Goal: Task Accomplishment & Management: Manage account settings

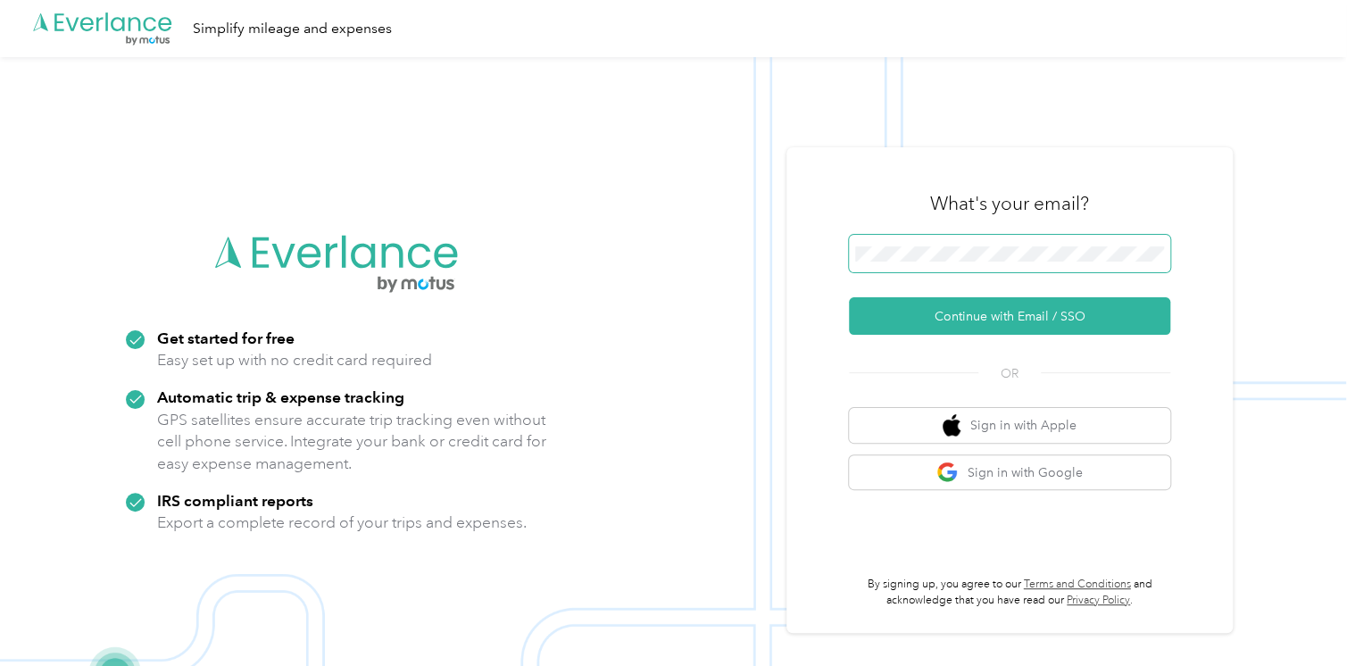
click at [902, 241] on span at bounding box center [1009, 253] width 321 height 37
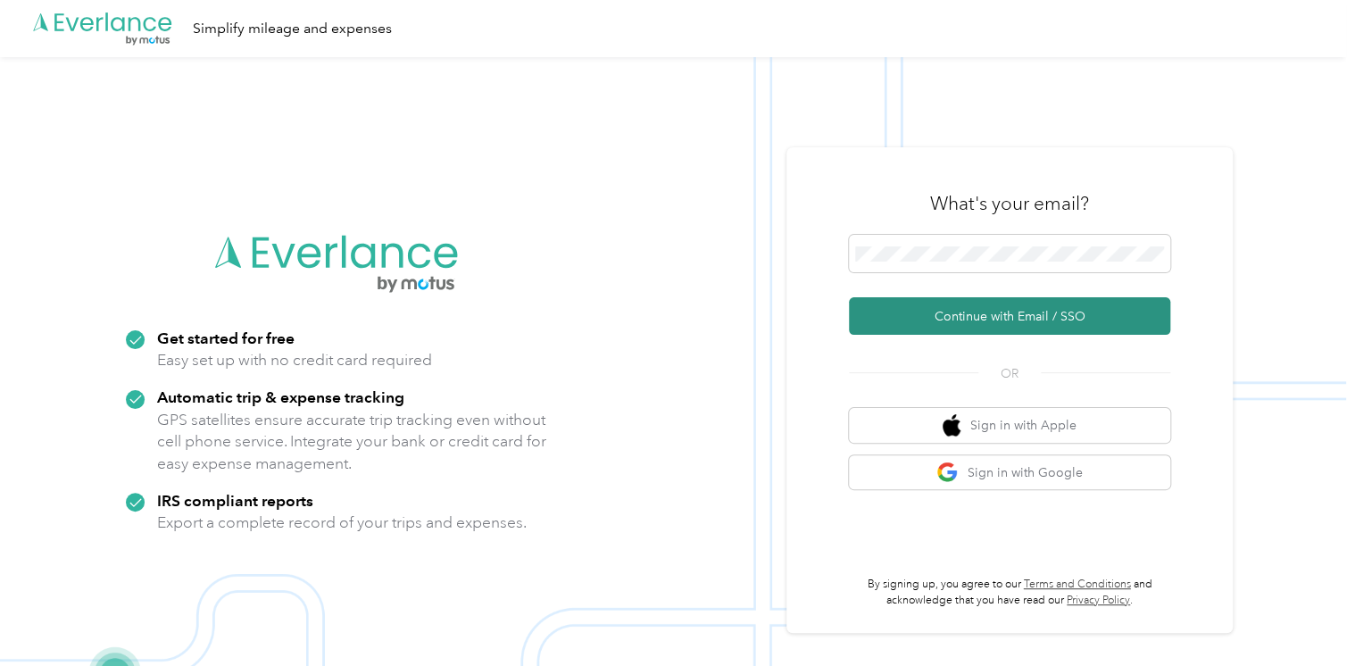
click at [985, 315] on button "Continue with Email / SSO" at bounding box center [1009, 315] width 321 height 37
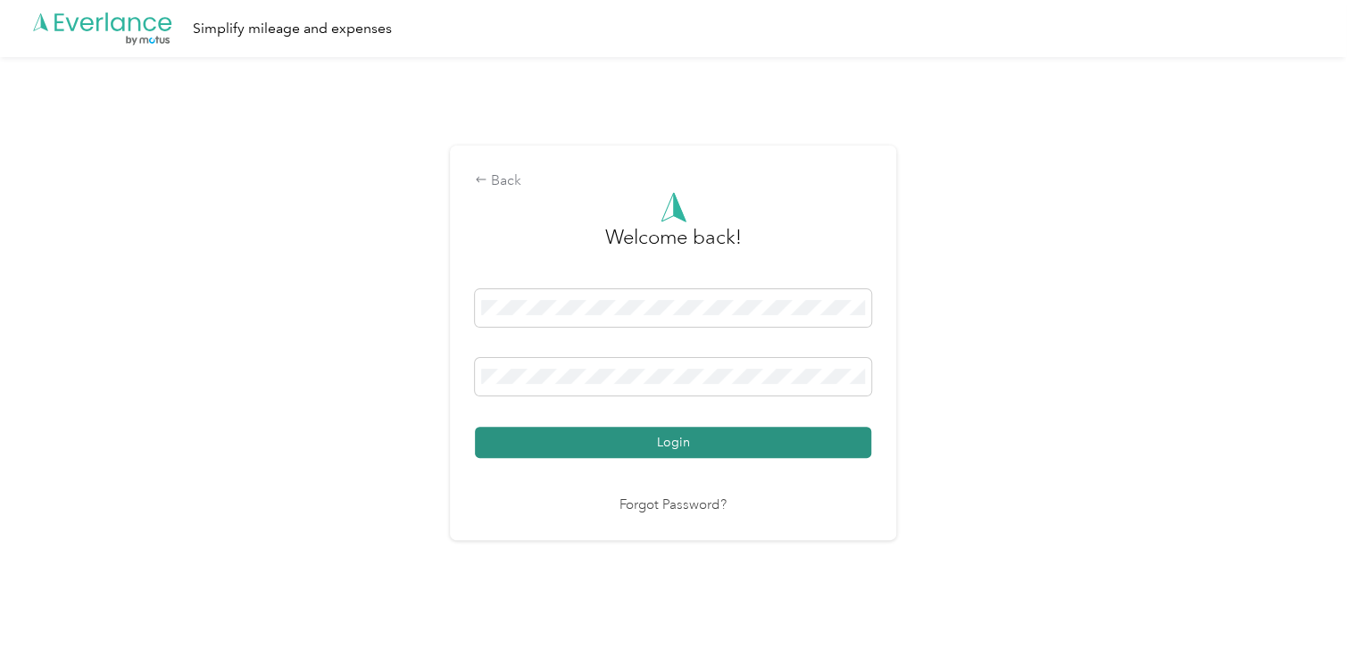
click at [683, 441] on button "Login" at bounding box center [673, 442] width 396 height 31
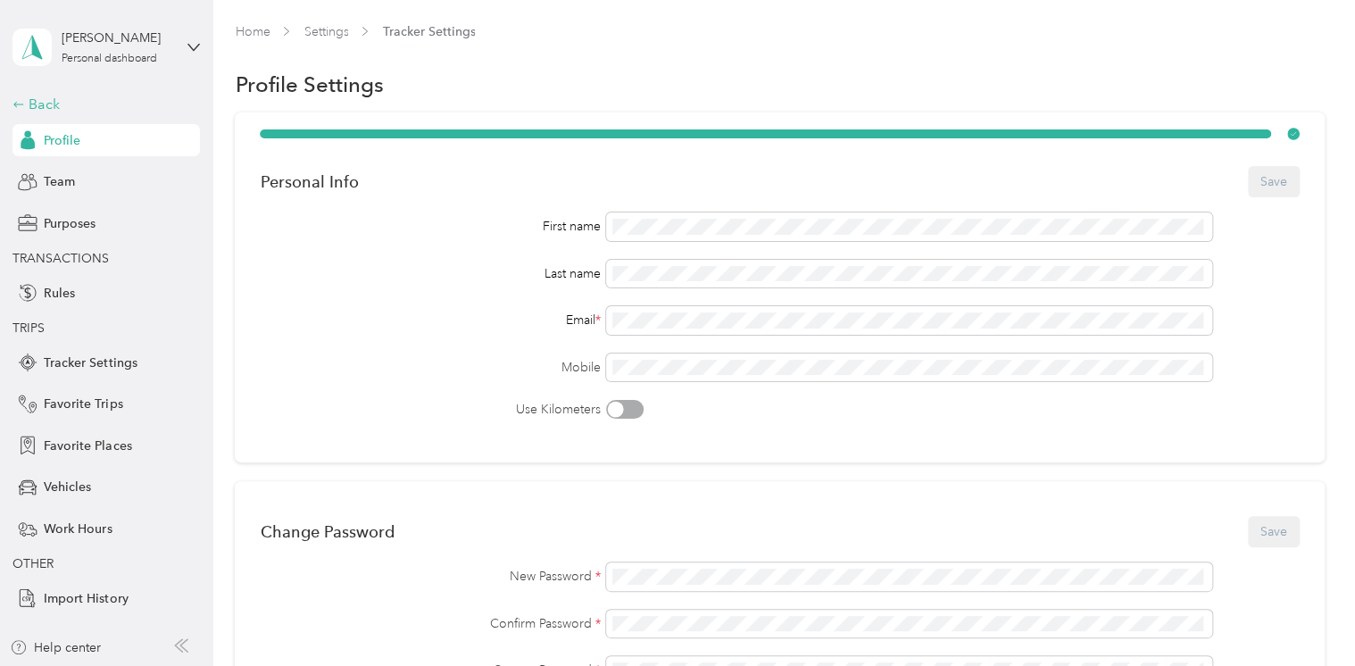
click at [38, 96] on div "Back" at bounding box center [101, 104] width 178 height 21
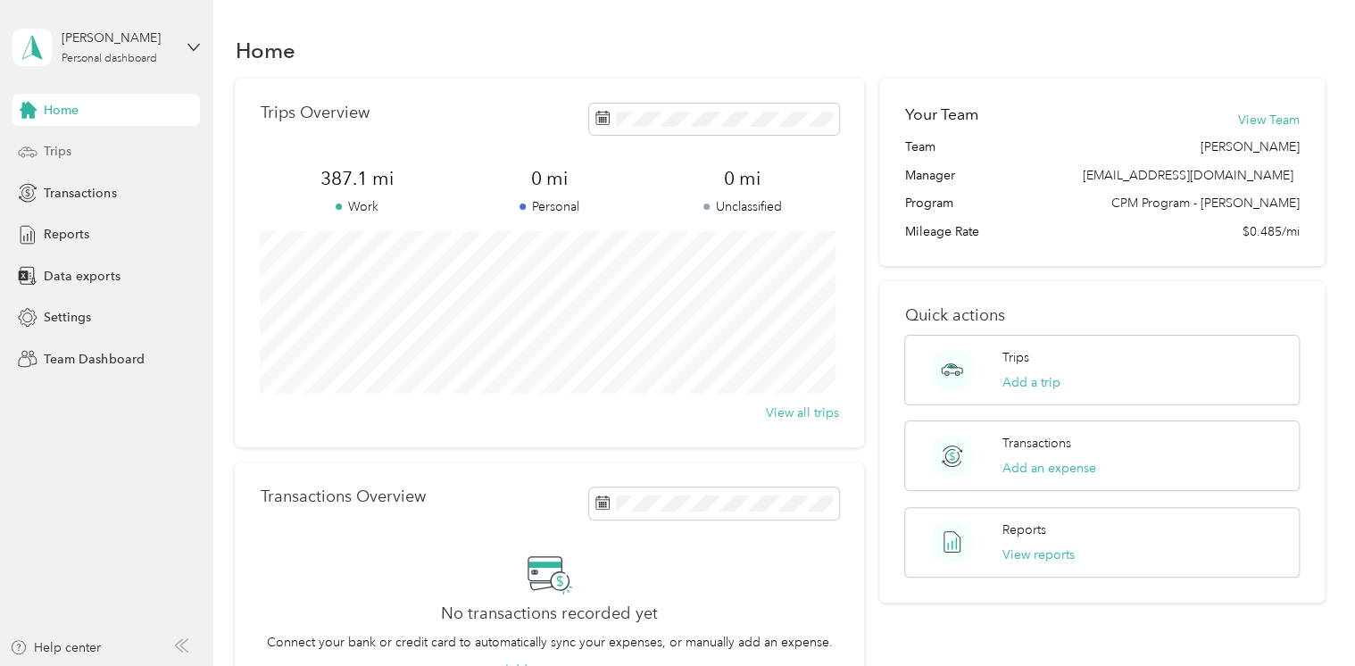
click at [62, 158] on span "Trips" at bounding box center [58, 151] width 28 height 19
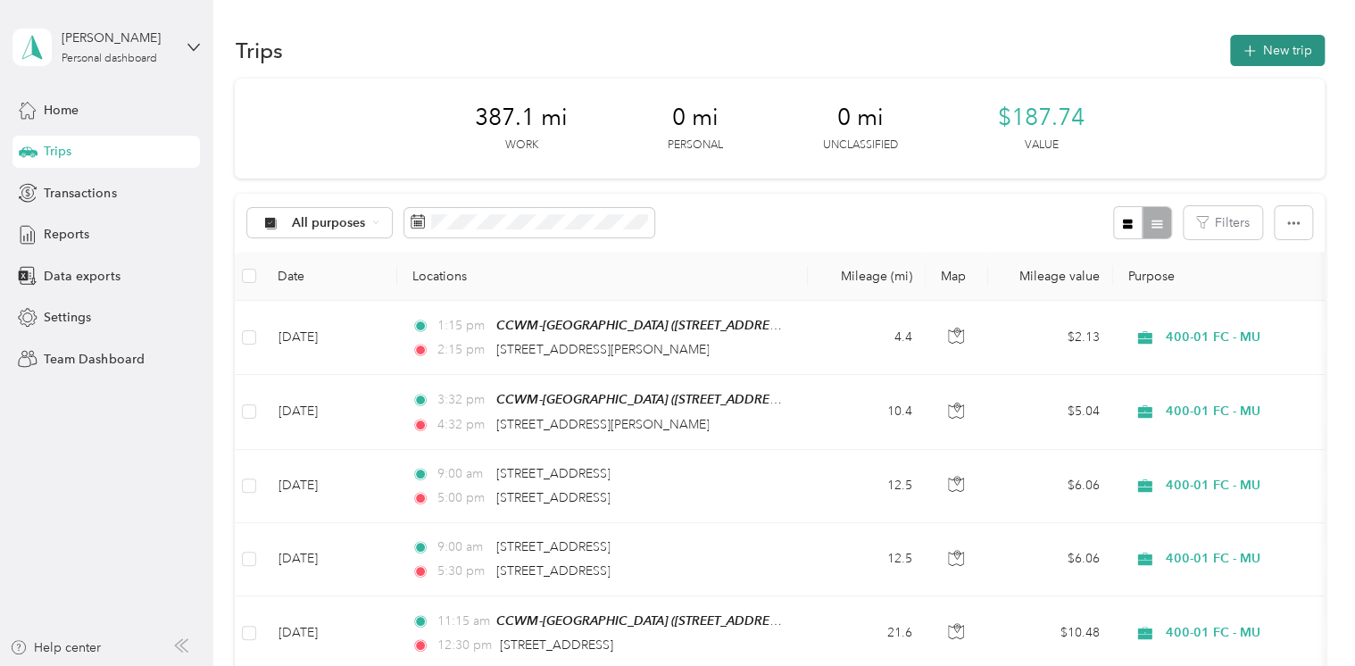
click at [1264, 45] on button "New trip" at bounding box center [1277, 50] width 95 height 31
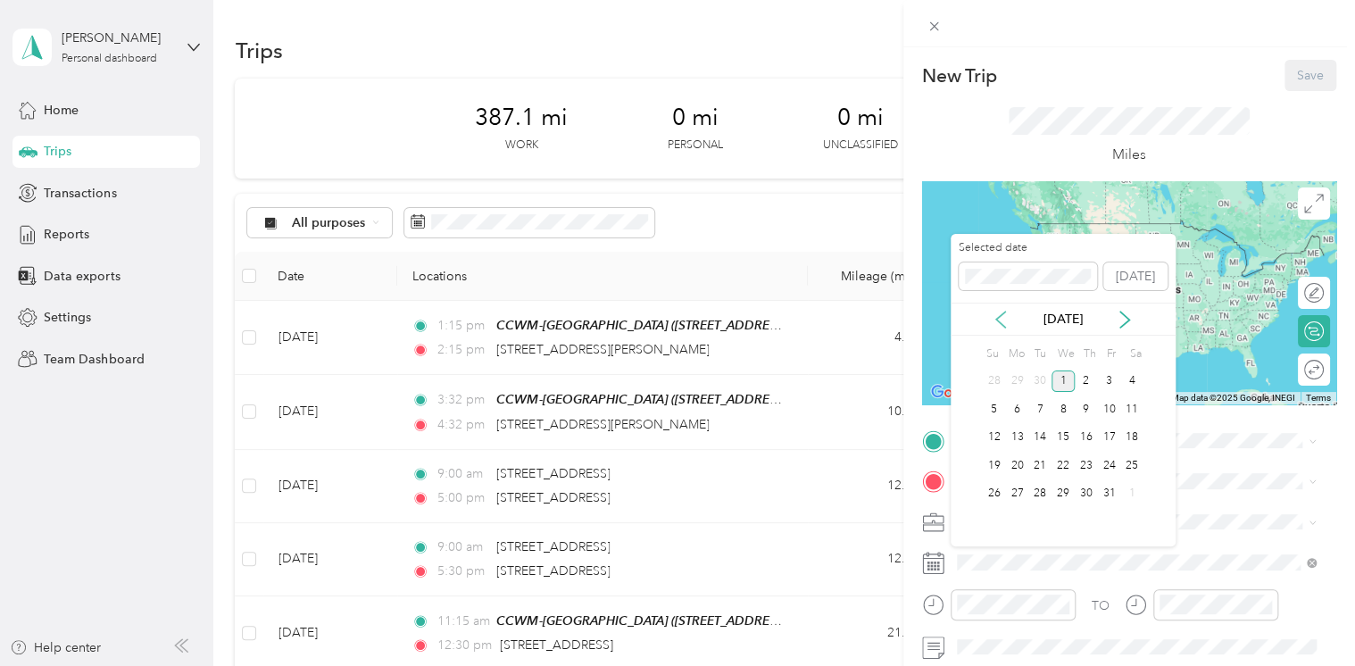
click at [996, 316] on icon at bounding box center [1001, 320] width 18 height 18
click at [1108, 465] on div "26" at bounding box center [1108, 465] width 23 height 22
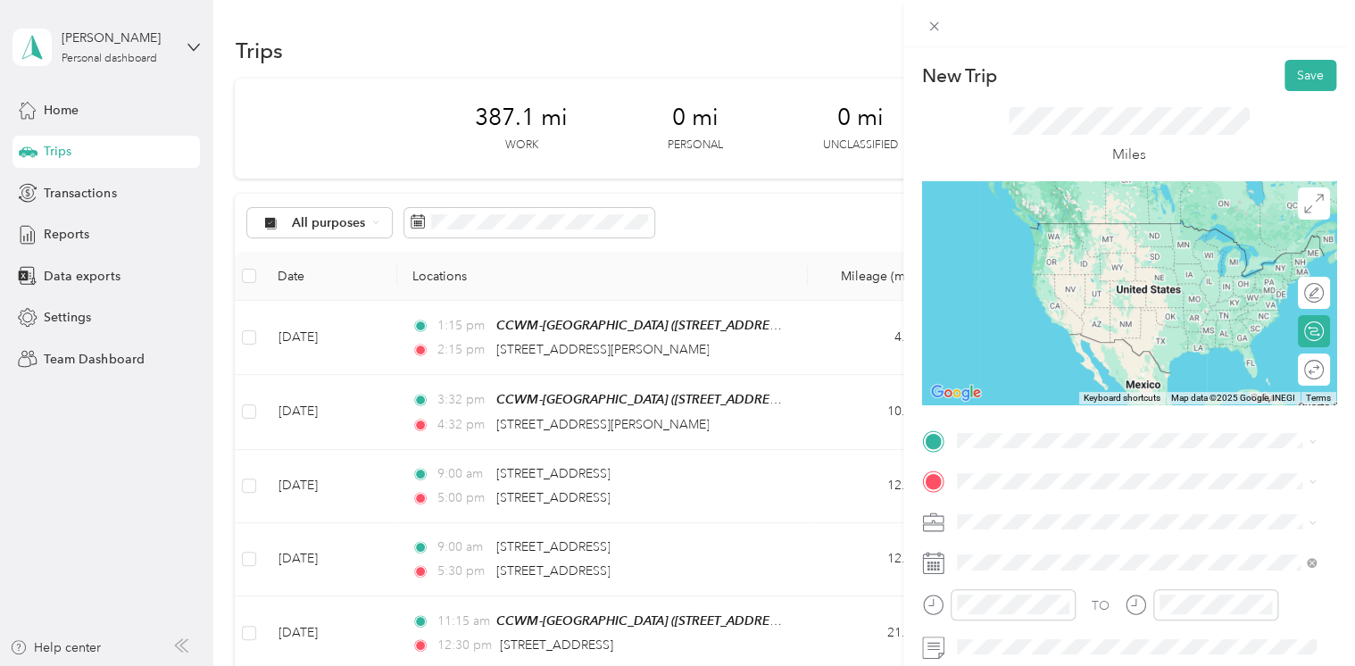
click at [1040, 241] on span "[STREET_ADDRESS][US_STATE]" at bounding box center [1079, 245] width 178 height 15
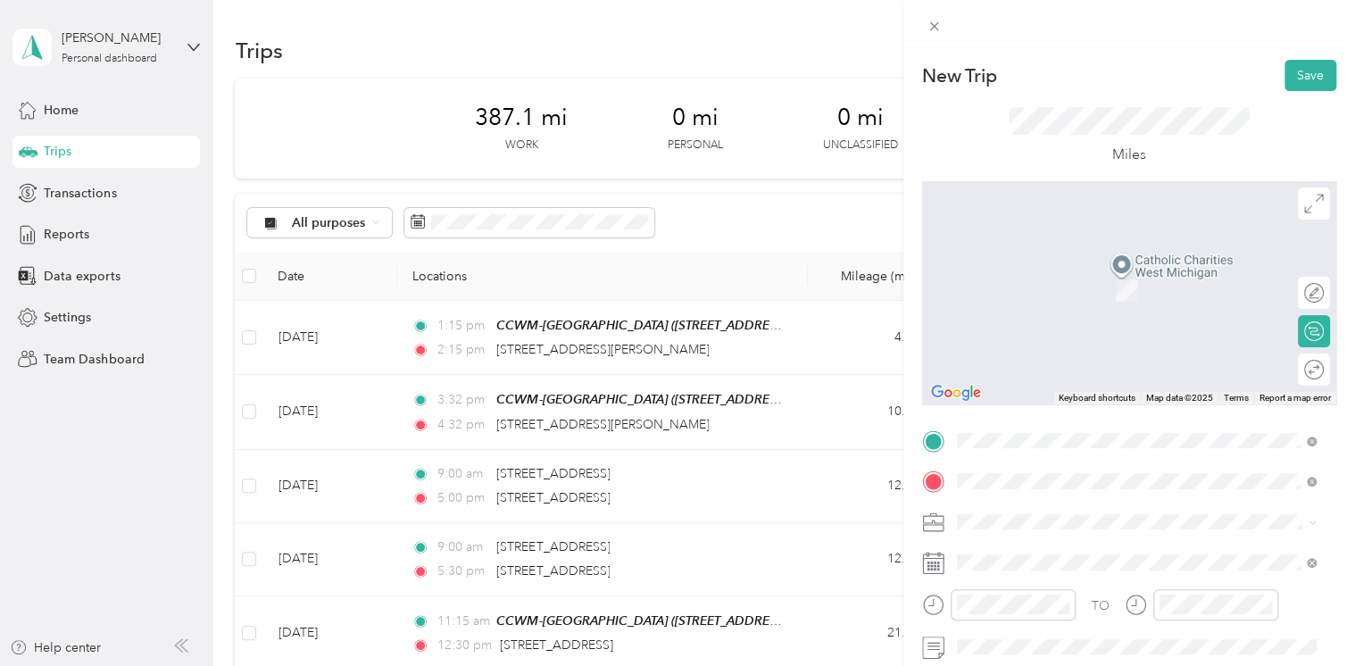
click at [1025, 280] on span "[STREET_ADDRESS][US_STATE]" at bounding box center [1079, 283] width 178 height 16
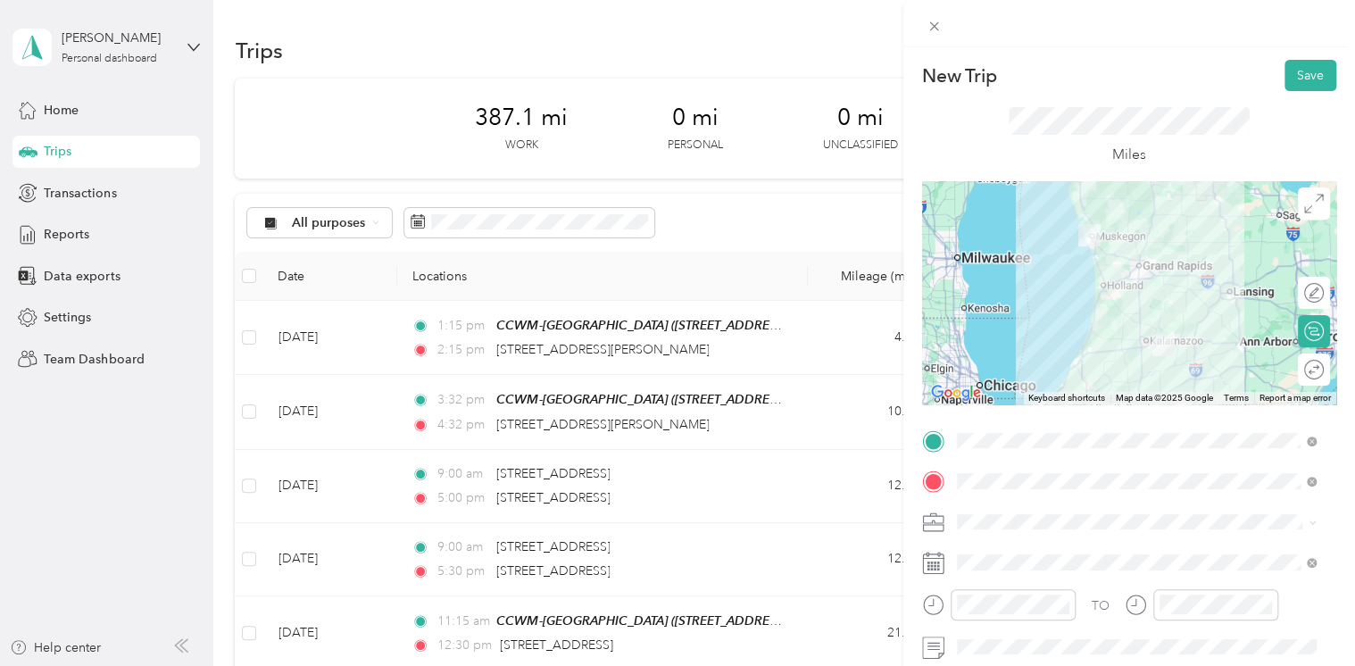
click at [1015, 600] on li "Personal" at bounding box center [1136, 615] width 372 height 31
click at [1007, 579] on span "400-01 FC - MU" at bounding box center [1007, 584] width 89 height 15
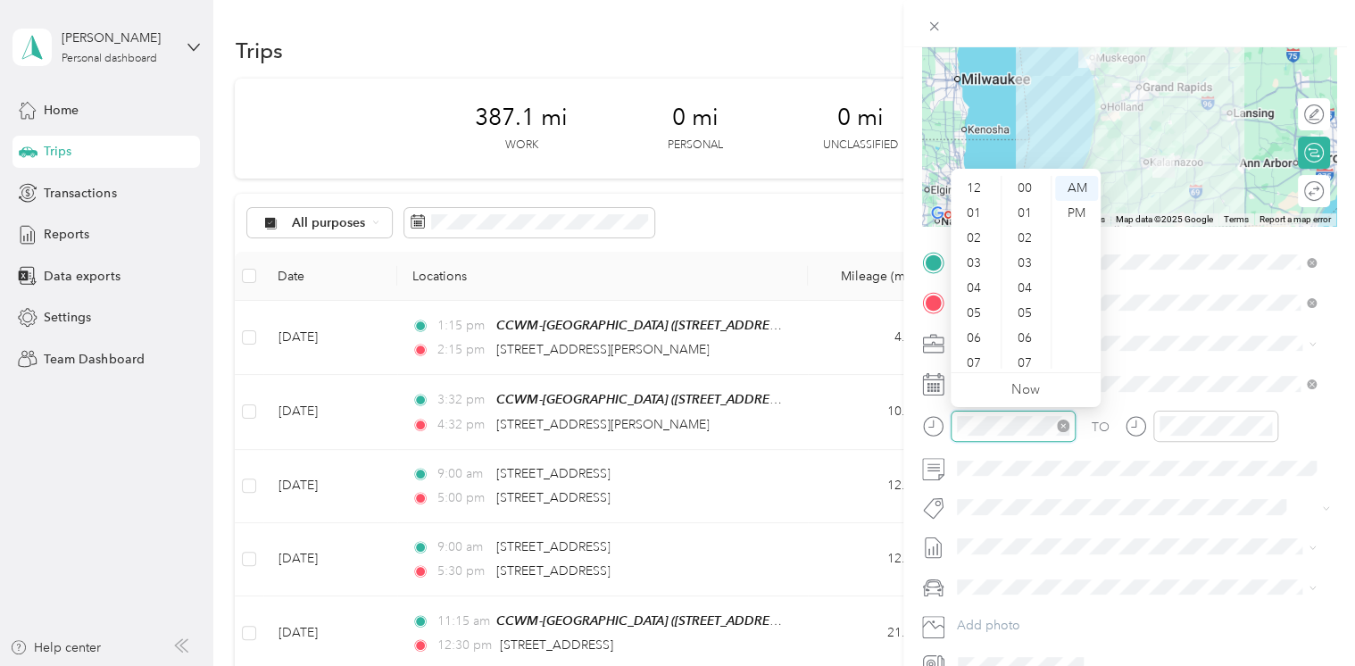
scroll to position [107, 0]
click at [965, 305] on div "09" at bounding box center [975, 306] width 43 height 25
click at [1024, 191] on div "00" at bounding box center [1026, 188] width 43 height 25
click at [1214, 436] on div at bounding box center [1215, 426] width 125 height 31
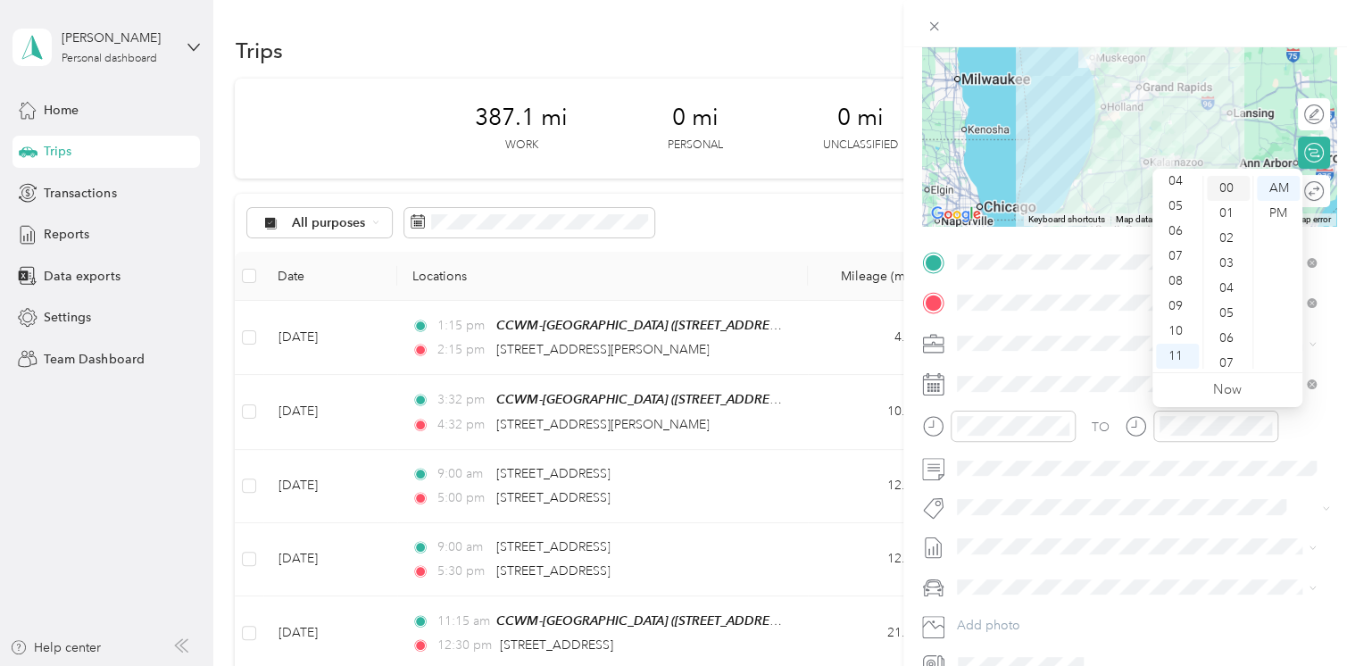
click at [1223, 191] on div "00" at bounding box center [1228, 188] width 43 height 25
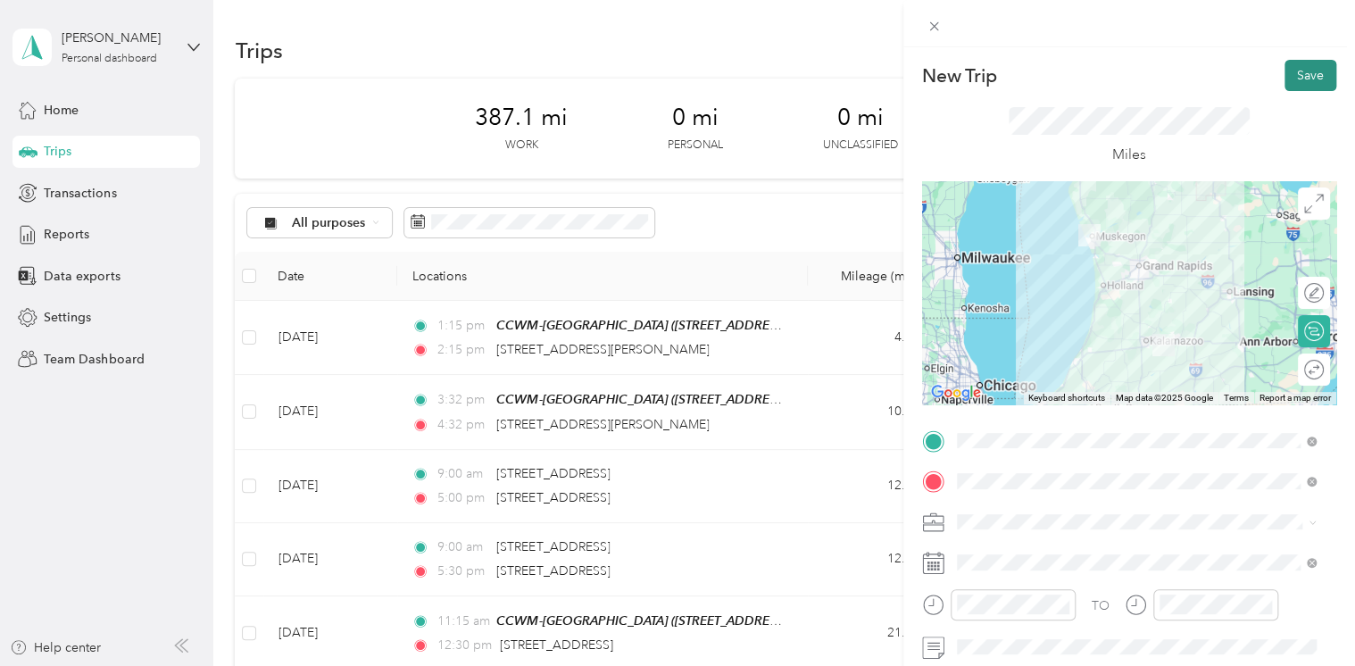
click at [1292, 84] on button "Save" at bounding box center [1310, 75] width 52 height 31
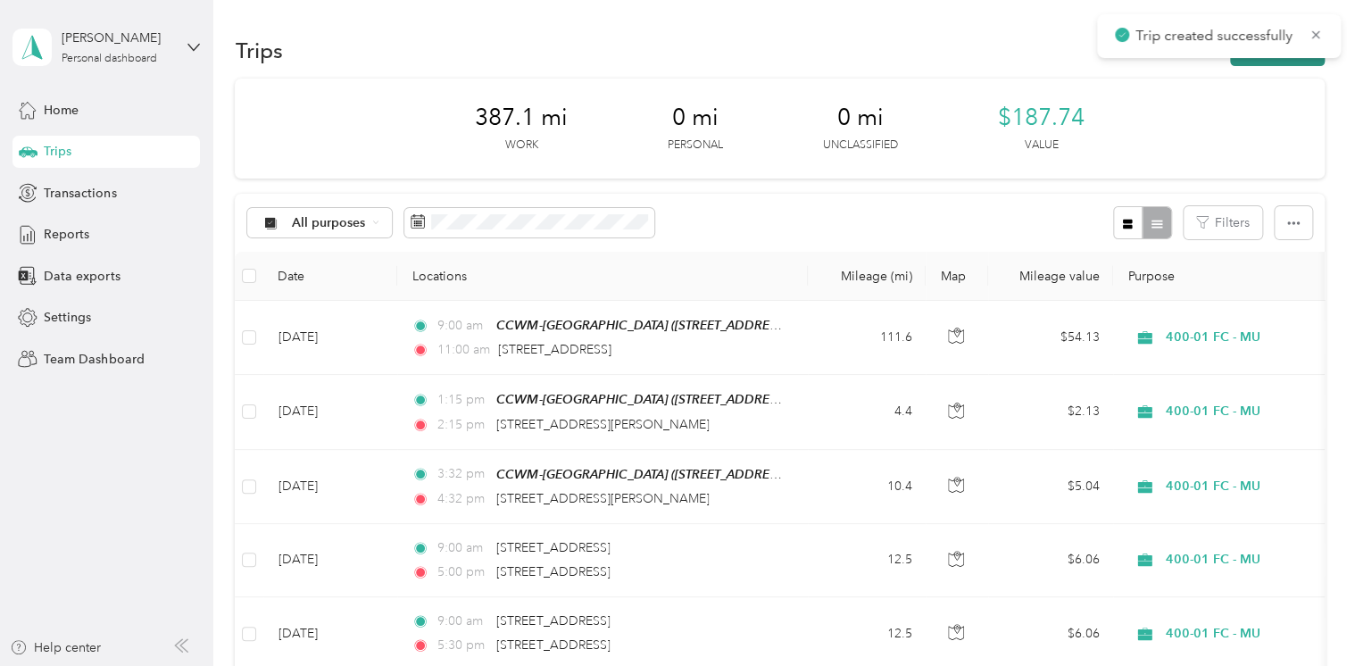
click at [1266, 60] on button "New trip" at bounding box center [1277, 50] width 95 height 31
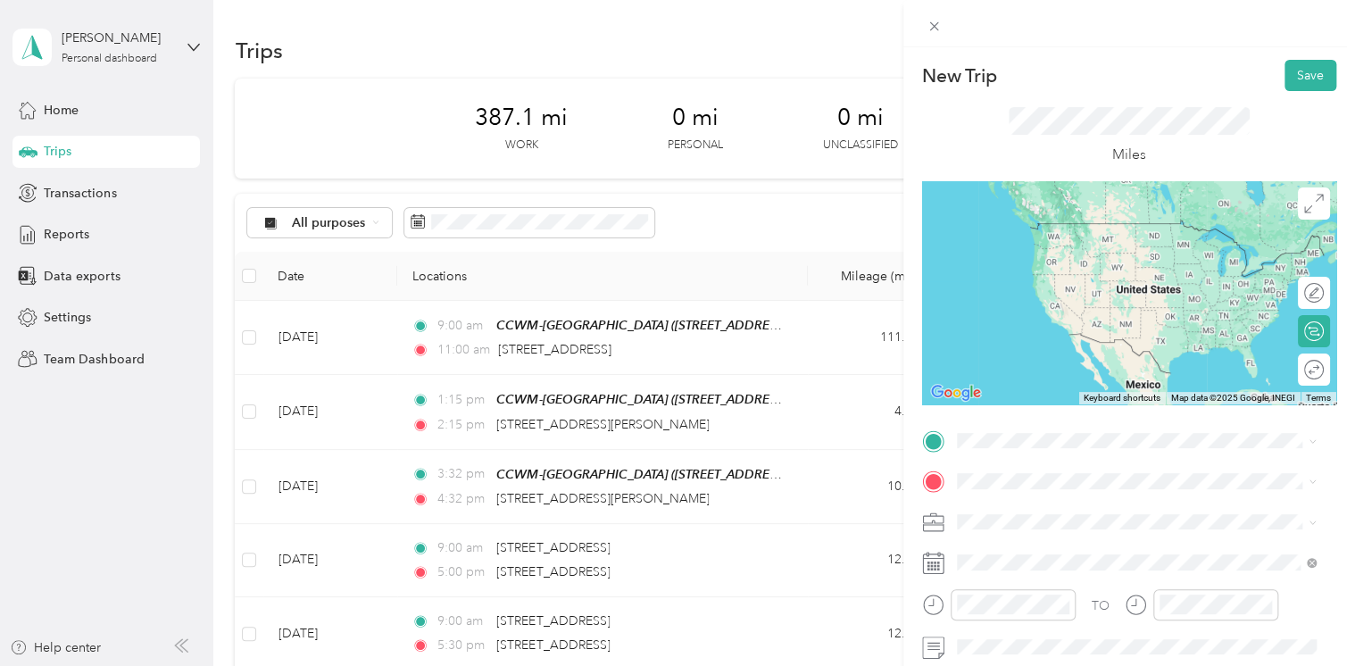
click at [1025, 269] on span "[STREET_ADDRESS][PERSON_NAME][US_STATE]" at bounding box center [1129, 261] width 278 height 16
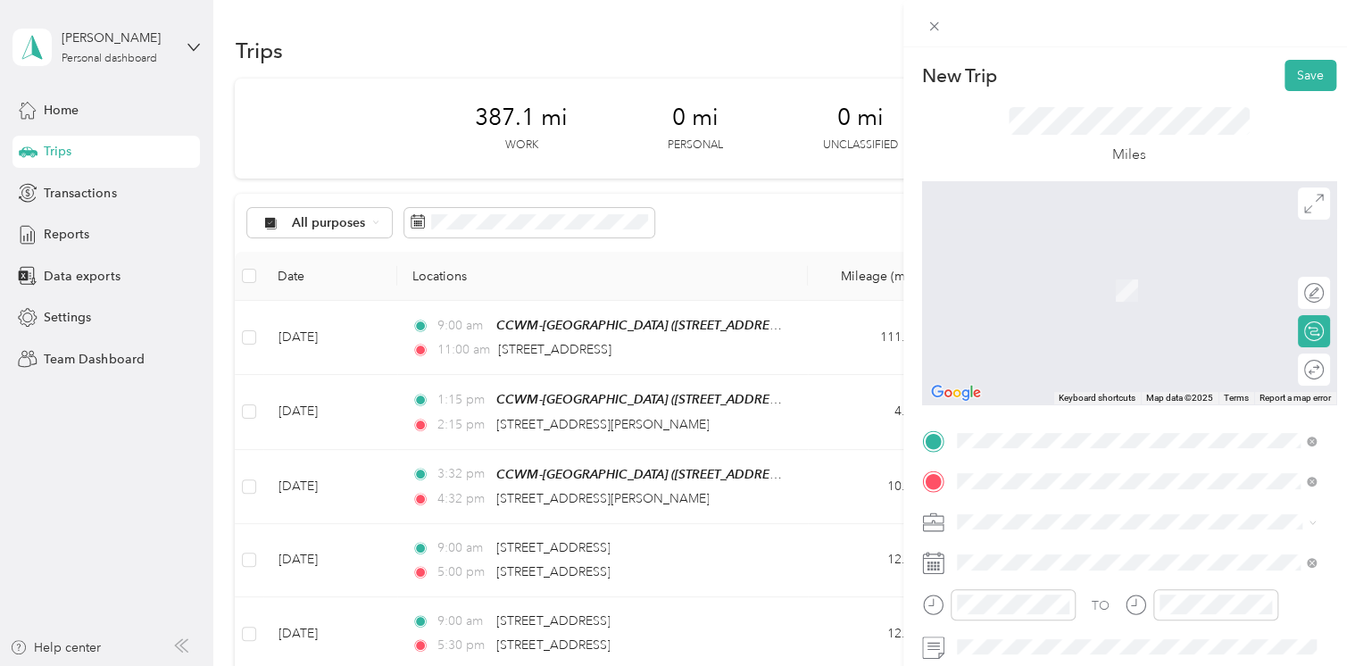
click at [1078, 231] on span "[STREET_ADDRESS][US_STATE]" at bounding box center [1079, 223] width 178 height 16
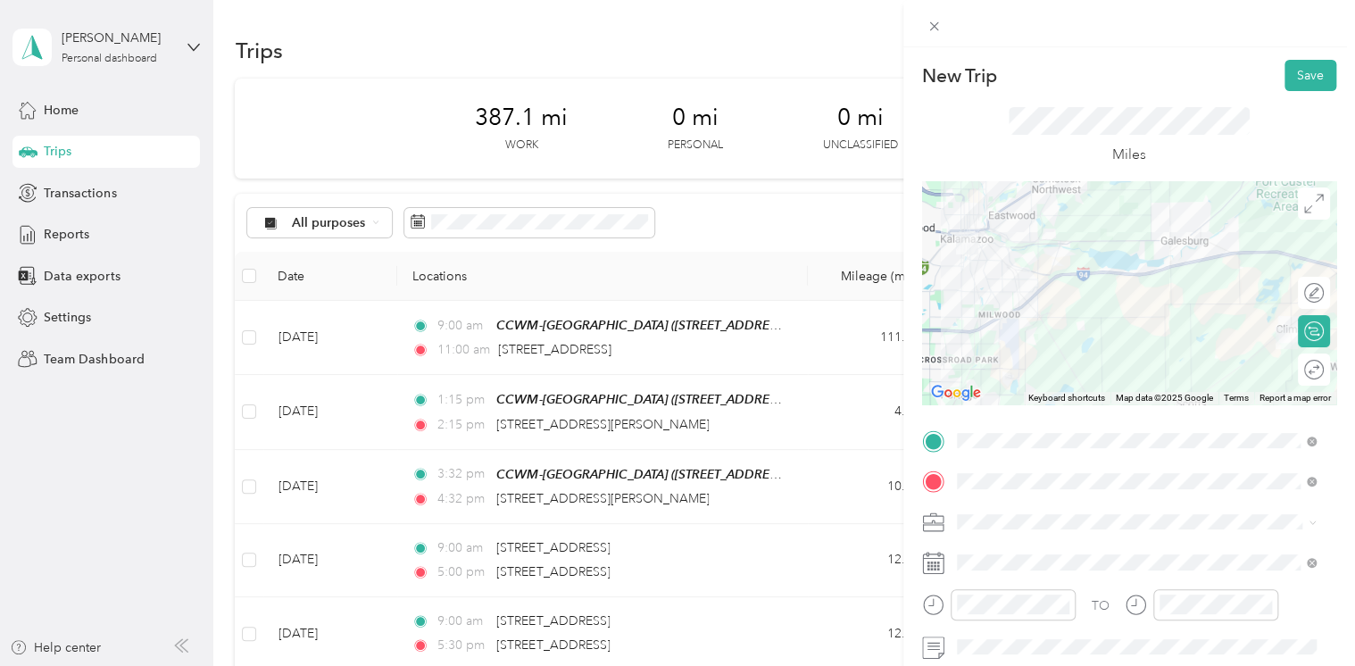
click at [1037, 583] on span "400-01 FC - MU" at bounding box center [1007, 577] width 89 height 15
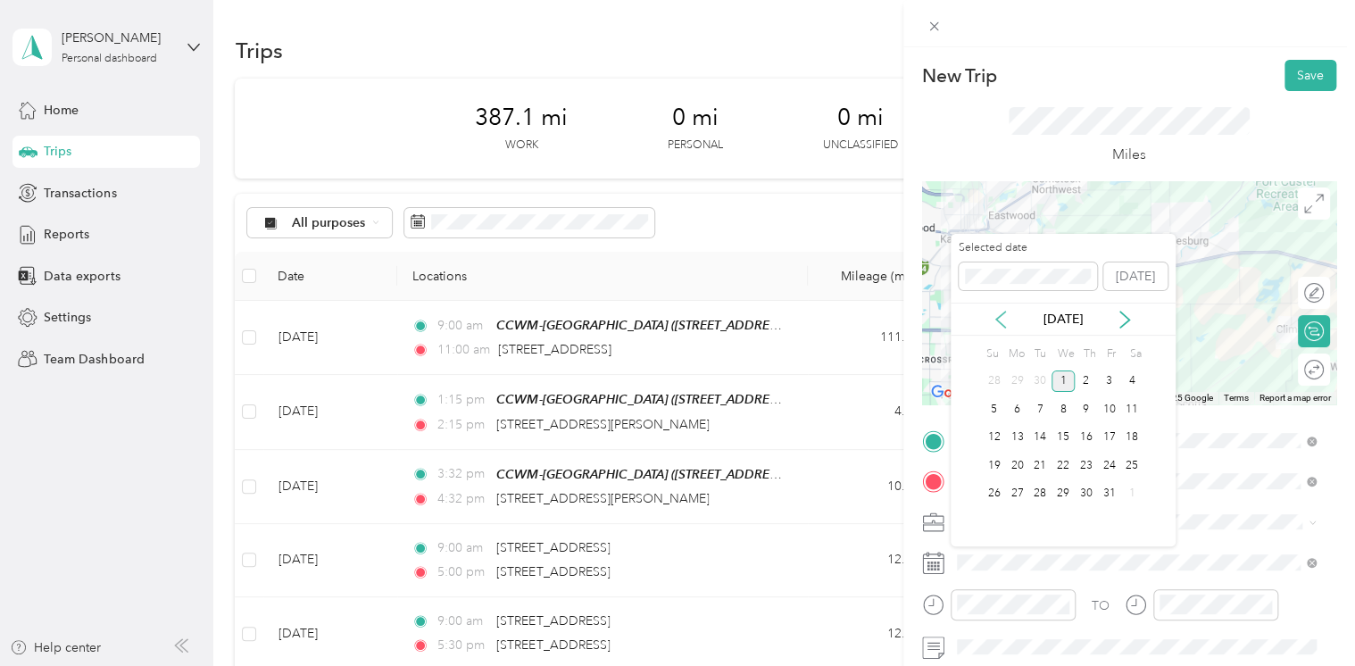
click at [993, 321] on icon at bounding box center [1001, 320] width 18 height 18
click at [1106, 469] on div "26" at bounding box center [1108, 465] width 23 height 22
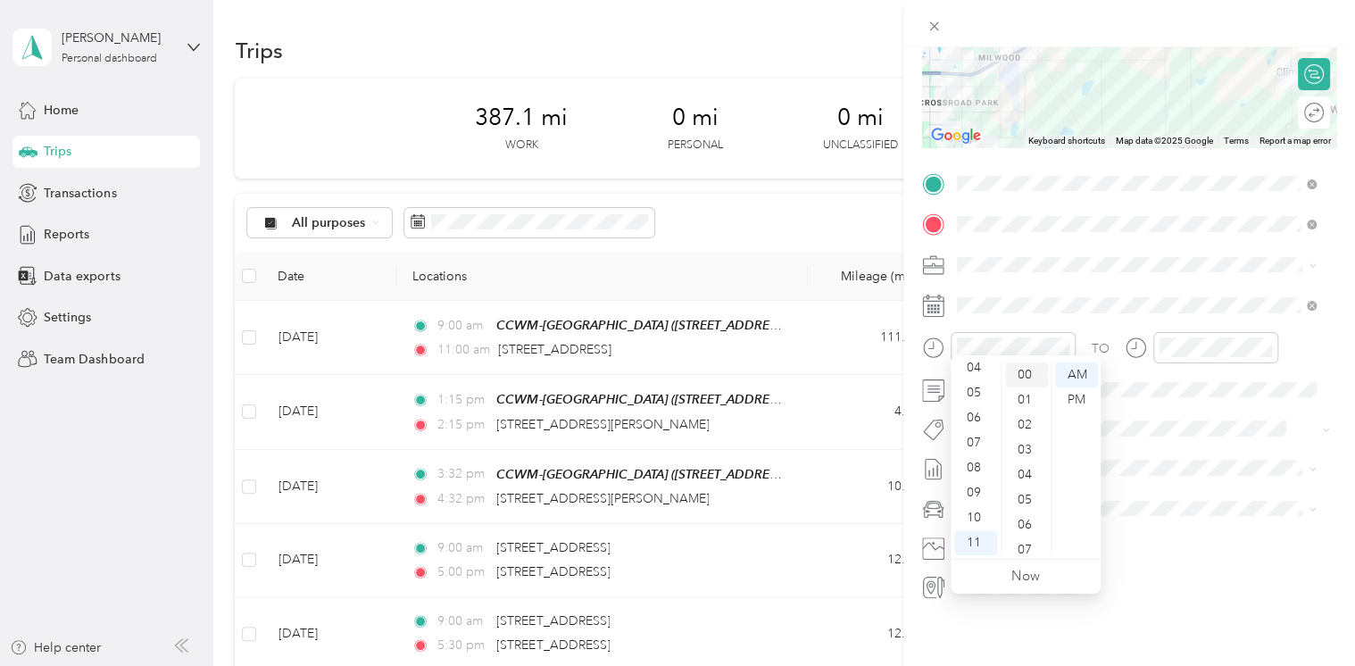
click at [1021, 369] on div "00" at bounding box center [1026, 374] width 43 height 25
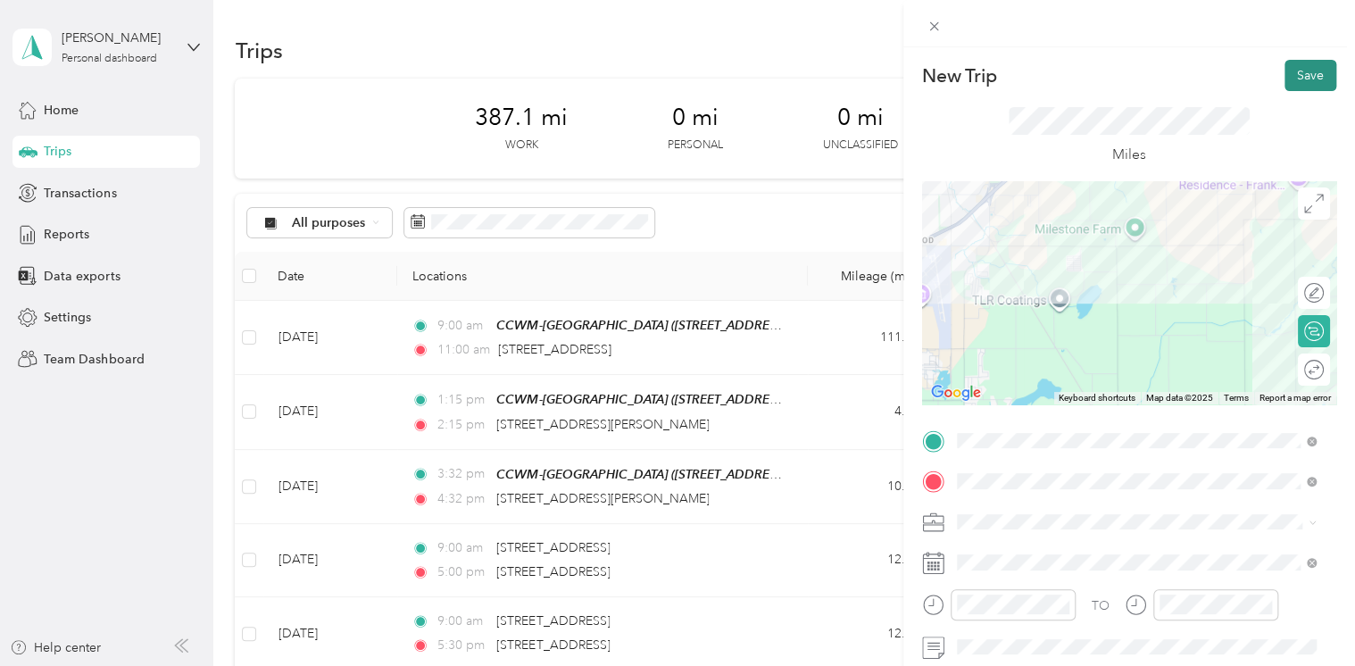
click at [1299, 71] on button "Save" at bounding box center [1310, 75] width 52 height 31
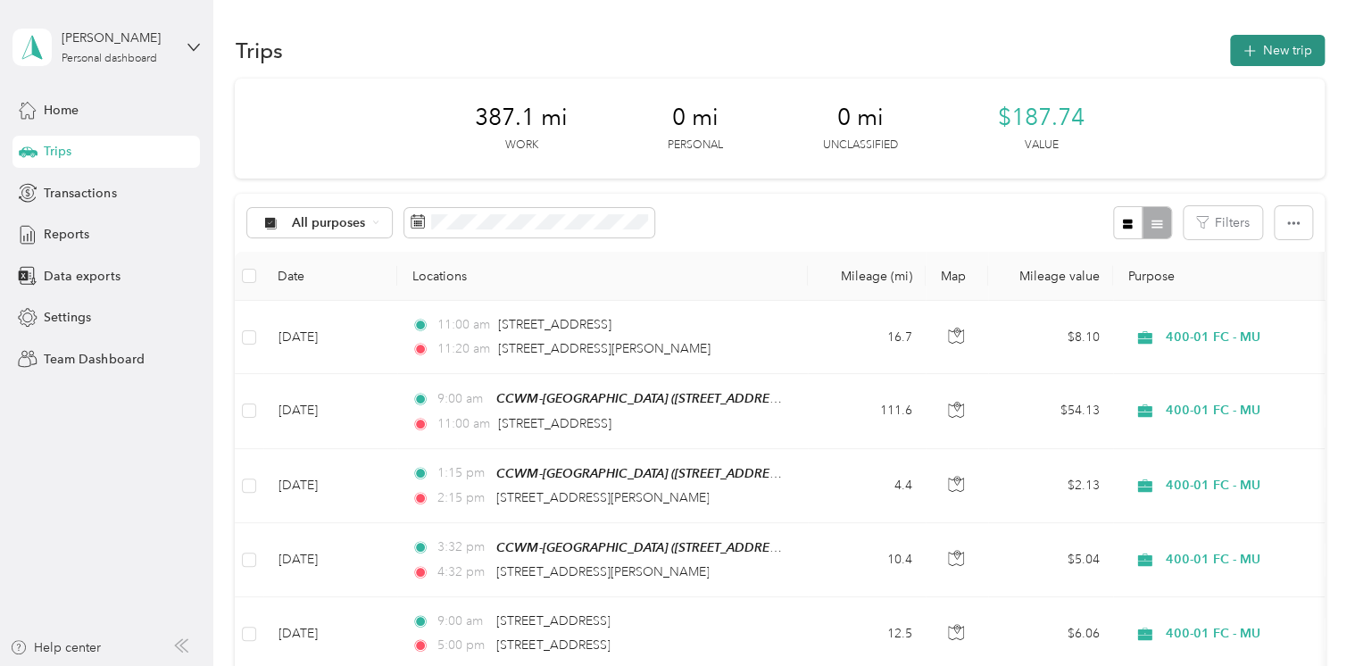
click at [1258, 56] on button "New trip" at bounding box center [1277, 50] width 95 height 31
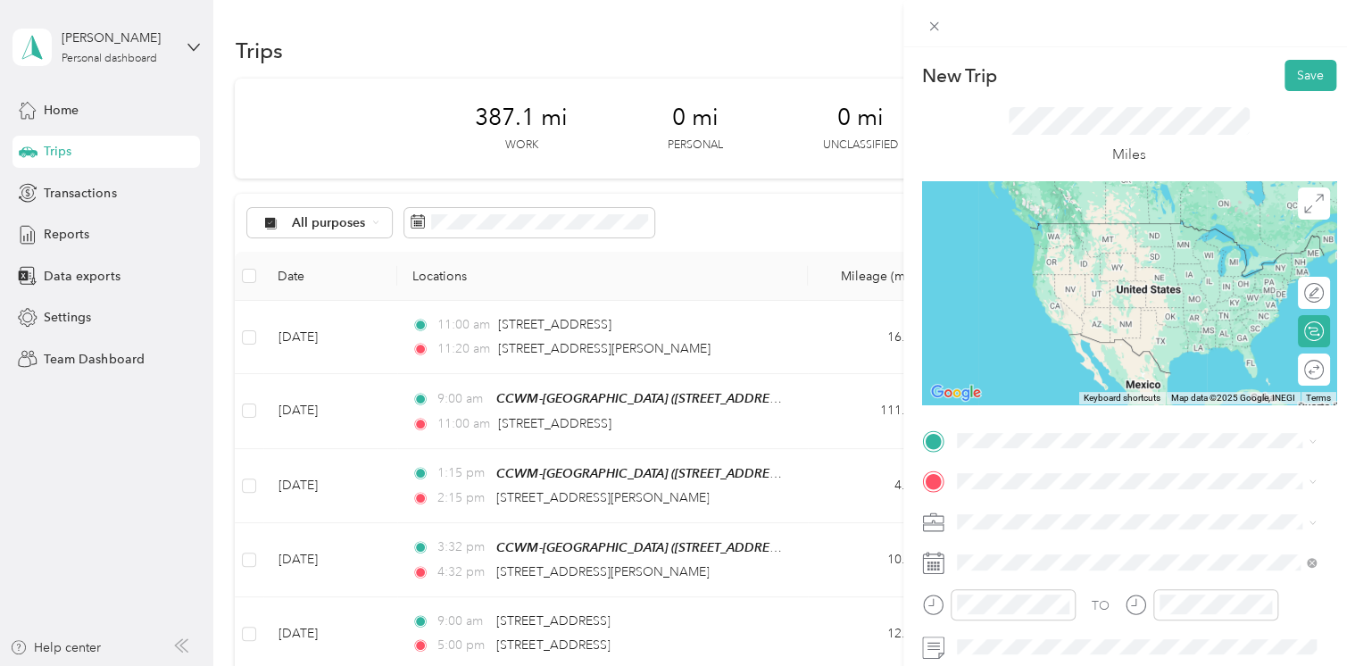
click at [1067, 225] on span "[STREET_ADDRESS][PERSON_NAME][US_STATE]" at bounding box center [1129, 221] width 278 height 16
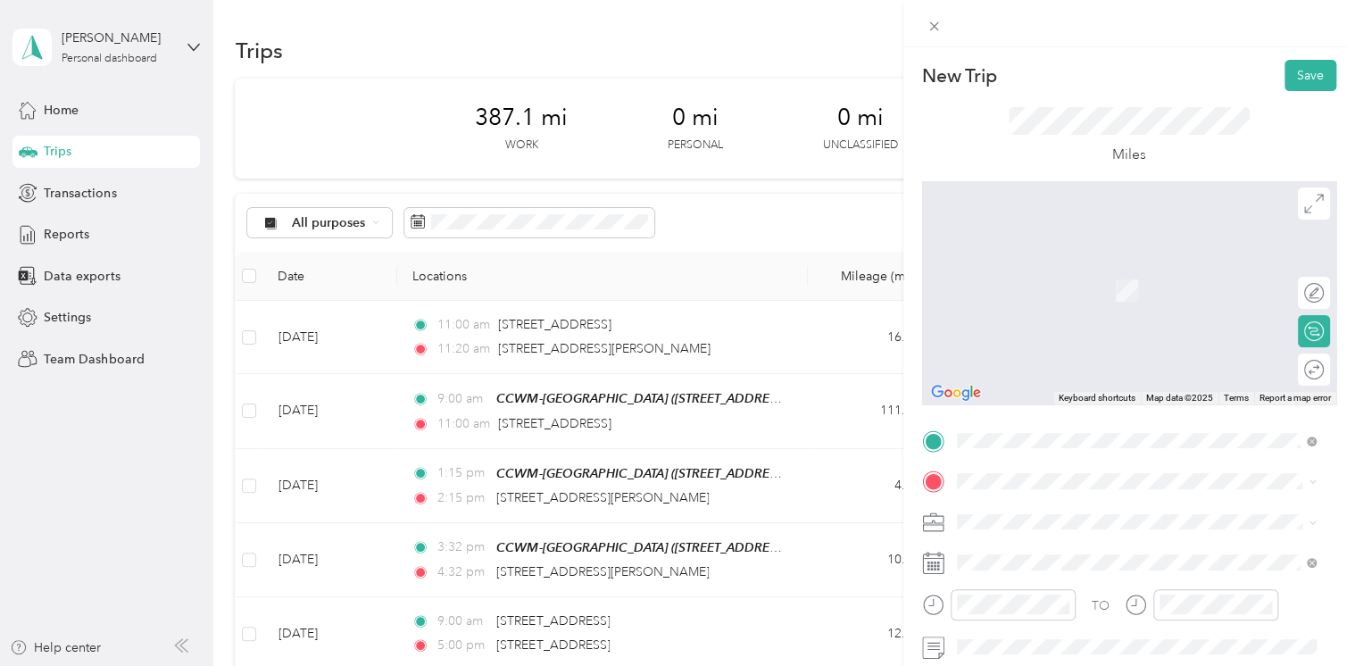
click at [1013, 266] on span "[STREET_ADDRESS][US_STATE]" at bounding box center [1079, 261] width 178 height 16
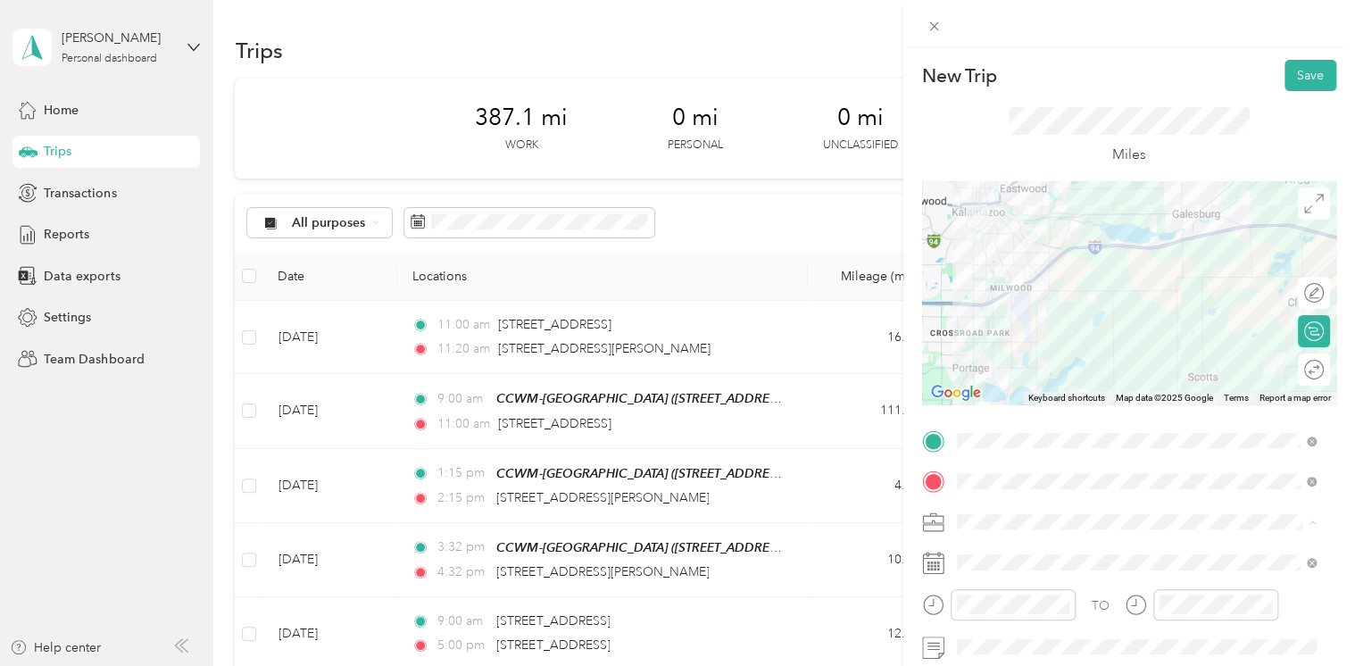
click at [1010, 580] on span "400-01 FC - MU" at bounding box center [1007, 584] width 89 height 15
click at [1054, 569] on span at bounding box center [1143, 562] width 386 height 29
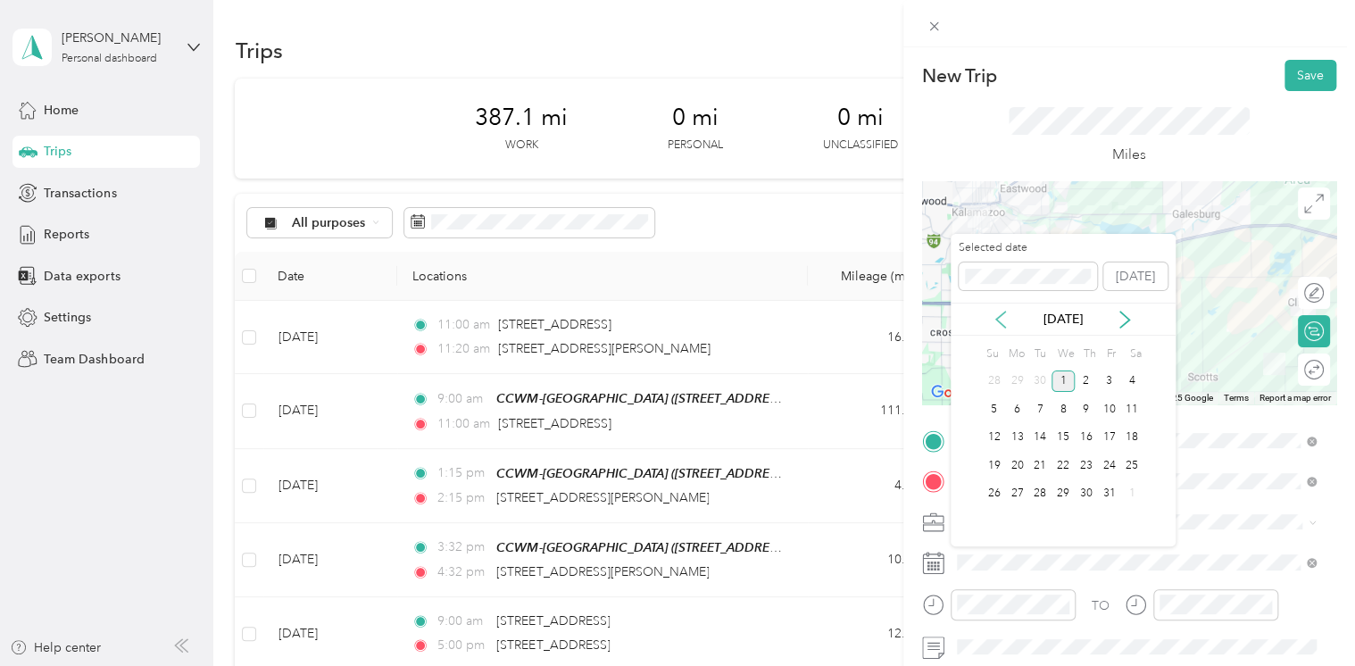
click at [1002, 320] on icon at bounding box center [1001, 320] width 18 height 18
click at [1106, 465] on div "26" at bounding box center [1108, 465] width 23 height 22
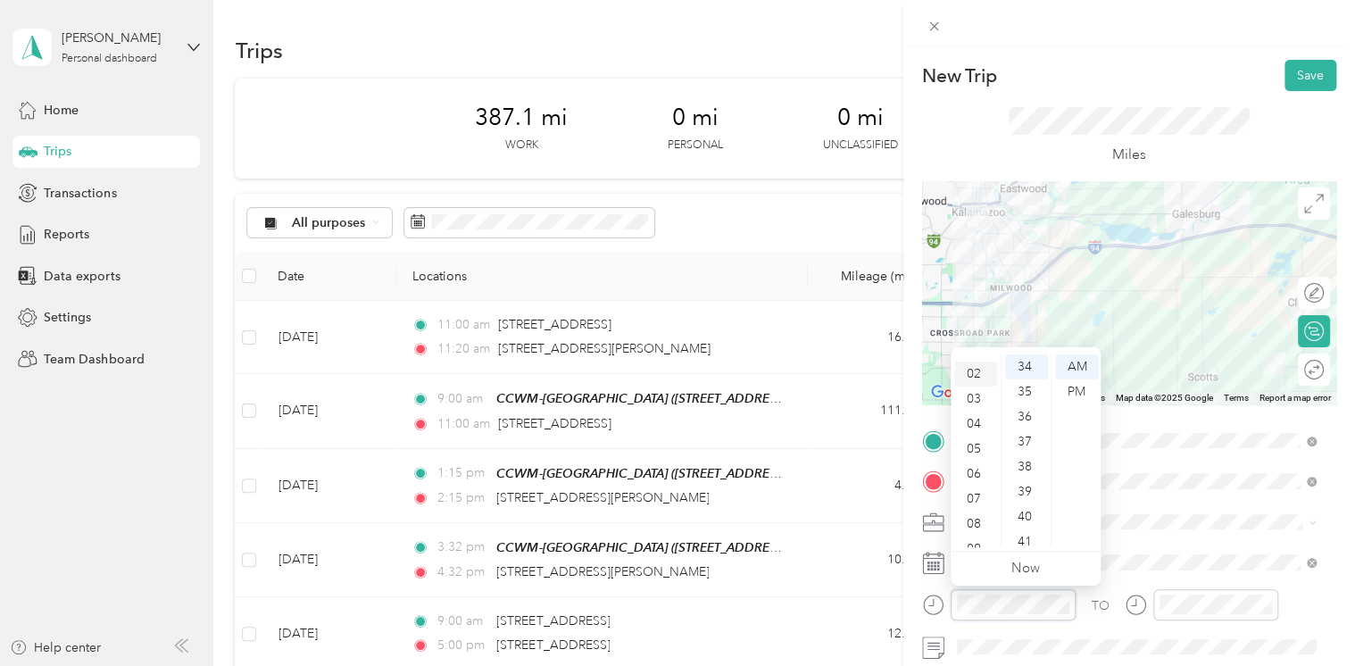
scroll to position [18, 0]
click at [970, 423] on div "03" at bounding box center [975, 423] width 43 height 25
click at [1019, 368] on div "00" at bounding box center [1026, 366] width 43 height 25
click at [1079, 389] on div "PM" at bounding box center [1076, 391] width 43 height 25
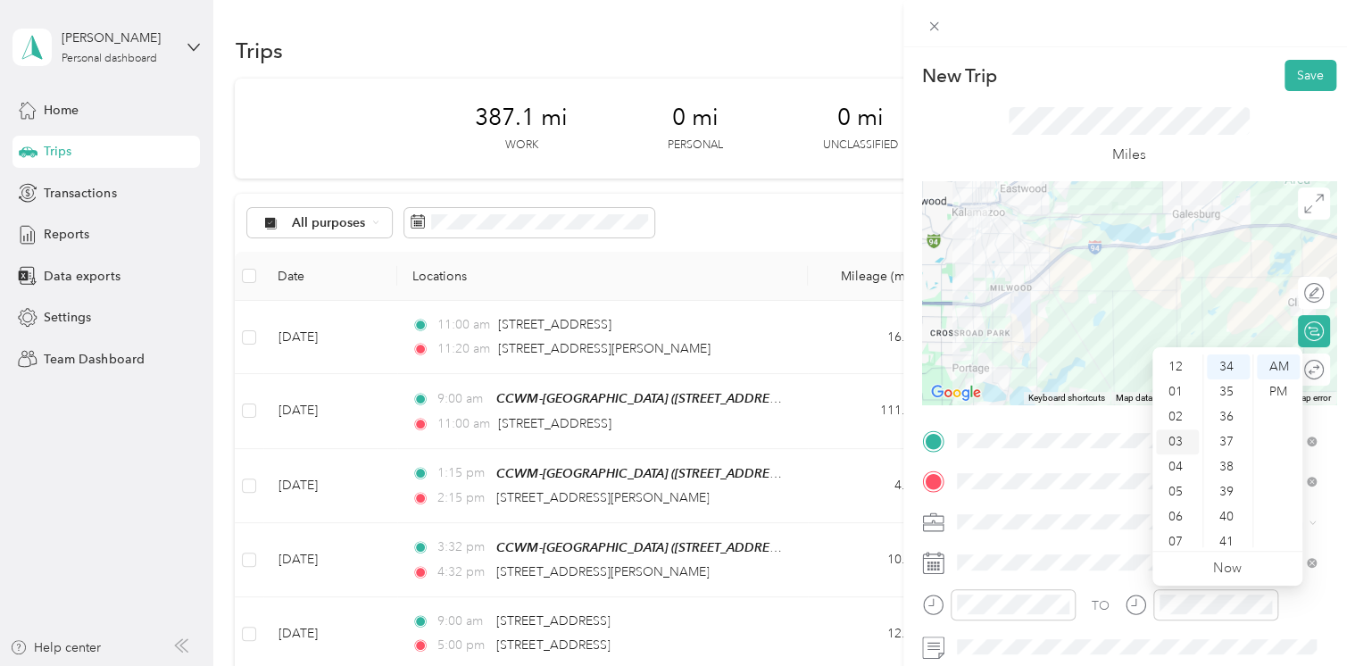
click at [1174, 449] on div "03" at bounding box center [1177, 441] width 43 height 25
click at [1222, 445] on div "30" at bounding box center [1228, 445] width 43 height 25
click at [1275, 386] on div "PM" at bounding box center [1278, 391] width 43 height 25
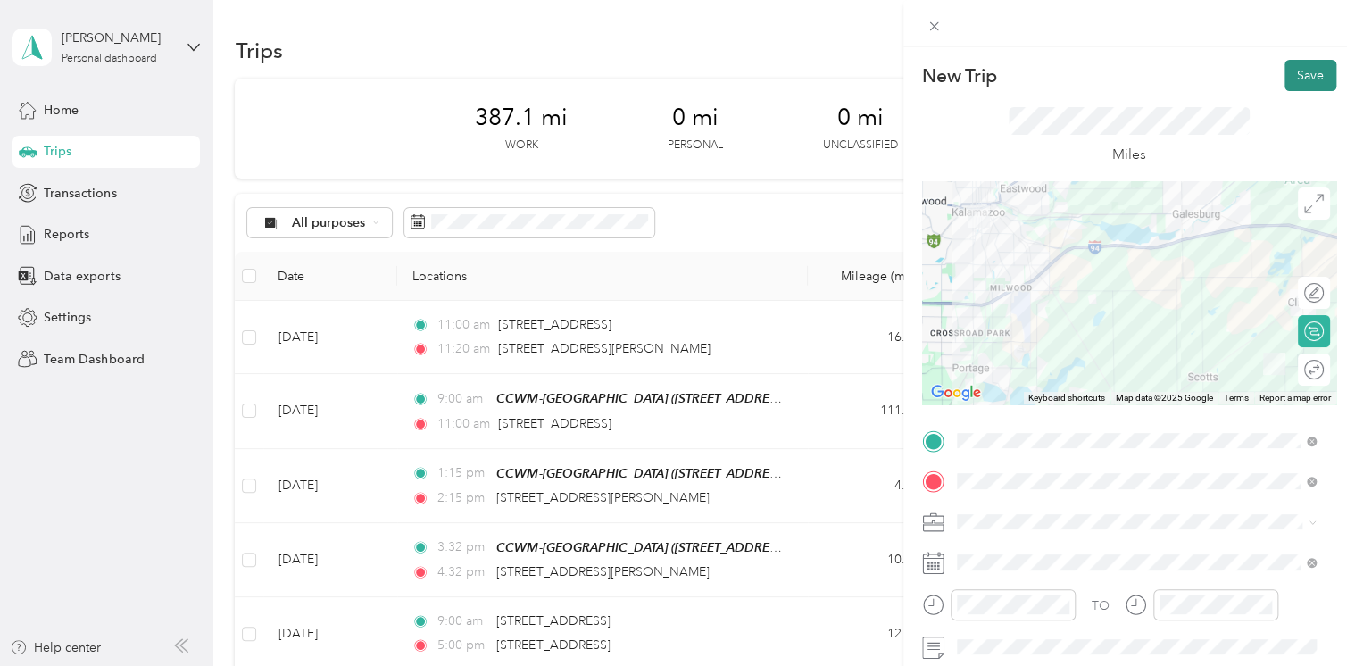
scroll to position [0, 0]
click at [1297, 73] on button "Save" at bounding box center [1310, 75] width 52 height 31
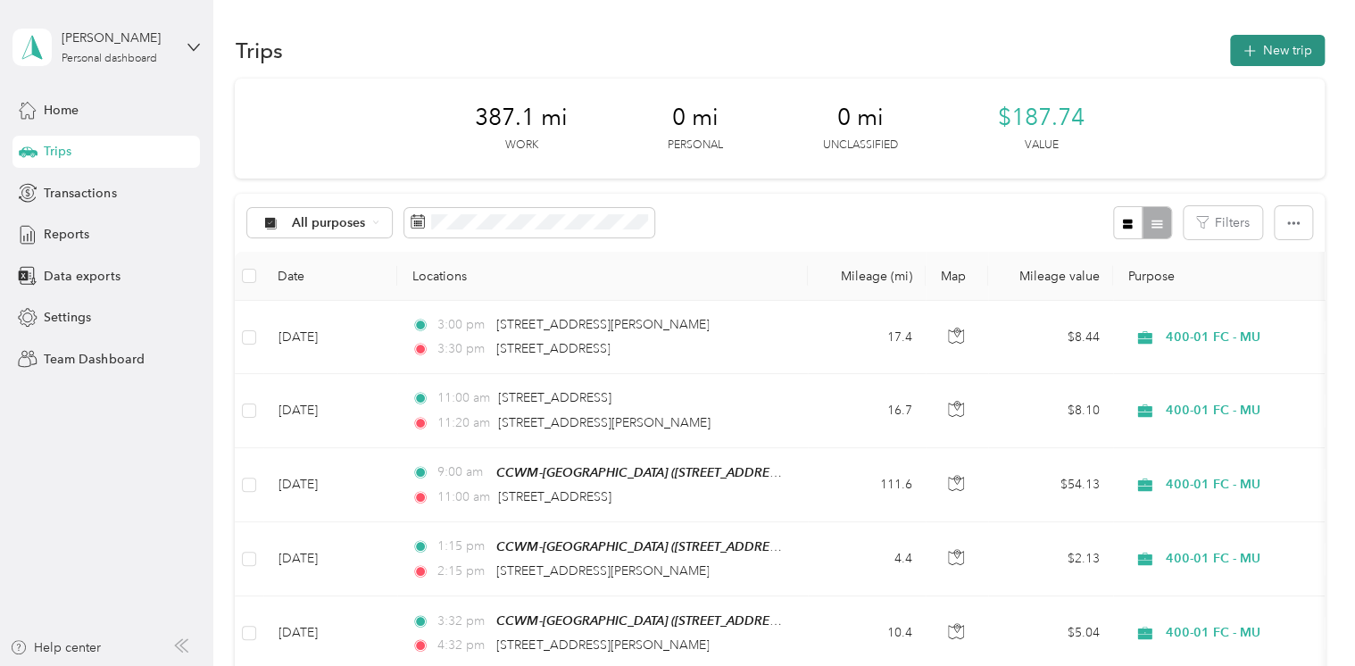
click at [1272, 61] on button "New trip" at bounding box center [1277, 50] width 95 height 31
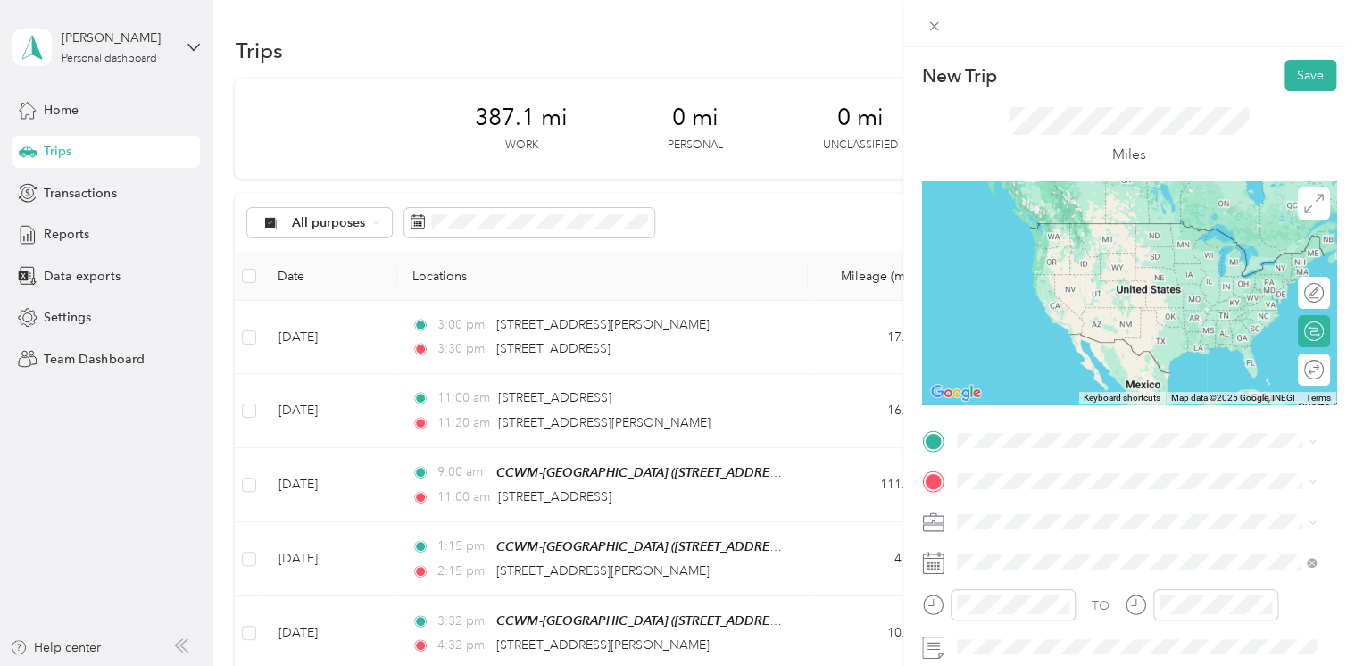
click at [1050, 224] on span "[STREET_ADDRESS][US_STATE]" at bounding box center [1079, 220] width 178 height 16
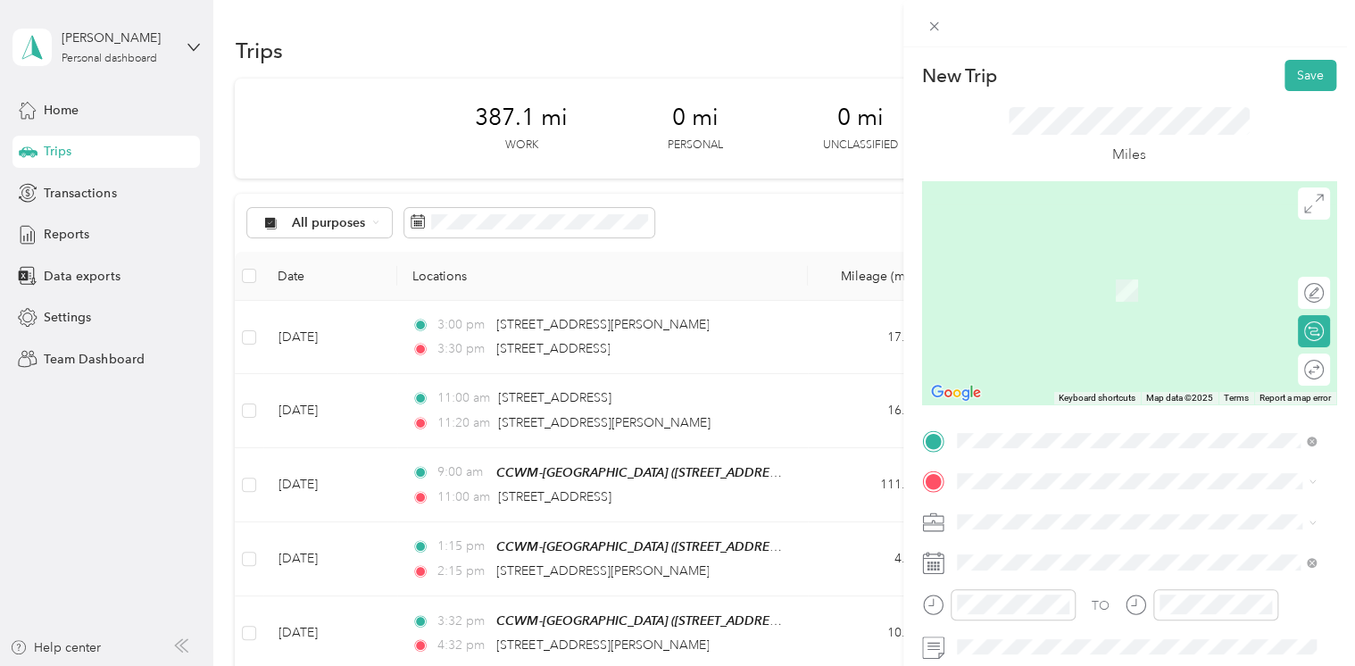
click at [1041, 267] on span "[STREET_ADDRESS][US_STATE]" at bounding box center [1079, 259] width 178 height 16
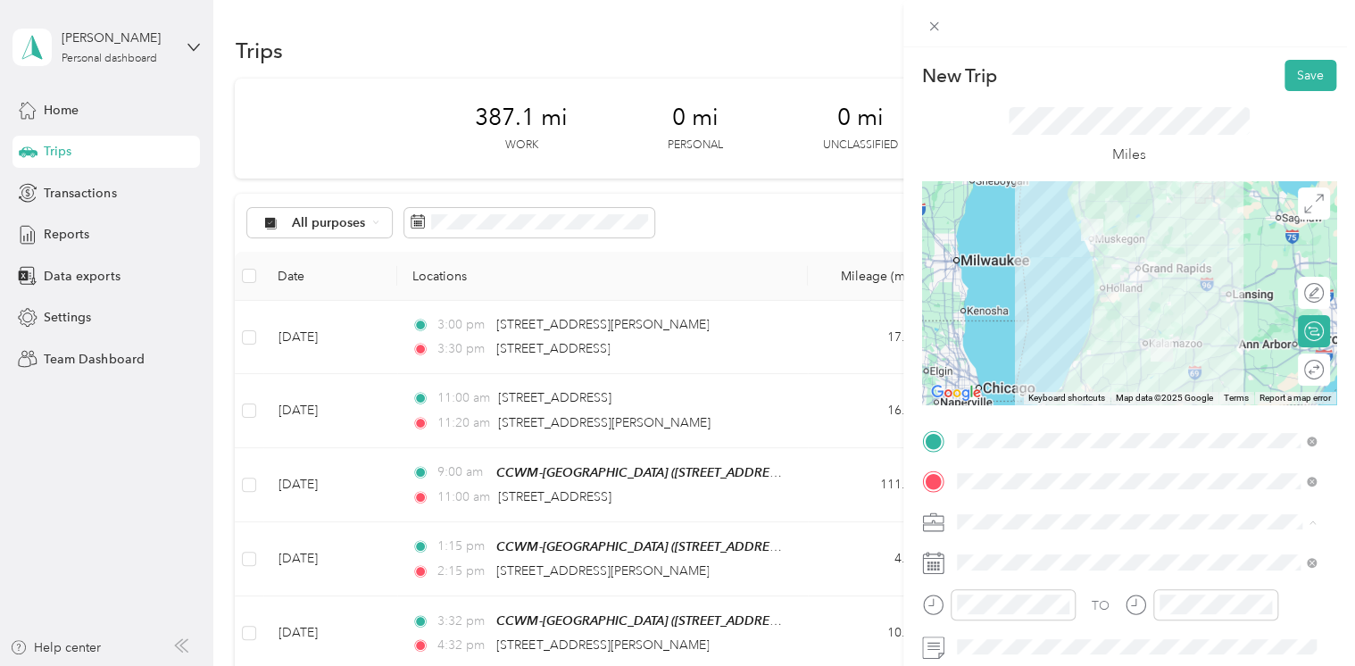
click at [1020, 591] on li "400-01 FC - MU" at bounding box center [1136, 583] width 372 height 31
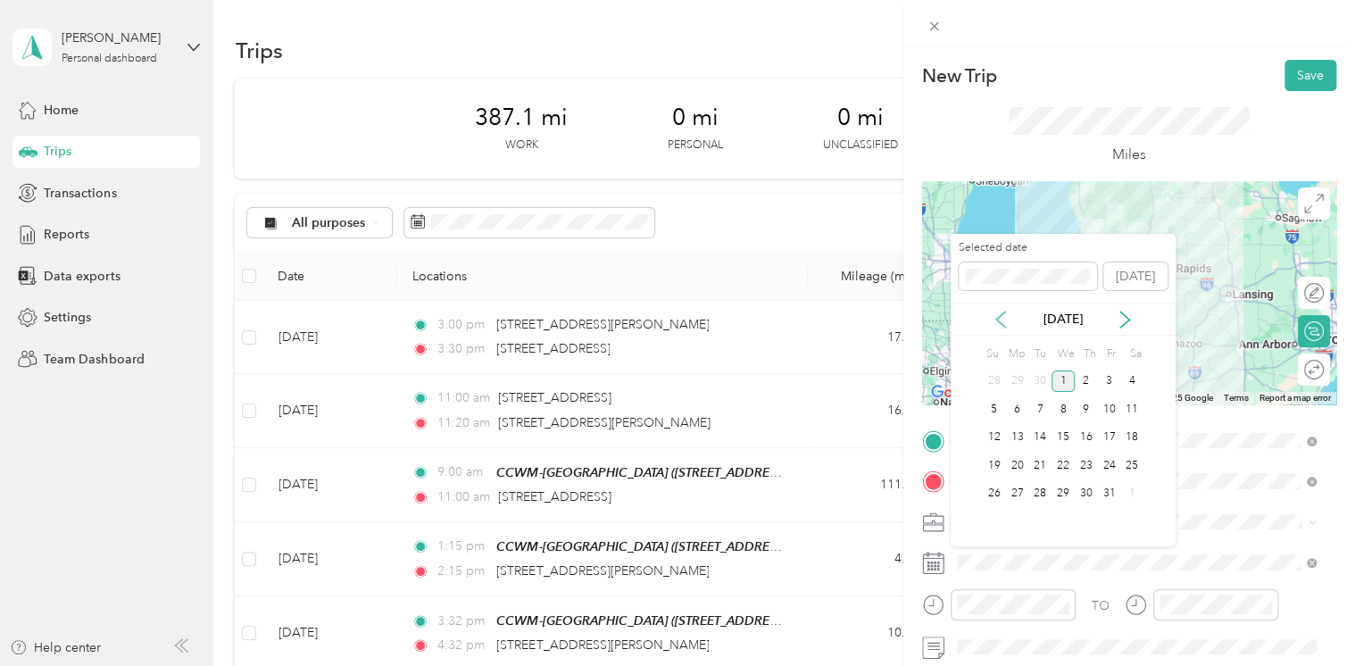
click at [1003, 320] on icon at bounding box center [1001, 320] width 18 height 18
click at [1105, 466] on div "26" at bounding box center [1108, 465] width 23 height 22
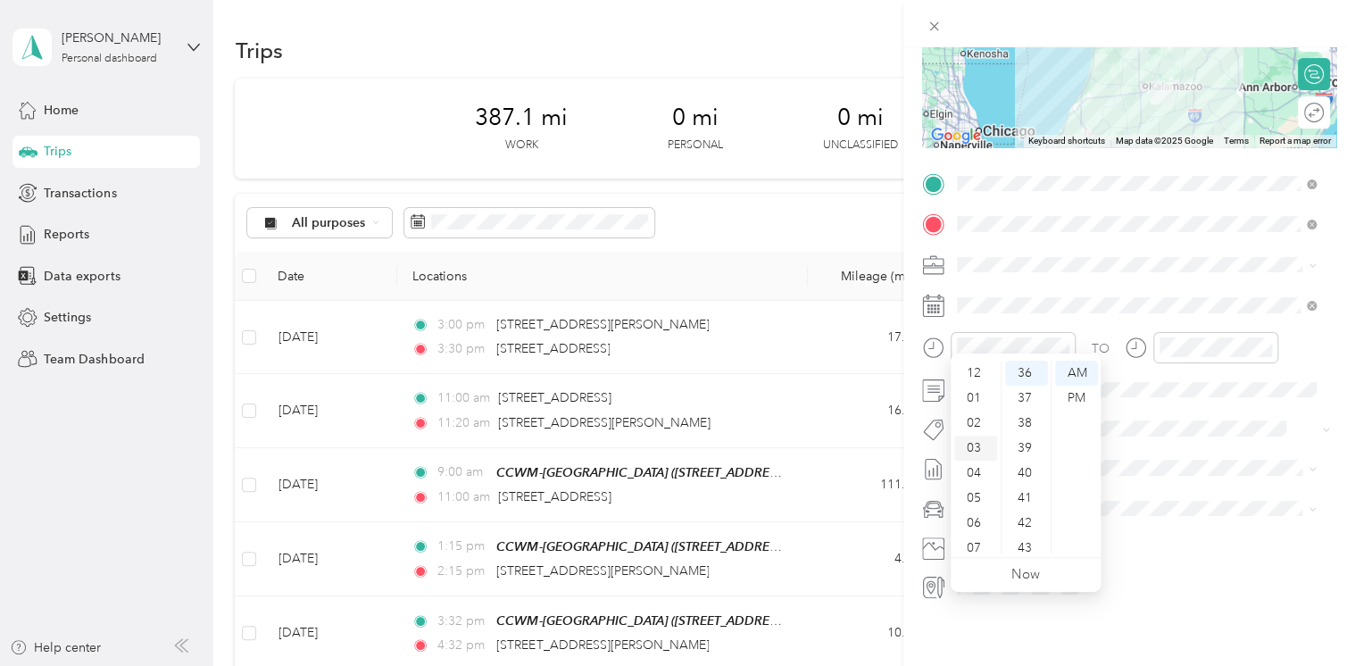
click at [971, 444] on div "03" at bounding box center [975, 448] width 43 height 25
click at [1075, 395] on div "PM" at bounding box center [1076, 398] width 43 height 25
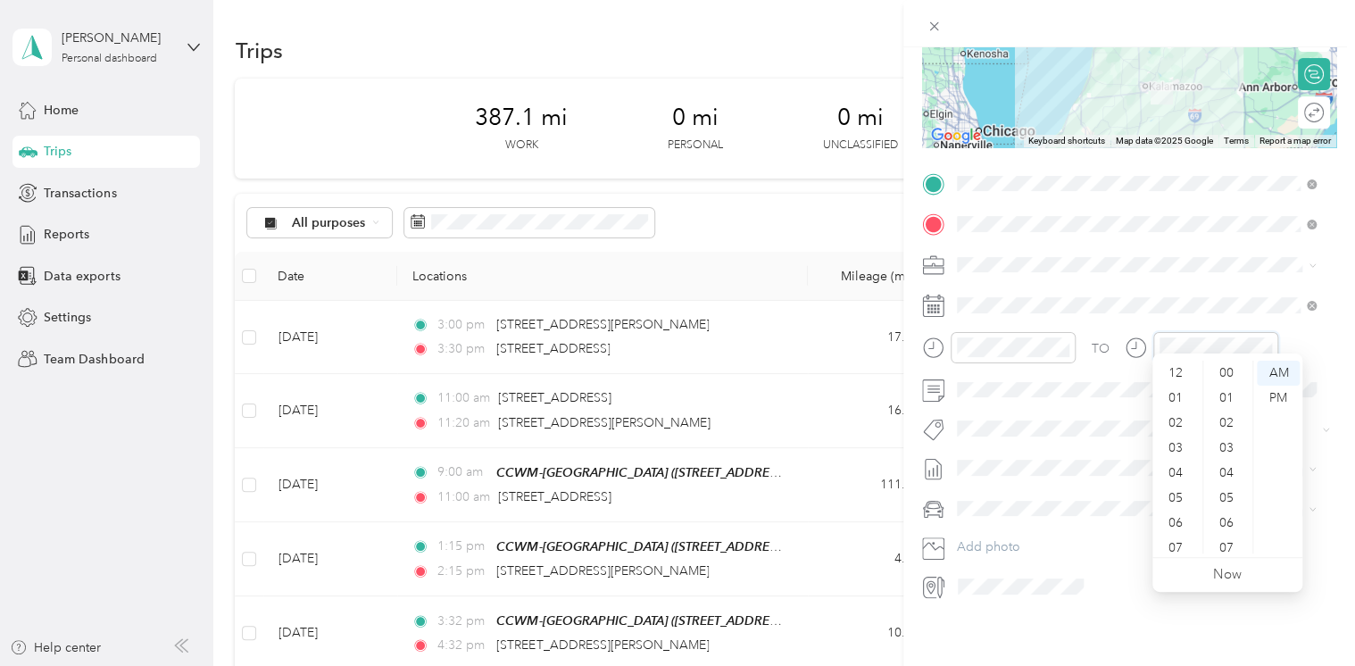
scroll to position [107, 0]
click at [1174, 386] on div "05" at bounding box center [1177, 390] width 43 height 25
click at [1232, 503] on div "45" at bounding box center [1228, 508] width 43 height 25
click at [1274, 393] on div "PM" at bounding box center [1278, 398] width 43 height 25
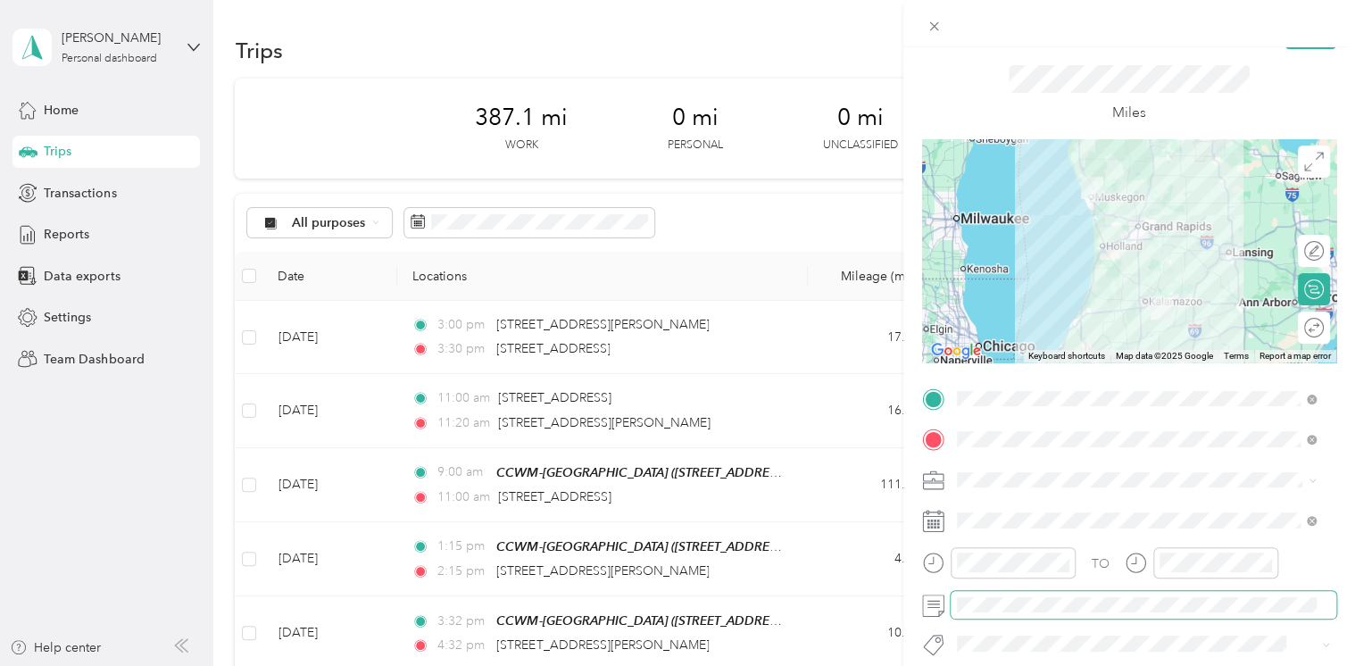
scroll to position [0, 0]
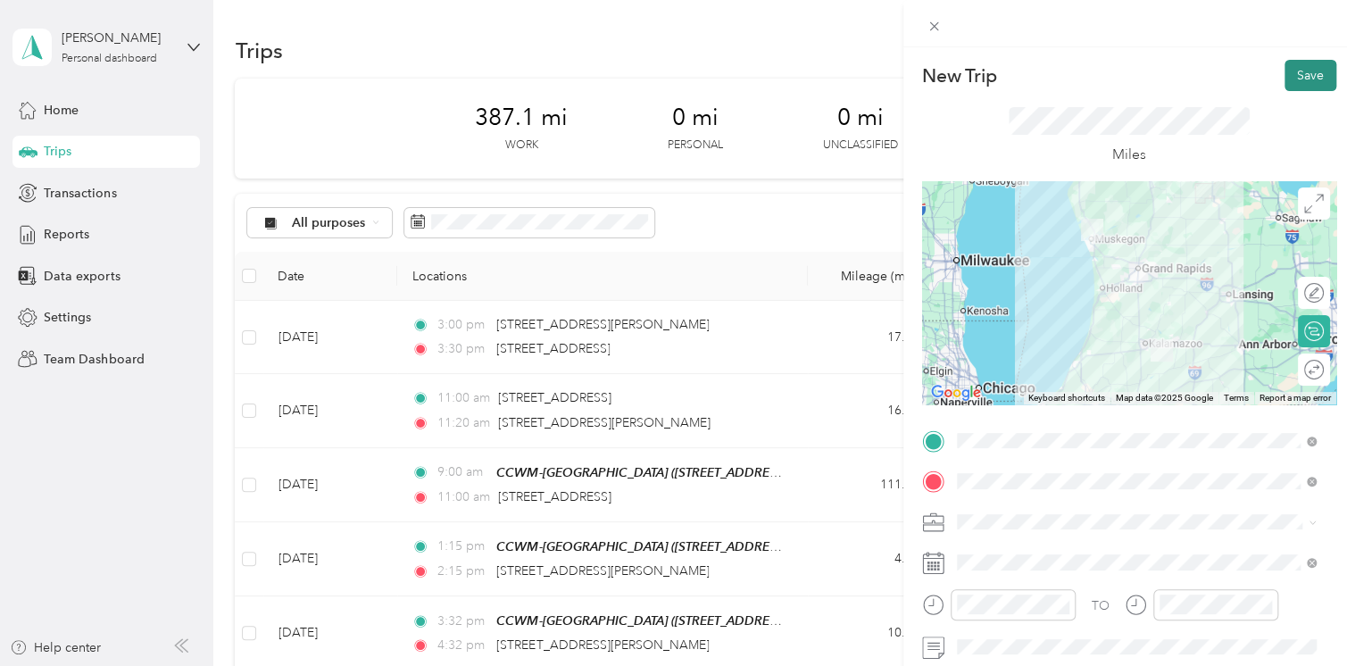
click at [1288, 73] on button "Save" at bounding box center [1310, 75] width 52 height 31
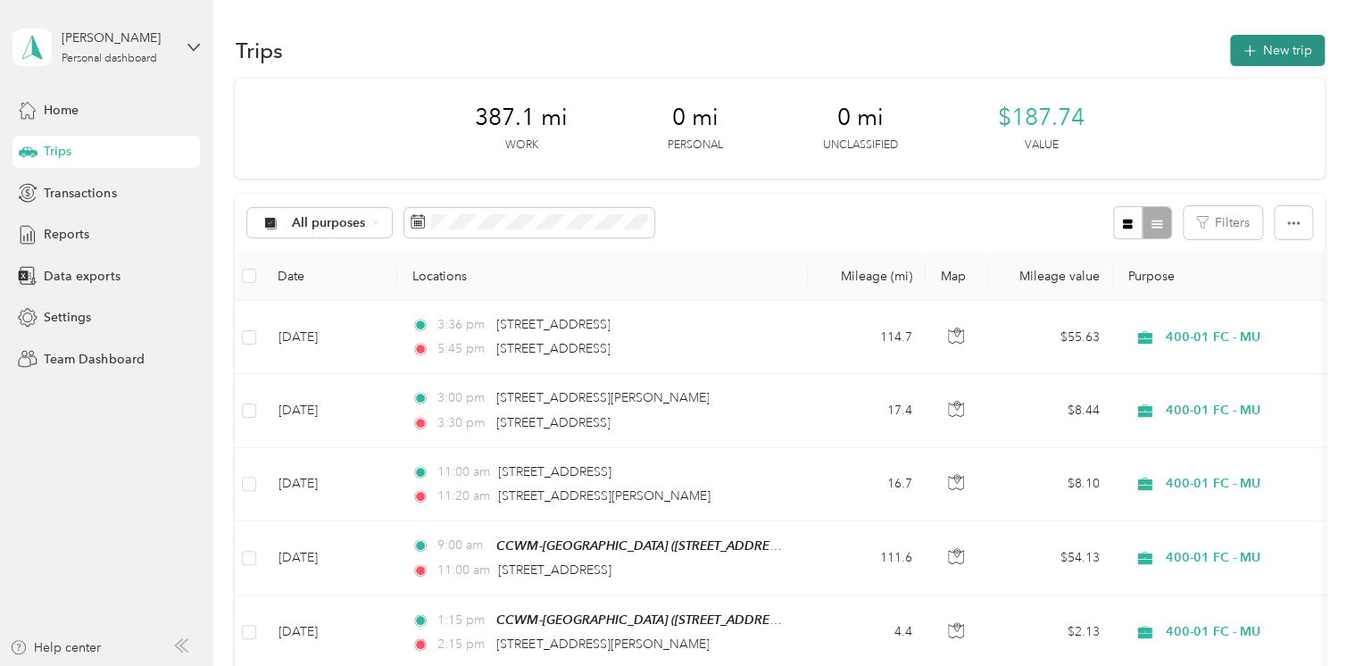
click at [1266, 37] on button "New trip" at bounding box center [1277, 50] width 95 height 31
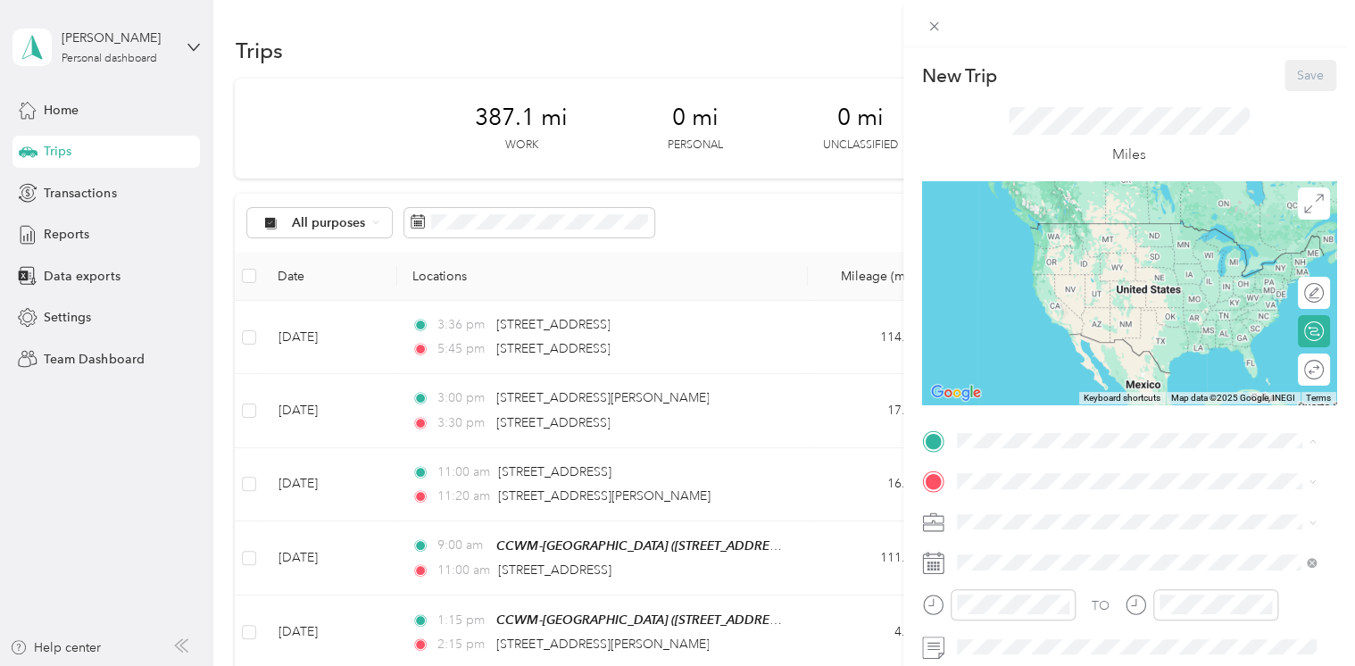
click at [1117, 259] on div "CCWM-Muskegon [STREET_ADDRESS][US_STATE]" at bounding box center [1079, 239] width 178 height 37
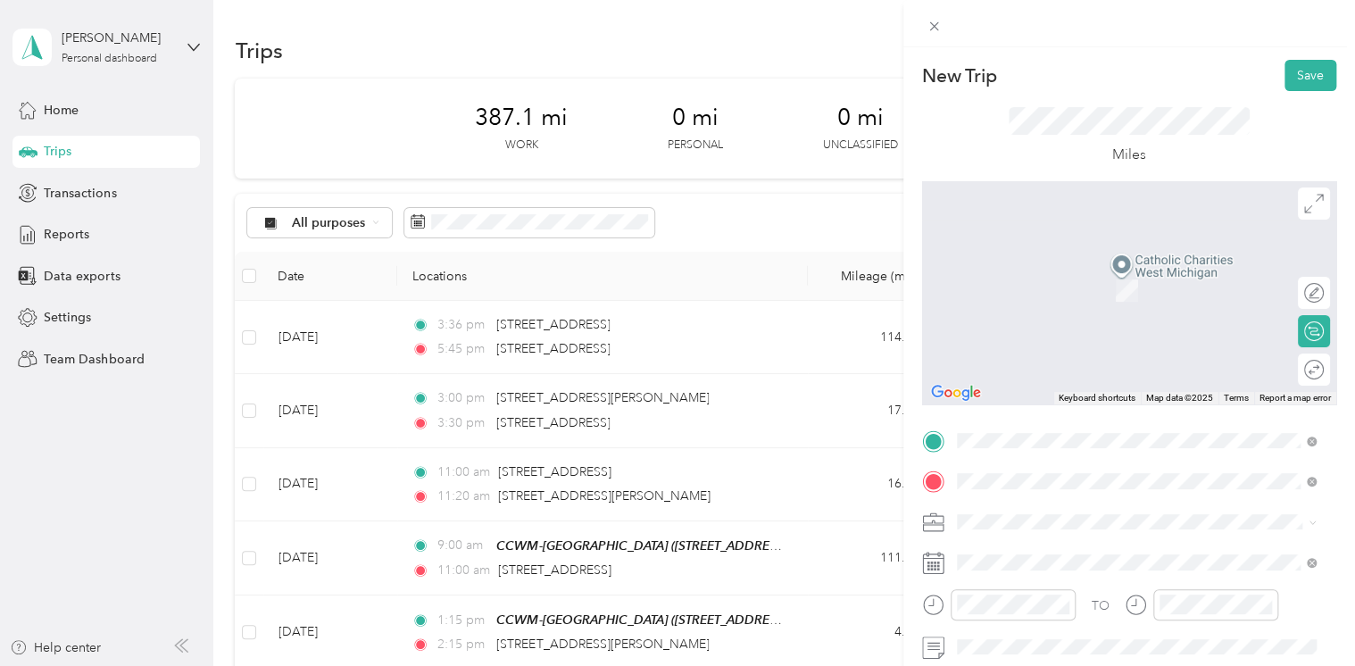
click at [1018, 259] on span "[STREET_ADDRESS][US_STATE]" at bounding box center [1079, 264] width 178 height 16
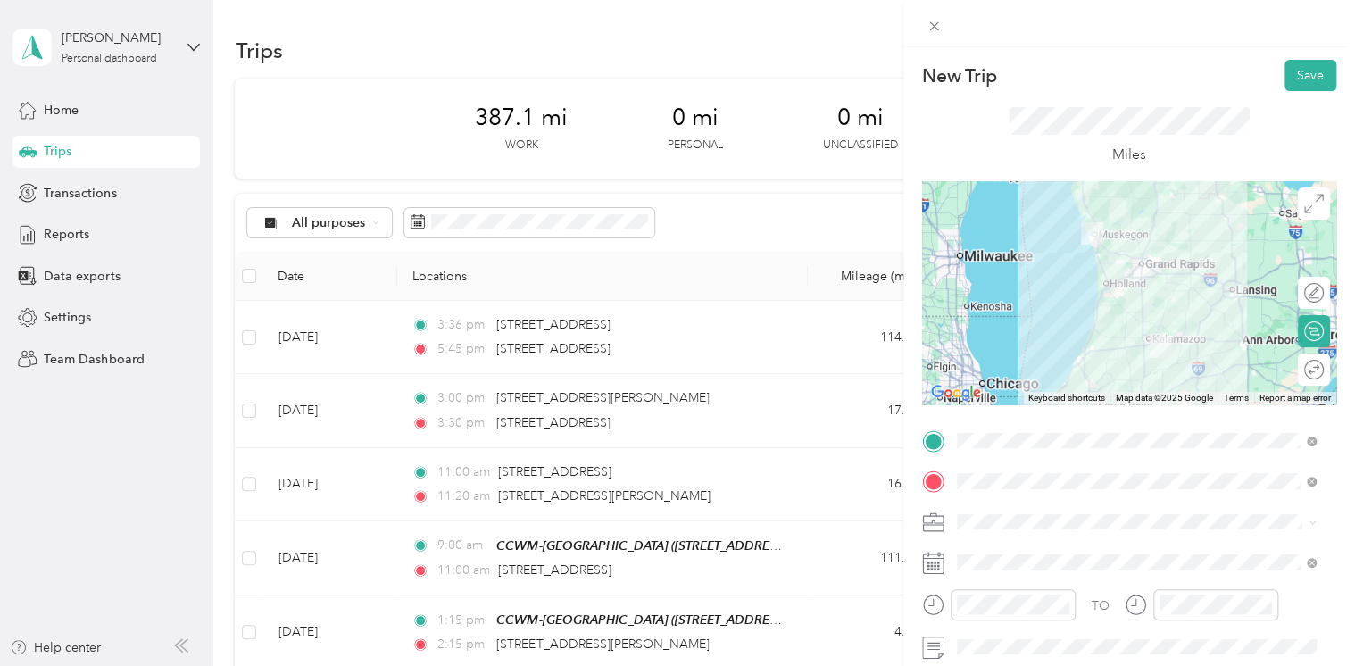
click at [1023, 578] on span "400-01 FC - MU" at bounding box center [1007, 582] width 89 height 15
click at [1023, 570] on span at bounding box center [1143, 562] width 386 height 29
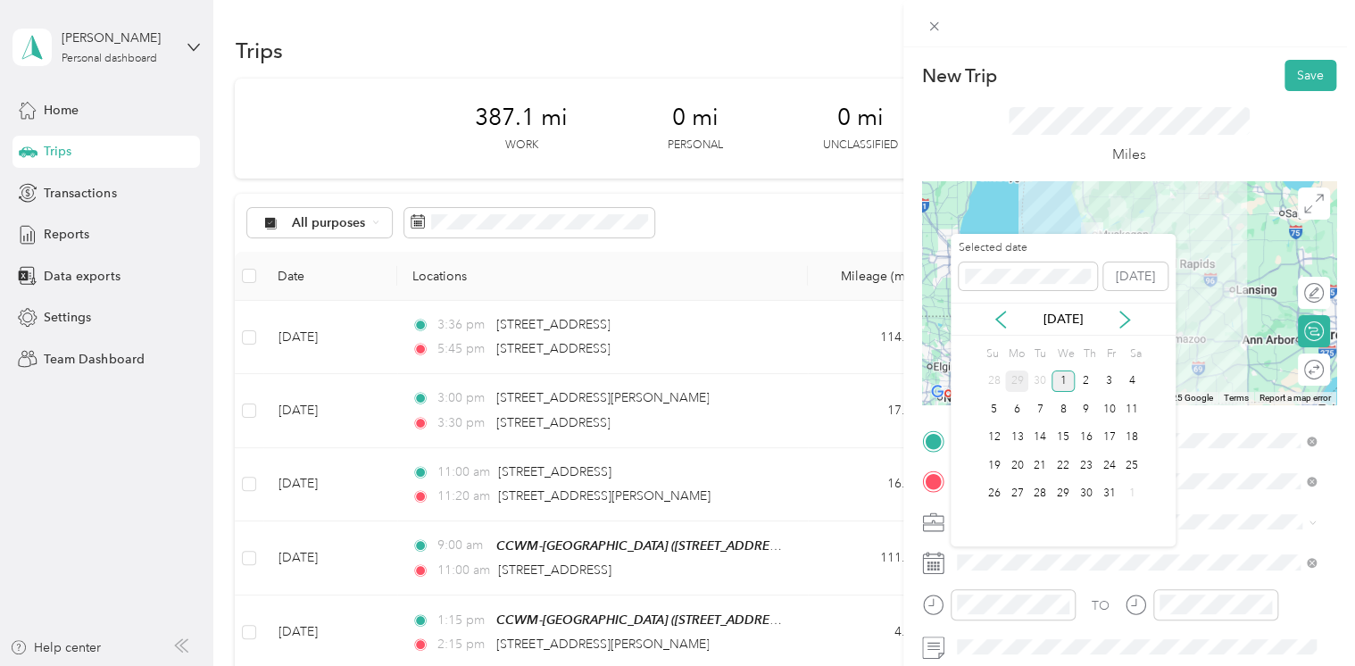
click at [1011, 378] on div "29" at bounding box center [1016, 381] width 23 height 22
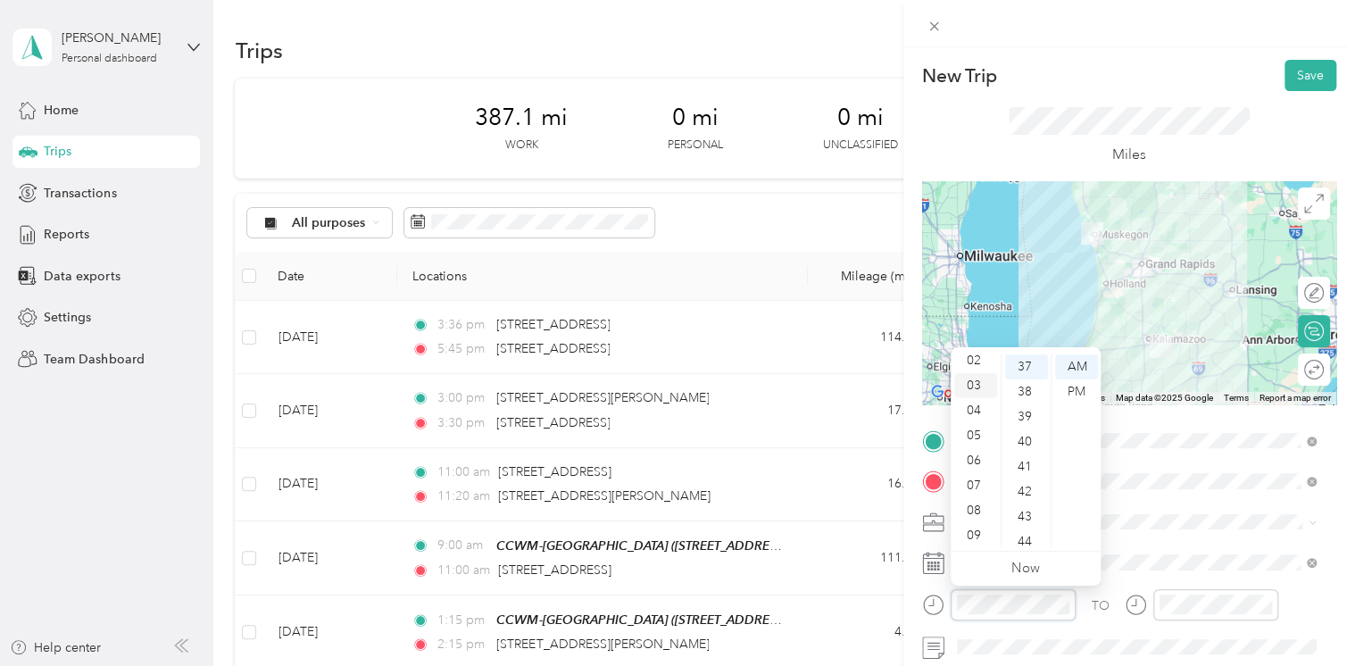
scroll to position [18, 0]
click at [975, 371] on div "01" at bounding box center [975, 373] width 43 height 25
click at [1024, 364] on div "00" at bounding box center [1026, 366] width 43 height 25
click at [1079, 391] on div "PM" at bounding box center [1076, 391] width 43 height 25
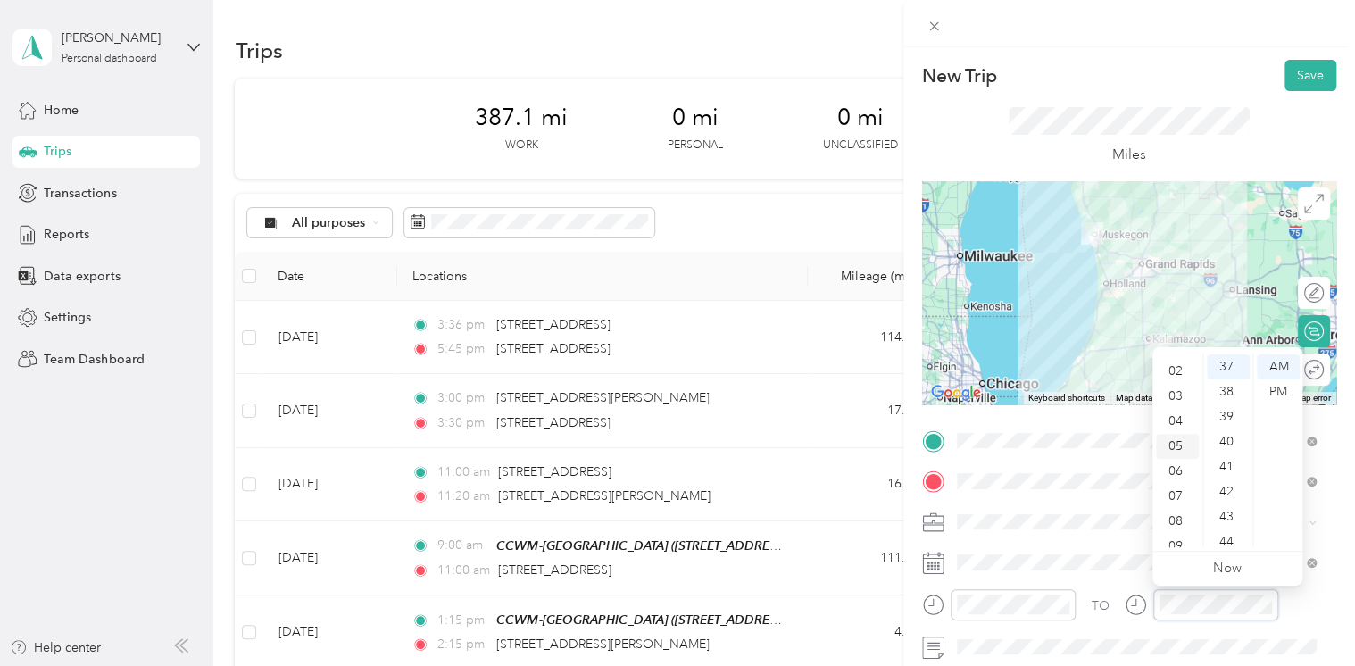
scroll to position [18, 0]
click at [1174, 429] on div "03" at bounding box center [1177, 423] width 43 height 25
click at [1228, 477] on div "20" at bounding box center [1228, 477] width 43 height 25
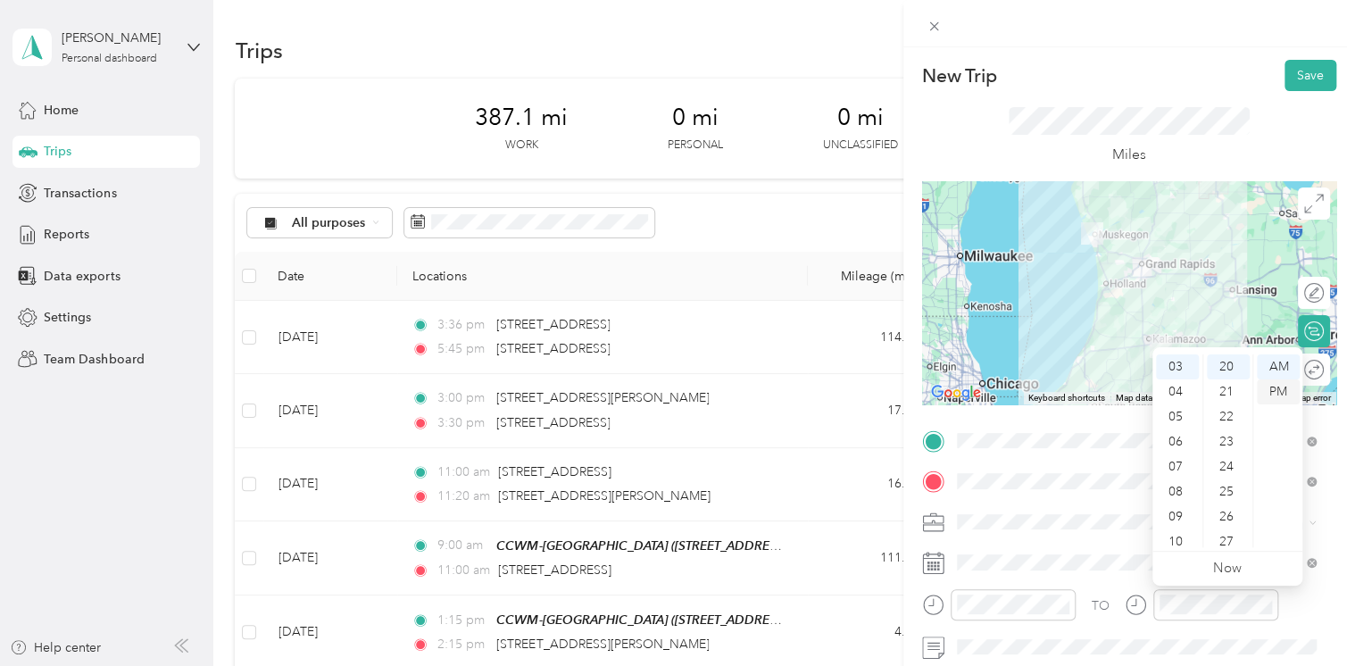
click at [1276, 387] on div "PM" at bounding box center [1278, 391] width 43 height 25
click at [1116, 489] on span at bounding box center [1143, 481] width 386 height 29
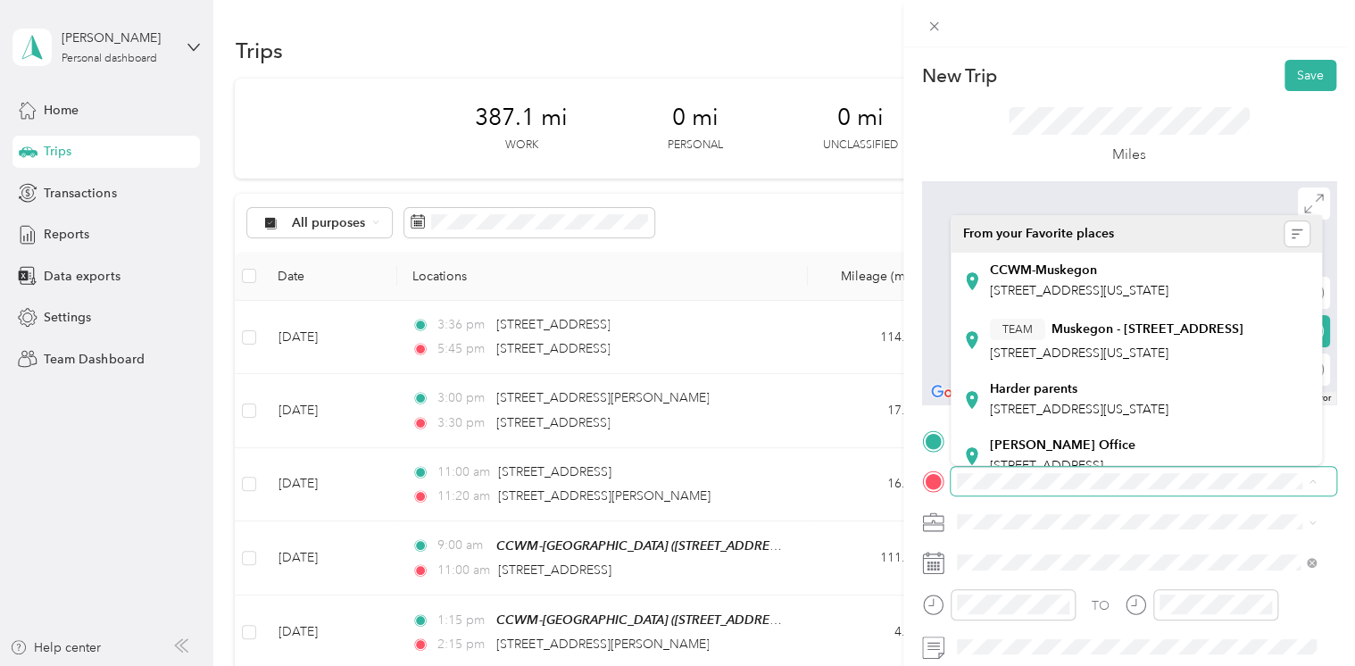
click at [996, 491] on span at bounding box center [1143, 481] width 386 height 29
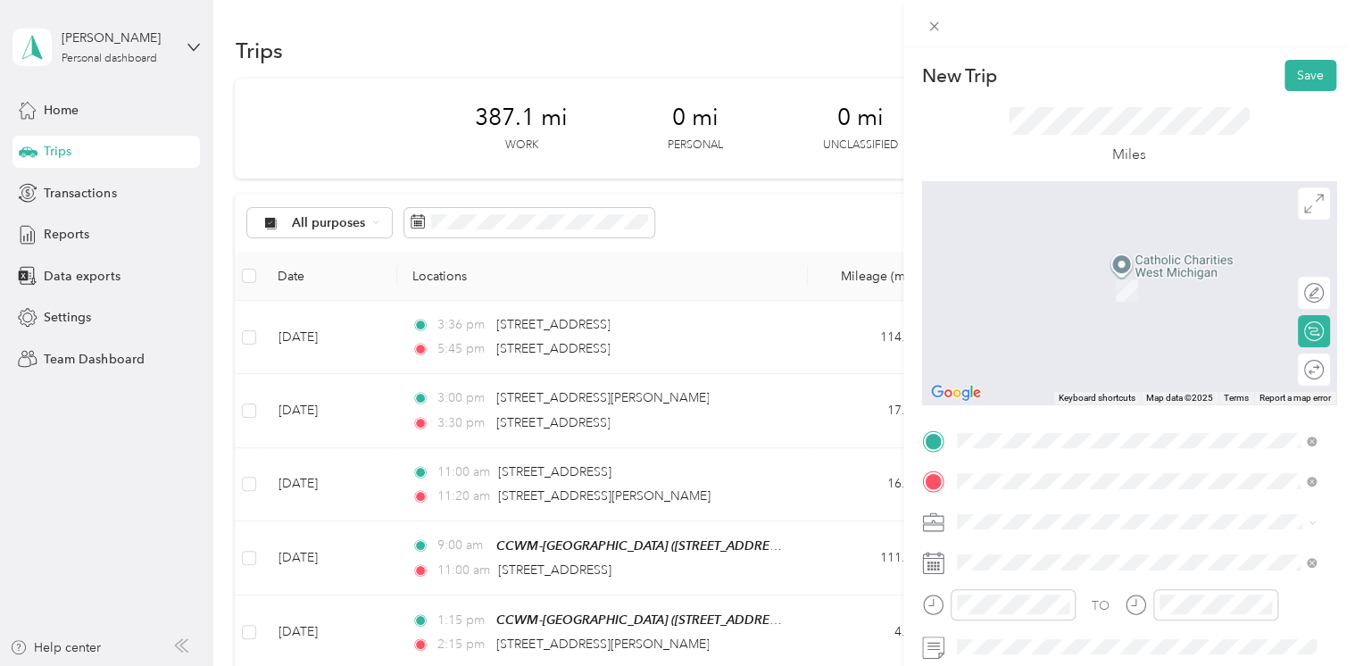
click at [1041, 265] on span "[STREET_ADDRESS][US_STATE]" at bounding box center [1079, 264] width 178 height 16
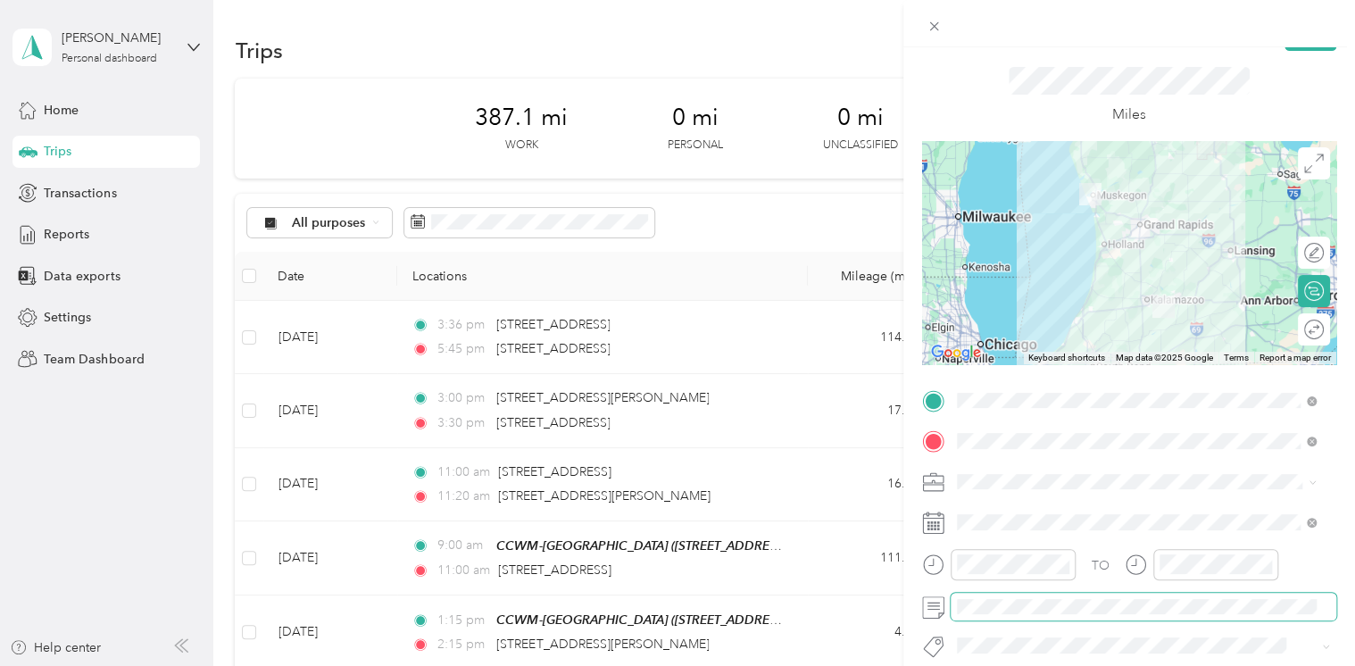
scroll to position [0, 0]
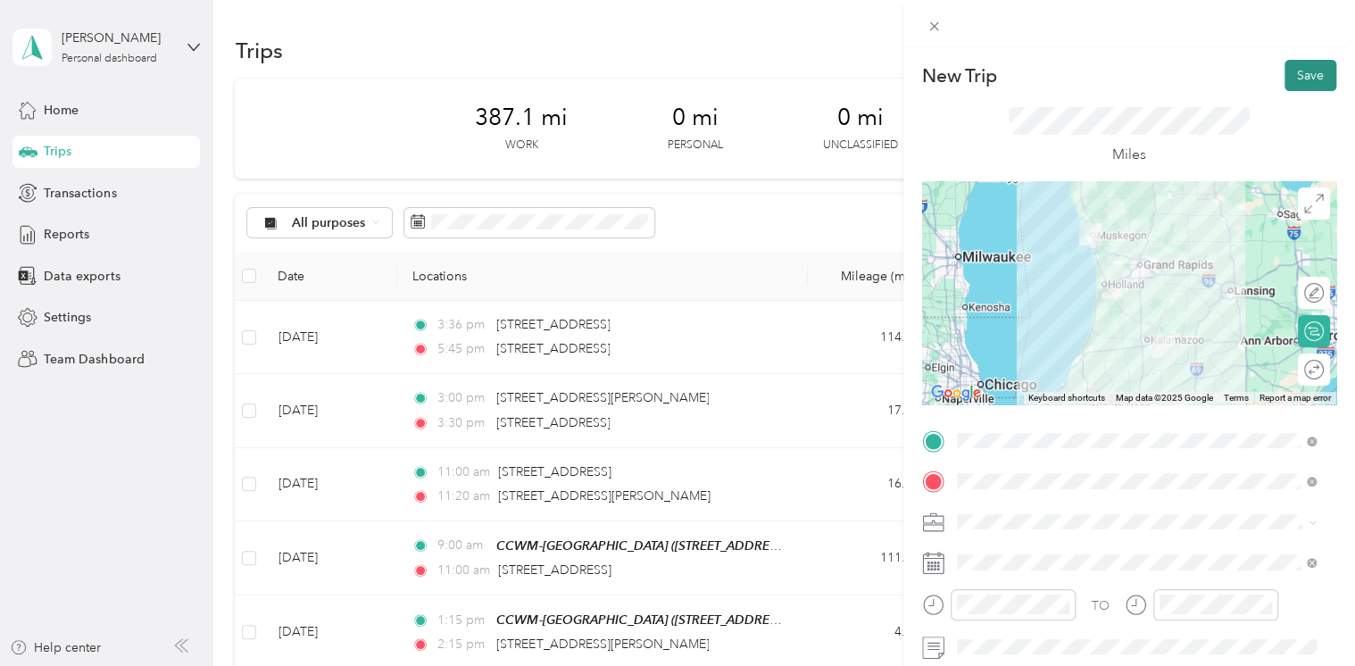
click at [1291, 73] on button "Save" at bounding box center [1310, 75] width 52 height 31
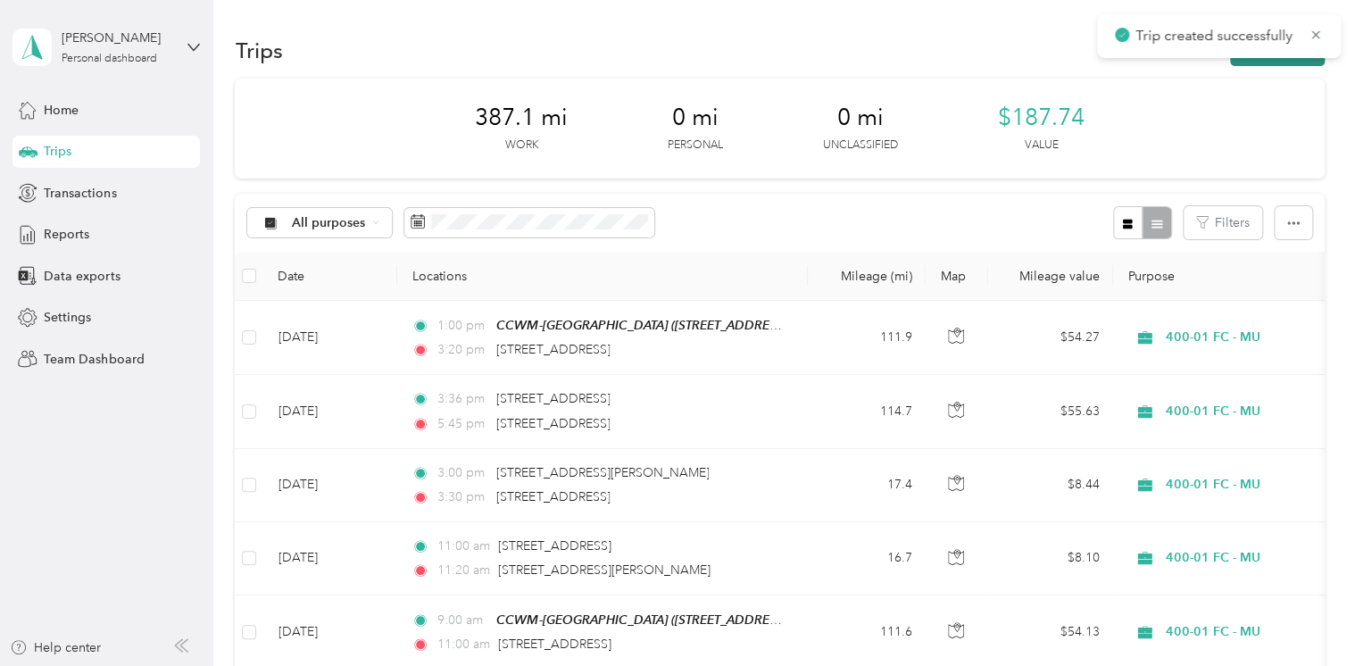
click at [1242, 62] on button "New trip" at bounding box center [1277, 50] width 95 height 31
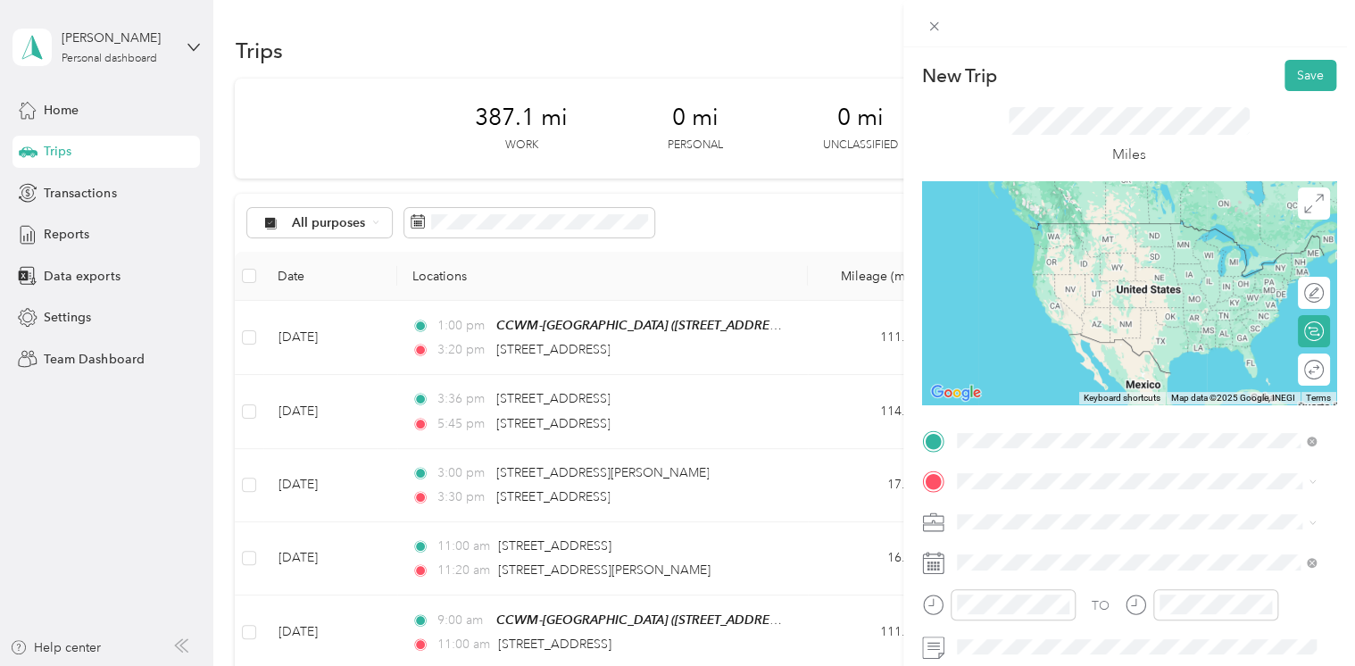
click at [1025, 216] on span "[STREET_ADDRESS][US_STATE]" at bounding box center [1079, 223] width 178 height 16
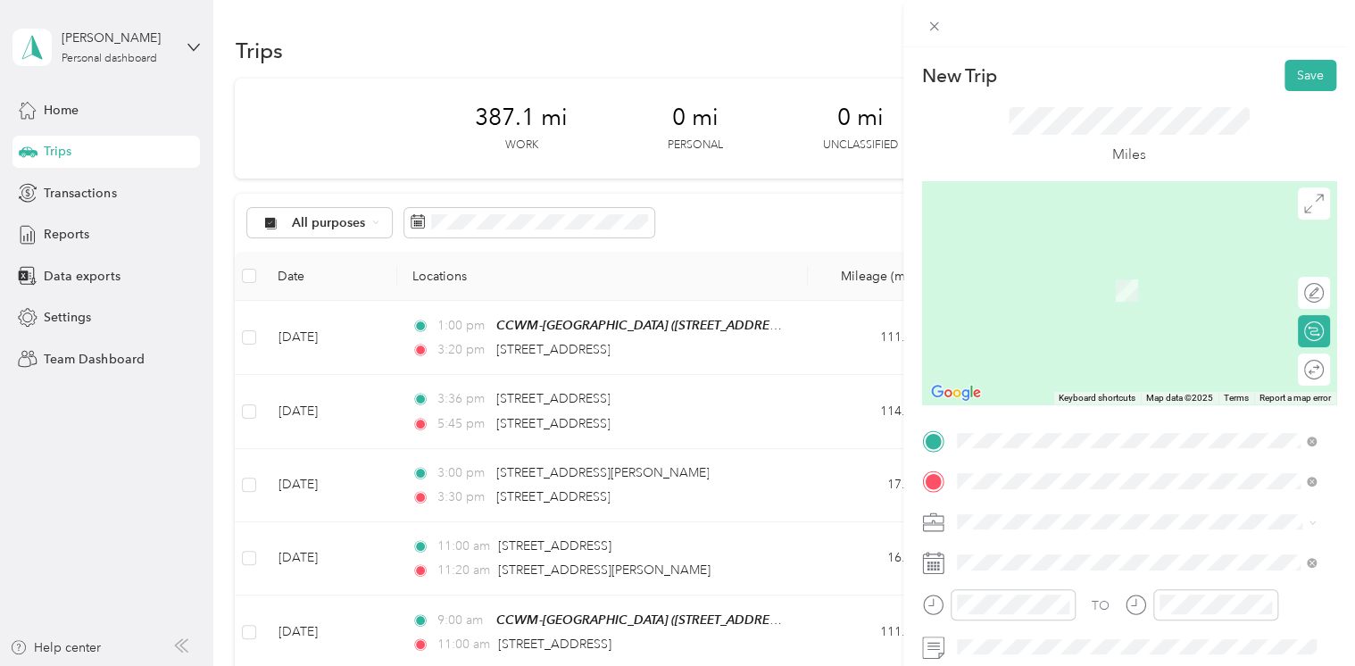
click at [1064, 268] on span "[STREET_ADDRESS][US_STATE]" at bounding box center [1079, 264] width 178 height 16
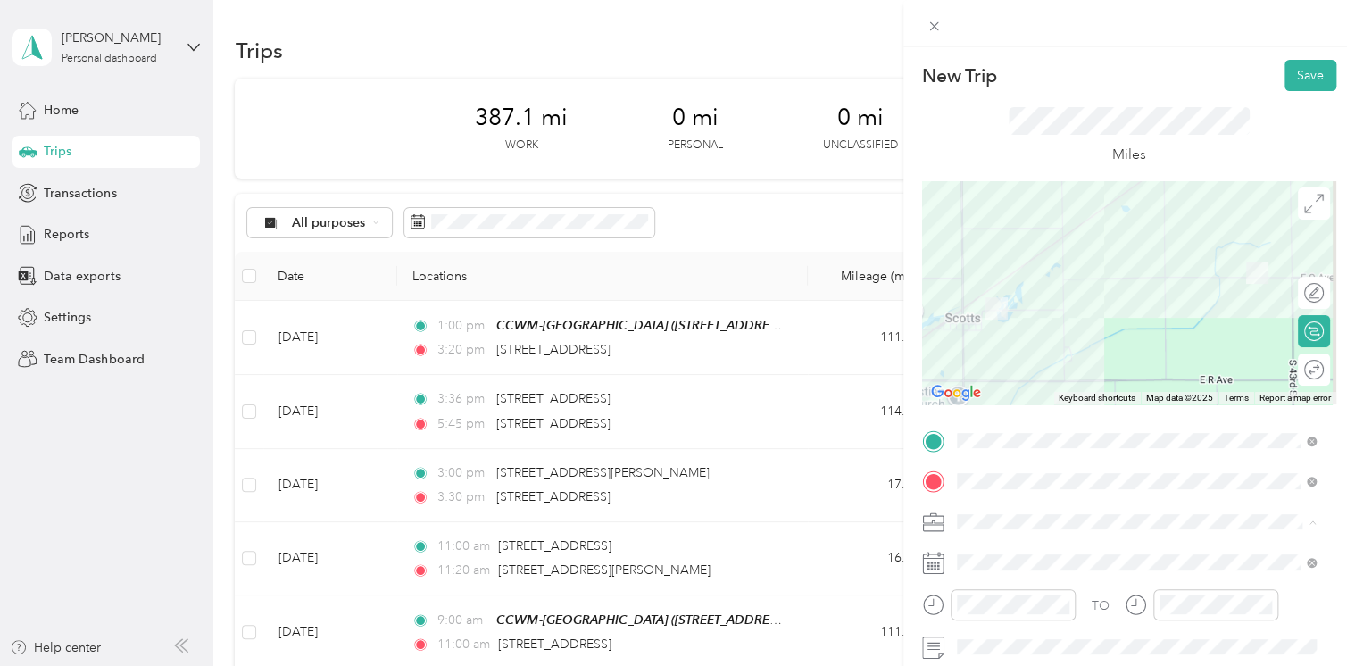
click at [1018, 588] on li "400-01 FC - MU" at bounding box center [1136, 583] width 372 height 31
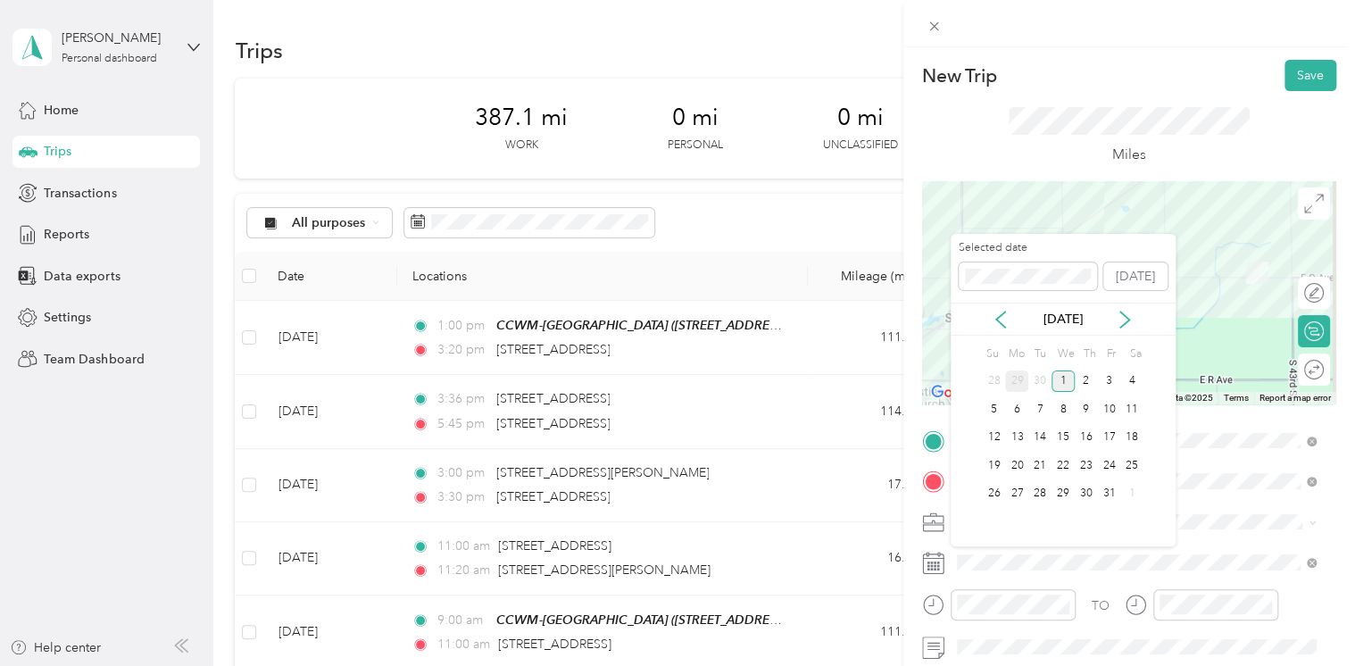
click at [1017, 377] on div "29" at bounding box center [1016, 381] width 23 height 22
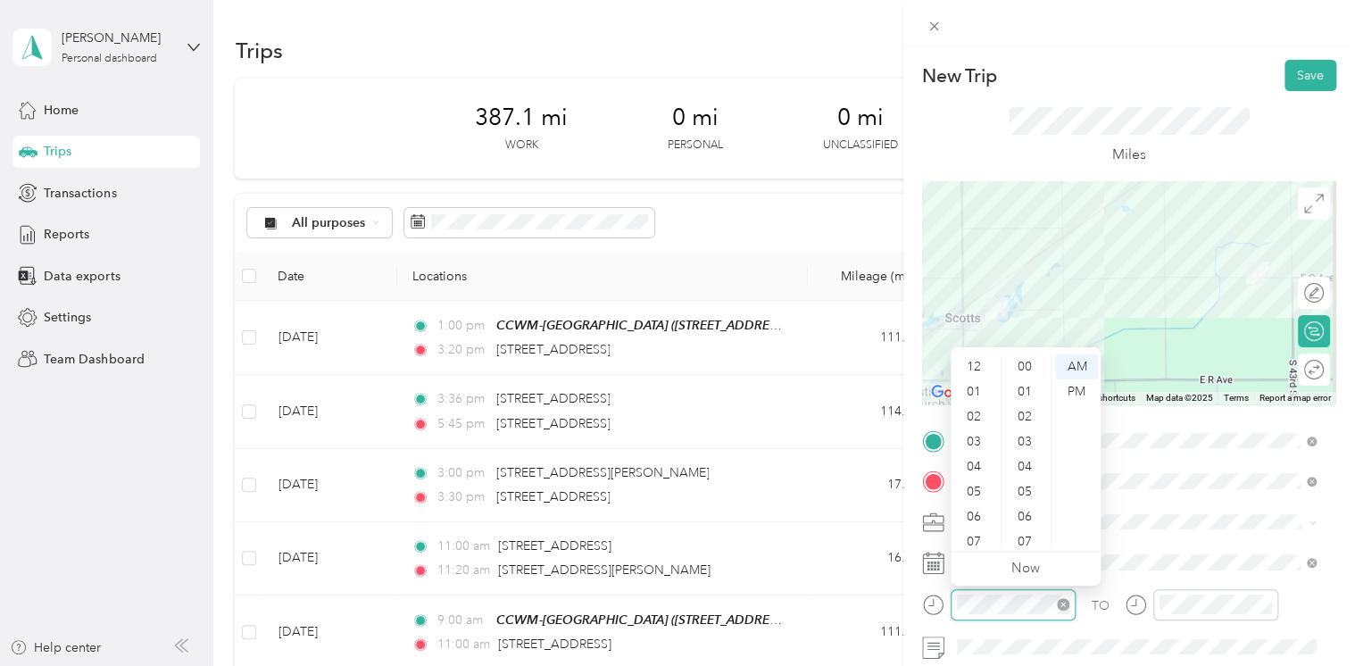
scroll to position [107, 0]
click at [975, 417] on div "03" at bounding box center [975, 423] width 43 height 25
click at [1021, 410] on div "30" at bounding box center [1026, 409] width 43 height 25
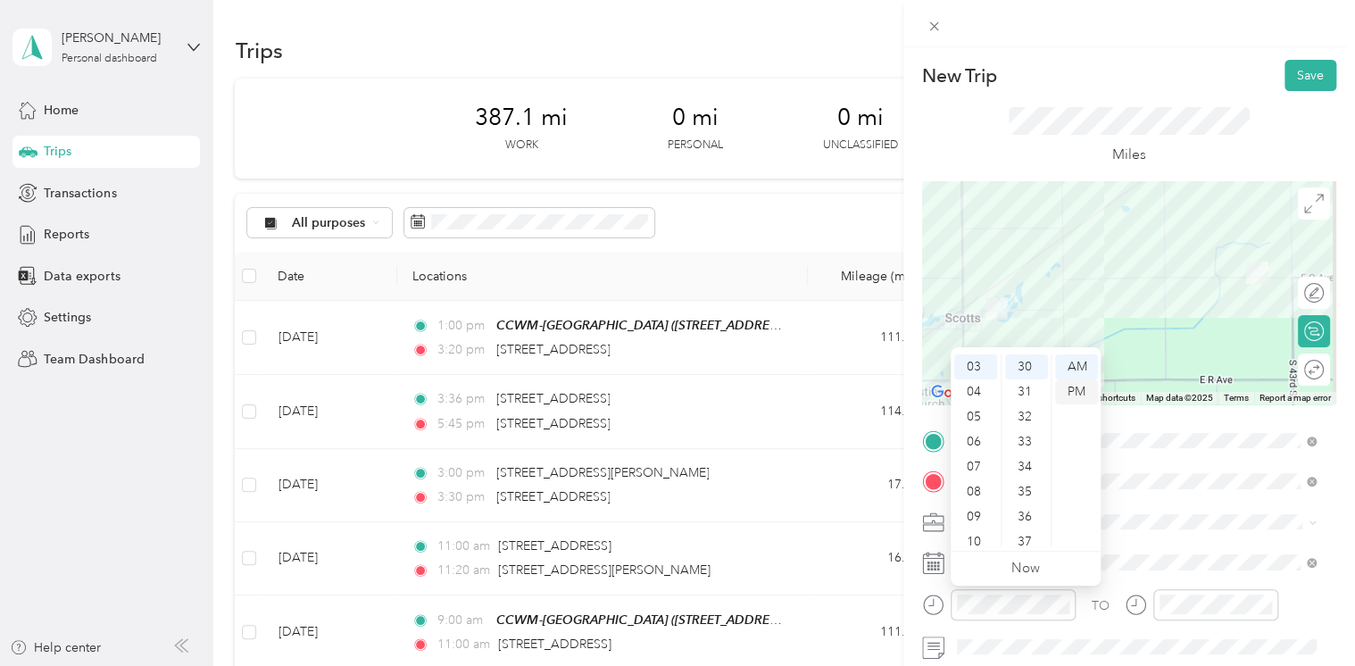
click at [1085, 391] on div "PM" at bounding box center [1076, 391] width 43 height 25
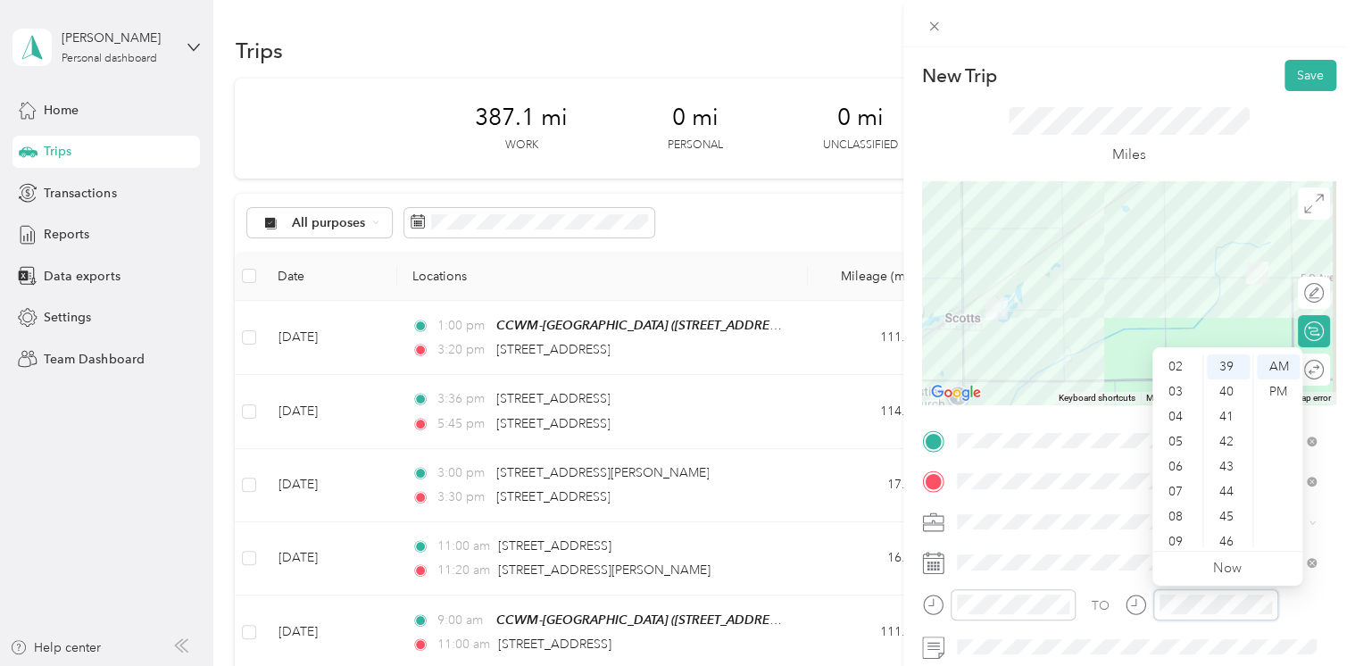
scroll to position [0, 0]
click at [1171, 441] on div "03" at bounding box center [1177, 441] width 43 height 25
click at [1228, 516] on div "45" at bounding box center [1228, 516] width 43 height 25
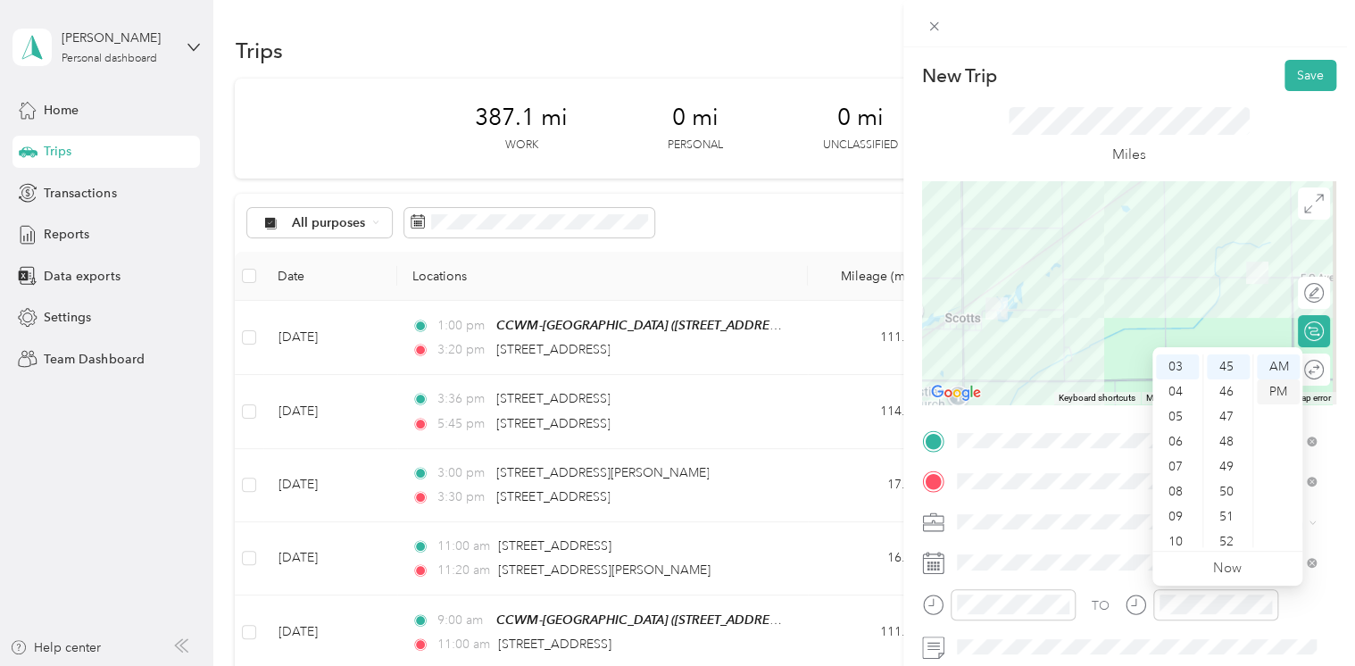
click at [1282, 388] on div "PM" at bounding box center [1278, 391] width 43 height 25
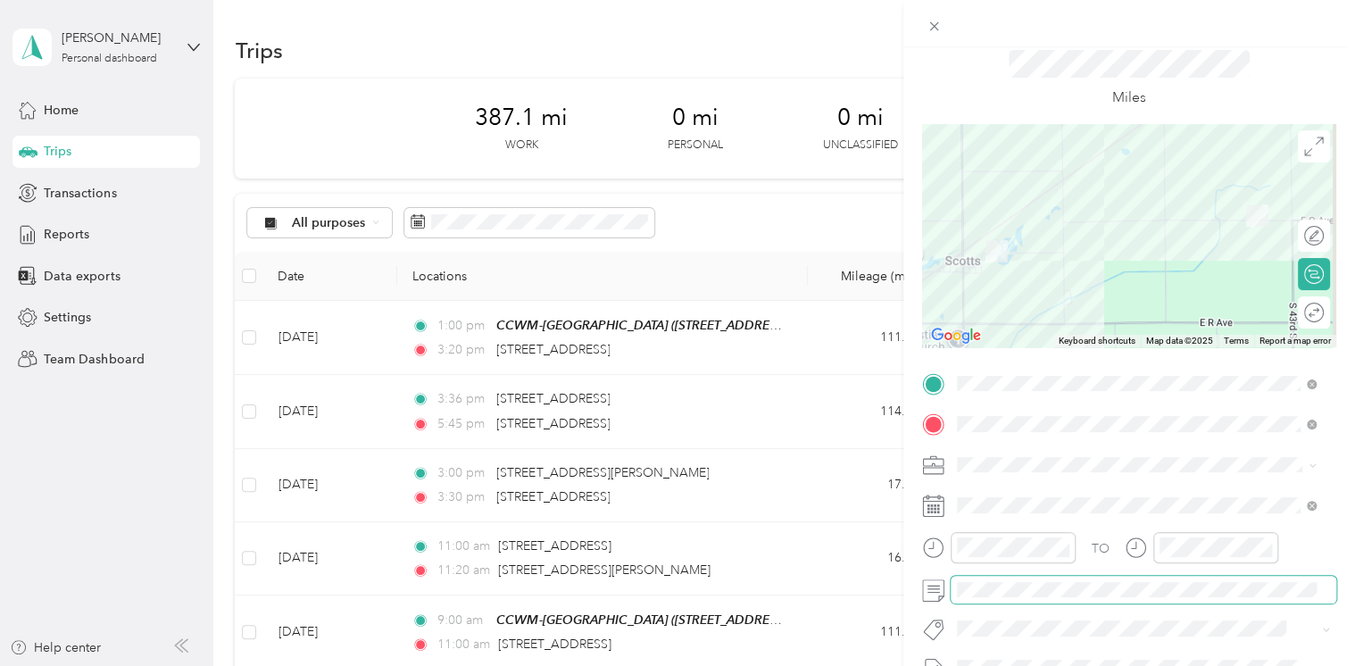
scroll to position [0, 0]
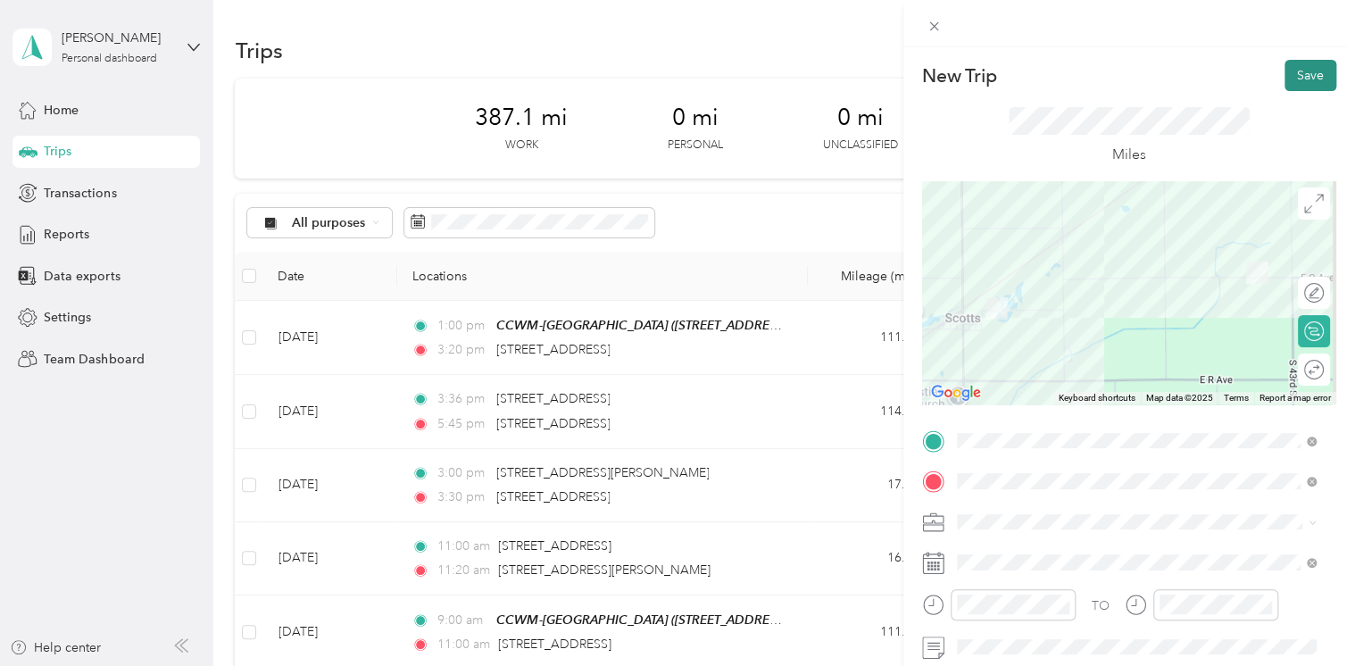
click at [1289, 75] on button "Save" at bounding box center [1310, 75] width 52 height 31
click at [1294, 73] on button "Save" at bounding box center [1310, 75] width 52 height 31
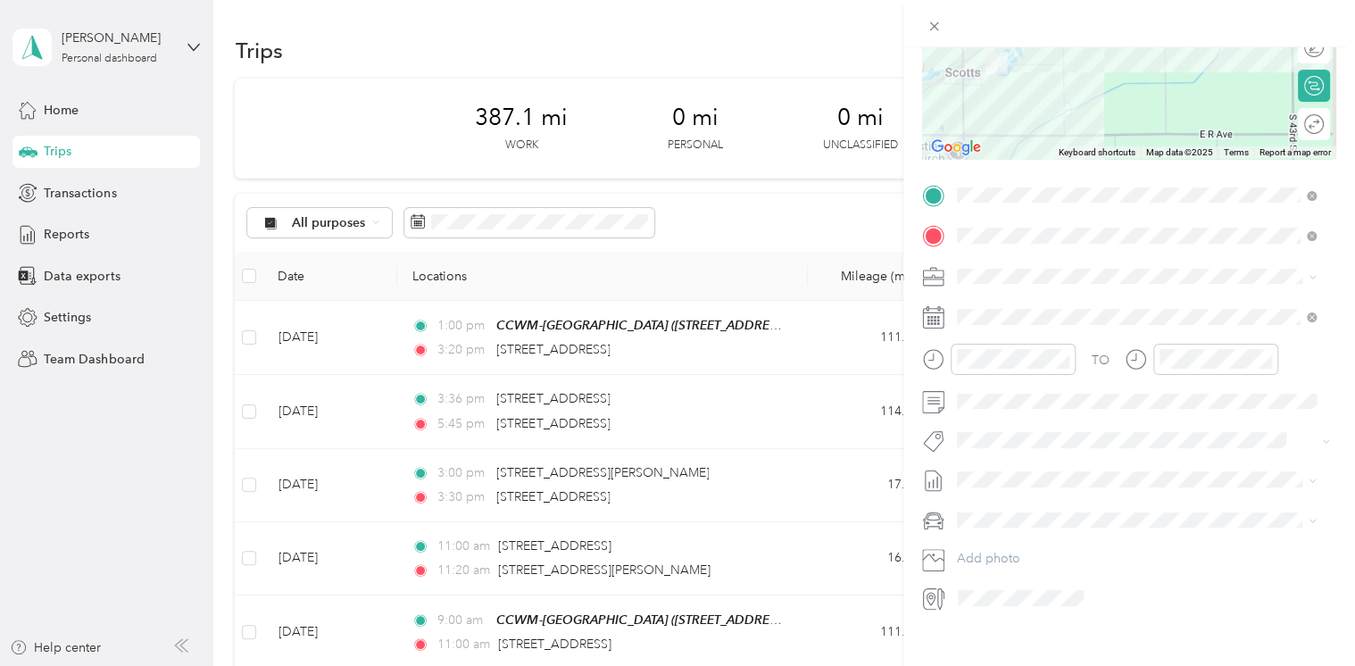
scroll to position [270, 0]
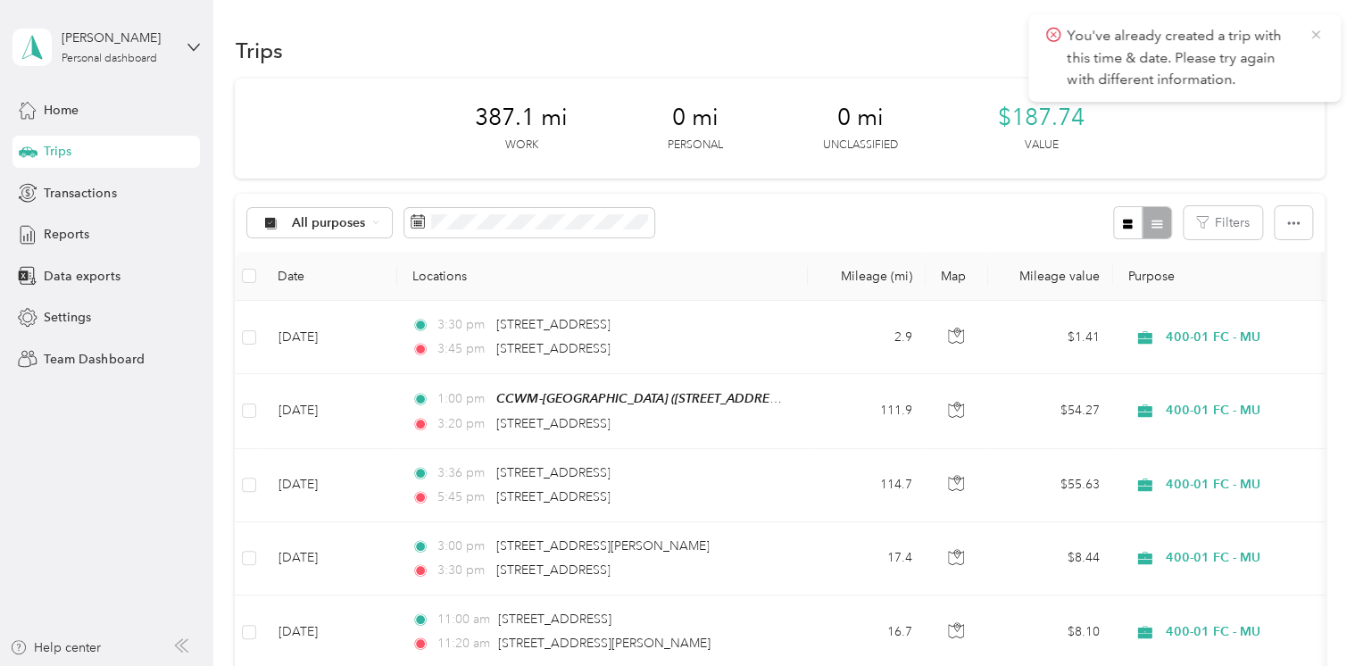
click at [1317, 37] on icon at bounding box center [1315, 35] width 14 height 16
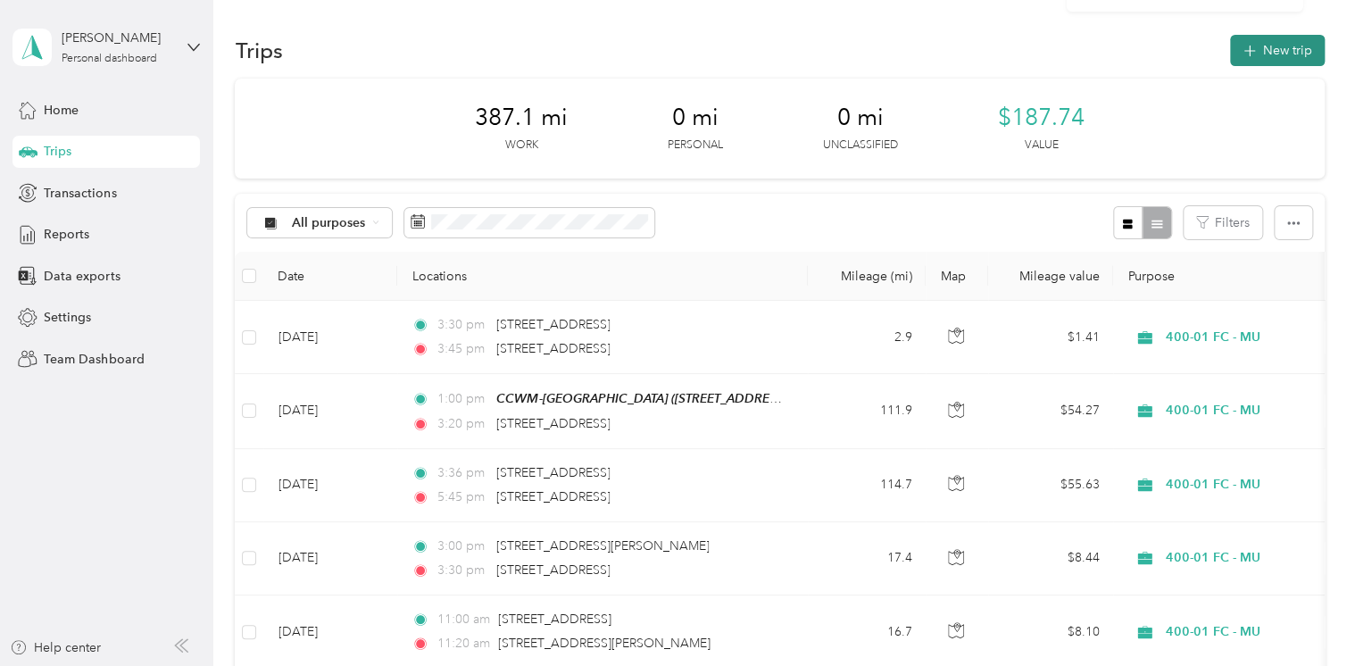
click at [1254, 59] on button "New trip" at bounding box center [1277, 50] width 95 height 31
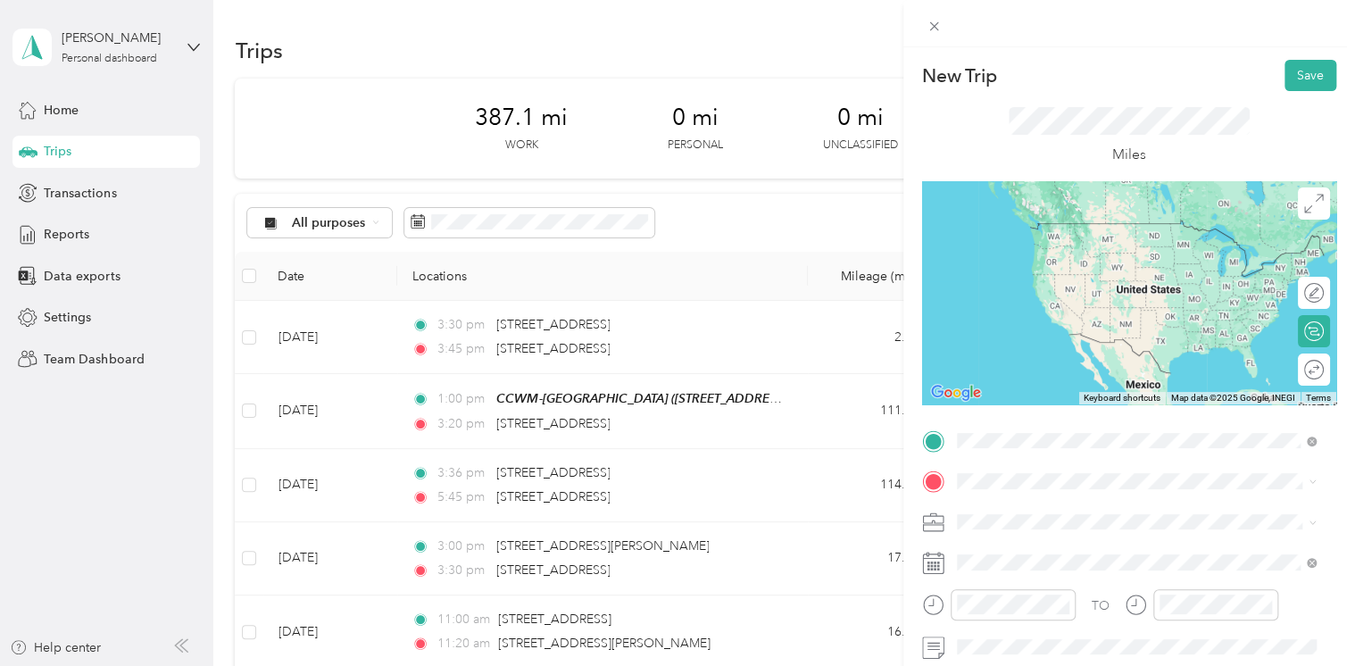
click at [1063, 216] on span "[STREET_ADDRESS][US_STATE]" at bounding box center [1079, 223] width 178 height 16
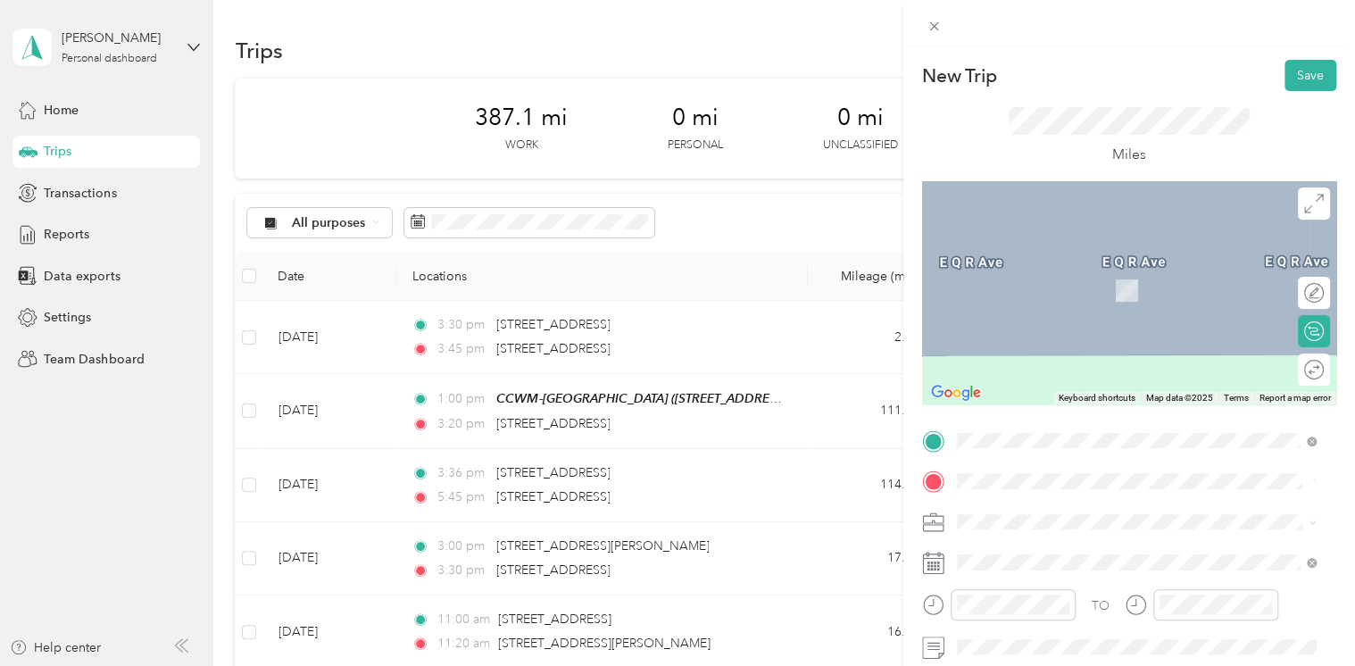
click at [1058, 289] on span "[STREET_ADDRESS][PERSON_NAME][US_STATE]" at bounding box center [1129, 283] width 278 height 16
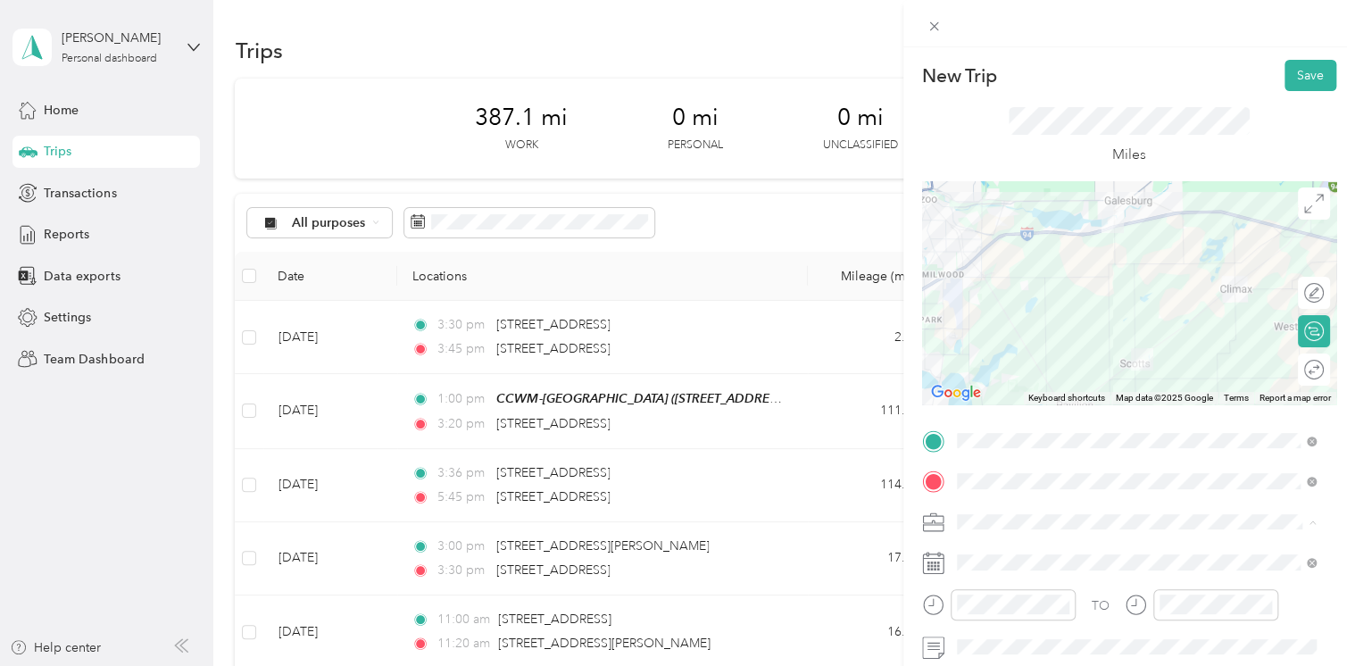
click at [1004, 587] on li "400-01 FC - MU" at bounding box center [1136, 583] width 372 height 31
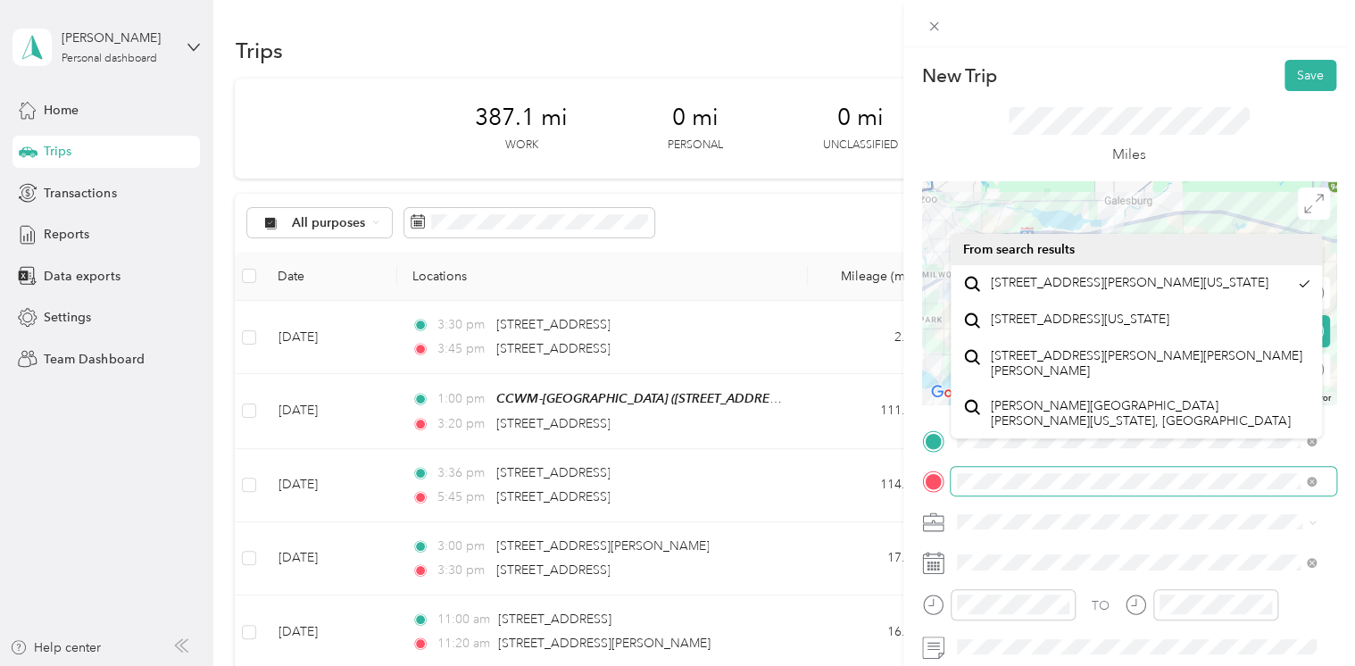
scroll to position [0, 4]
click at [1346, 489] on html "[PERSON_NAME] Personal dashboard Home Trips Transactions Reports Data exports S…" at bounding box center [673, 333] width 1346 height 666
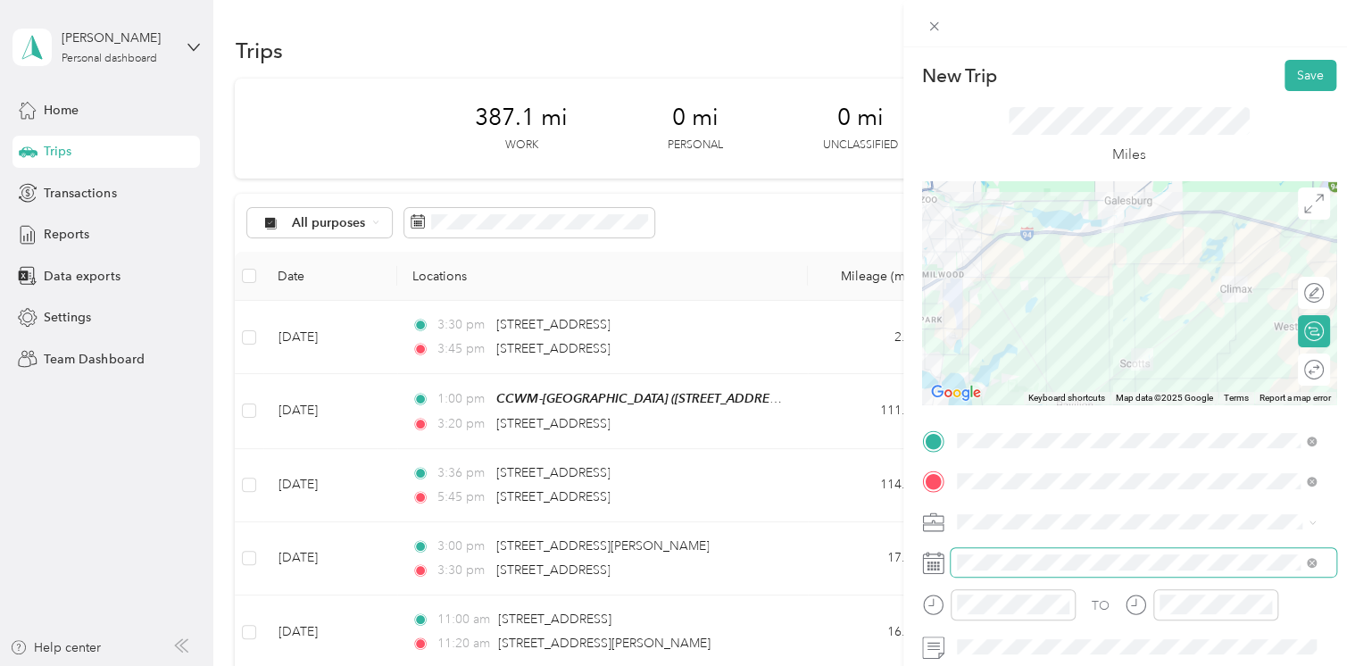
scroll to position [0, 0]
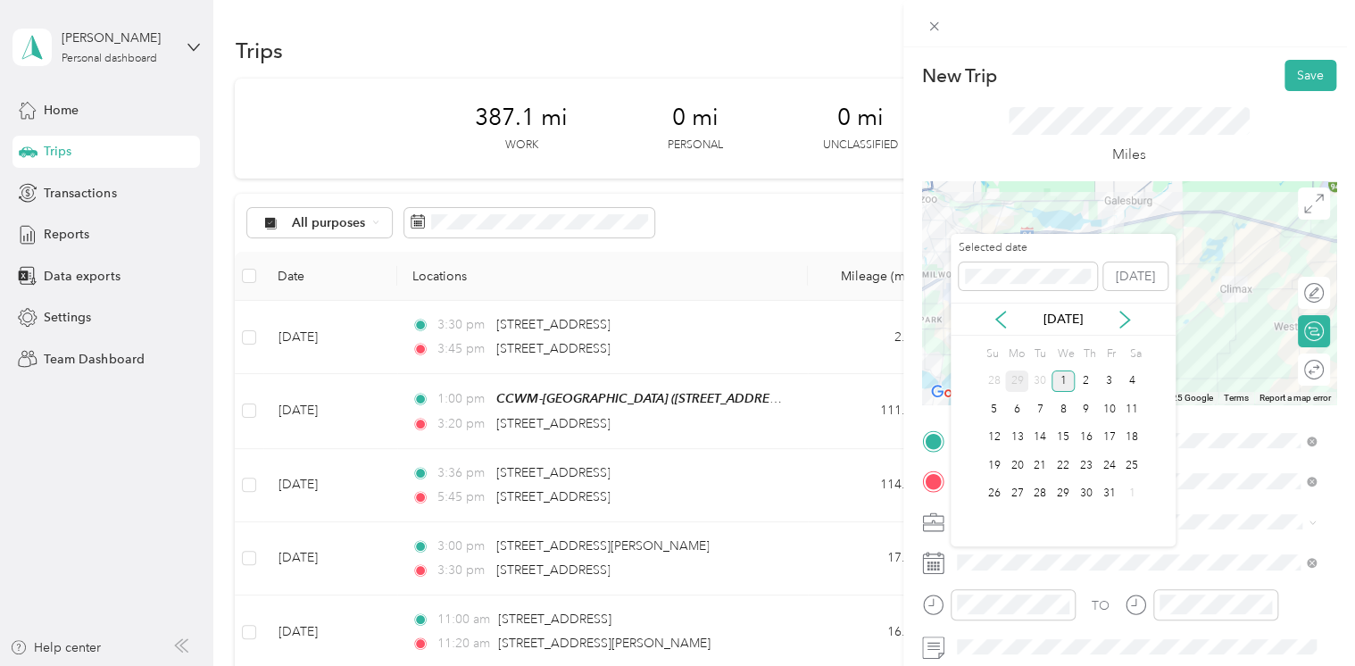
click at [1019, 379] on div "29" at bounding box center [1016, 381] width 23 height 22
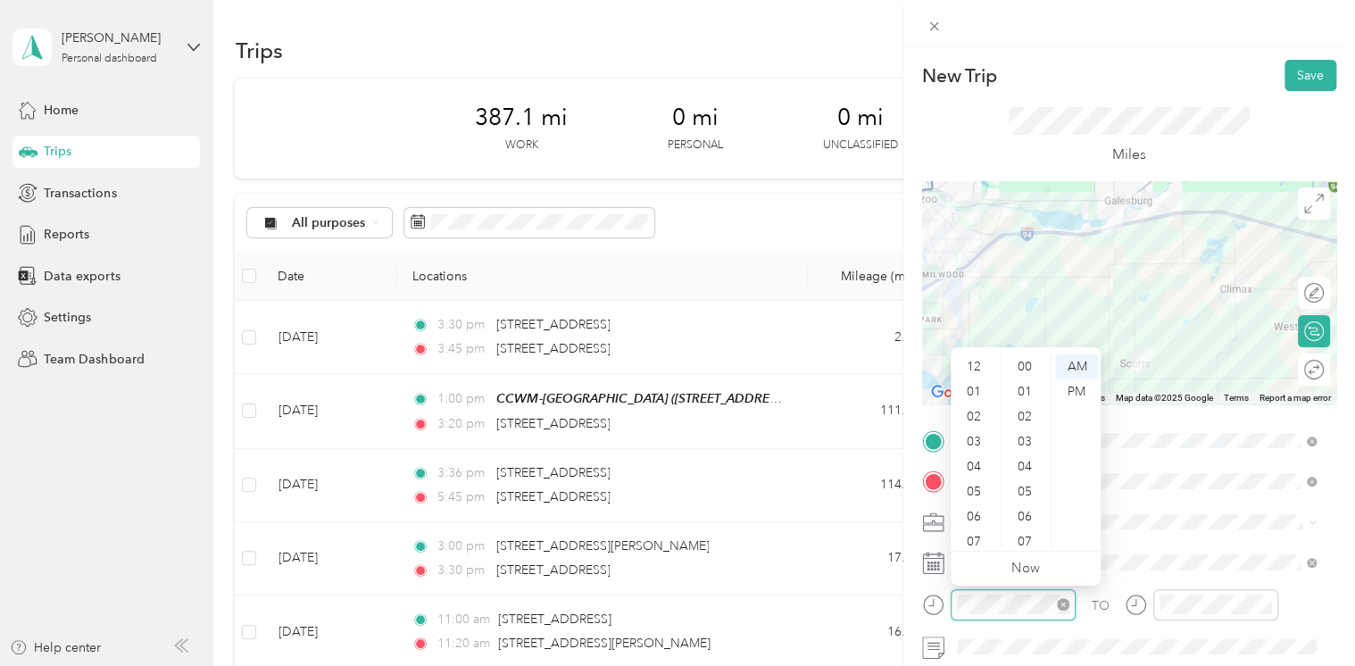
scroll to position [107, 0]
click at [972, 421] on div "03" at bounding box center [975, 423] width 43 height 25
click at [1021, 374] on div "45" at bounding box center [1026, 377] width 43 height 25
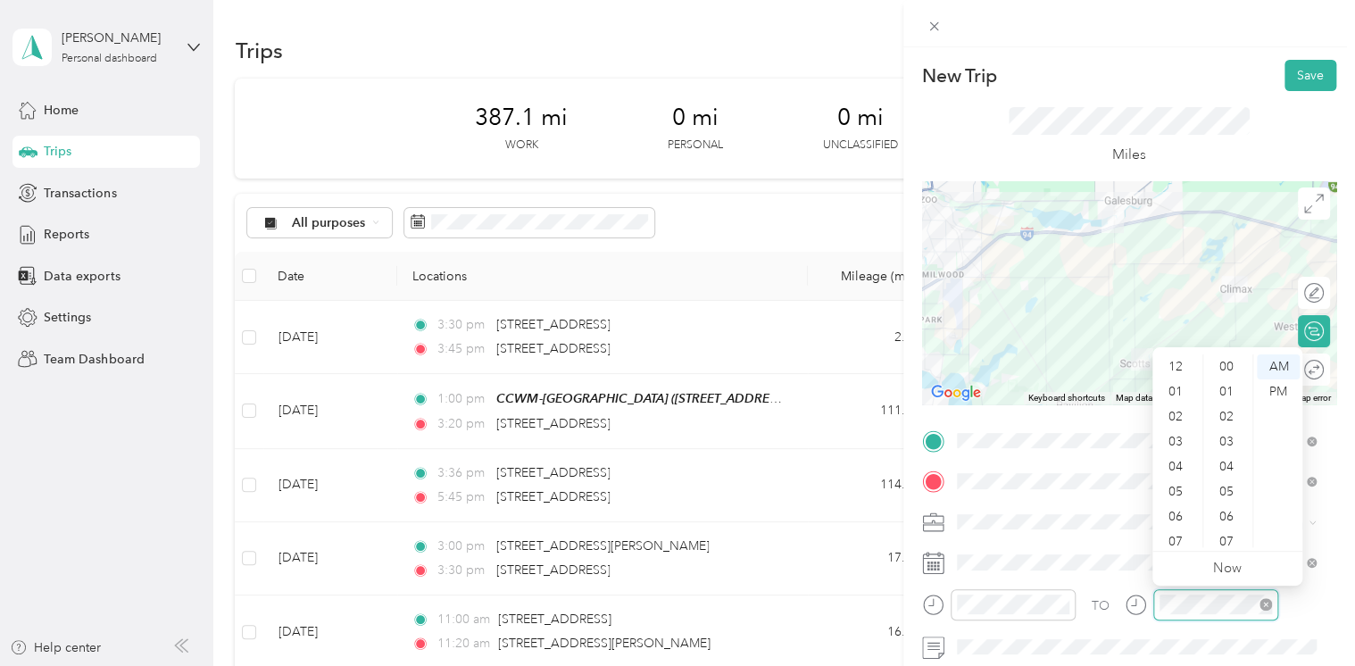
scroll to position [107, 0]
click at [1176, 359] on div "04" at bounding box center [1177, 359] width 43 height 25
click at [1230, 367] on div "00" at bounding box center [1228, 366] width 43 height 25
click at [1276, 392] on div "PM" at bounding box center [1278, 391] width 43 height 25
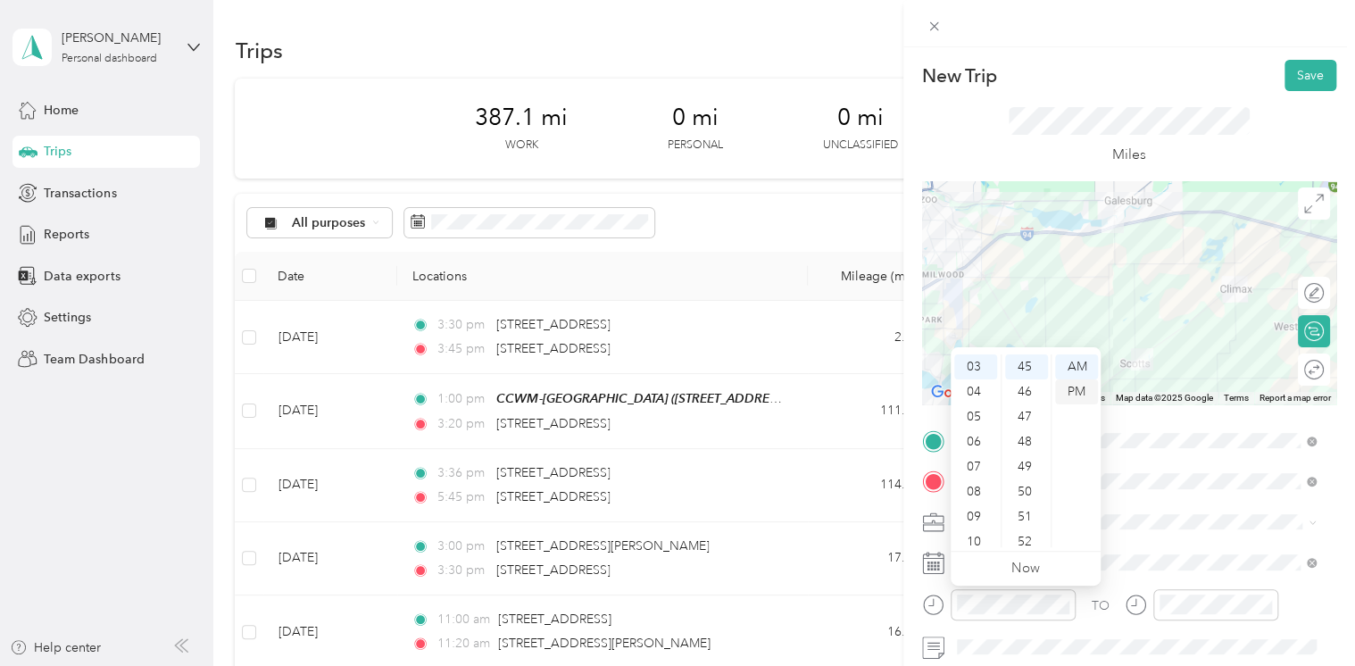
click at [1073, 391] on div "PM" at bounding box center [1076, 391] width 43 height 25
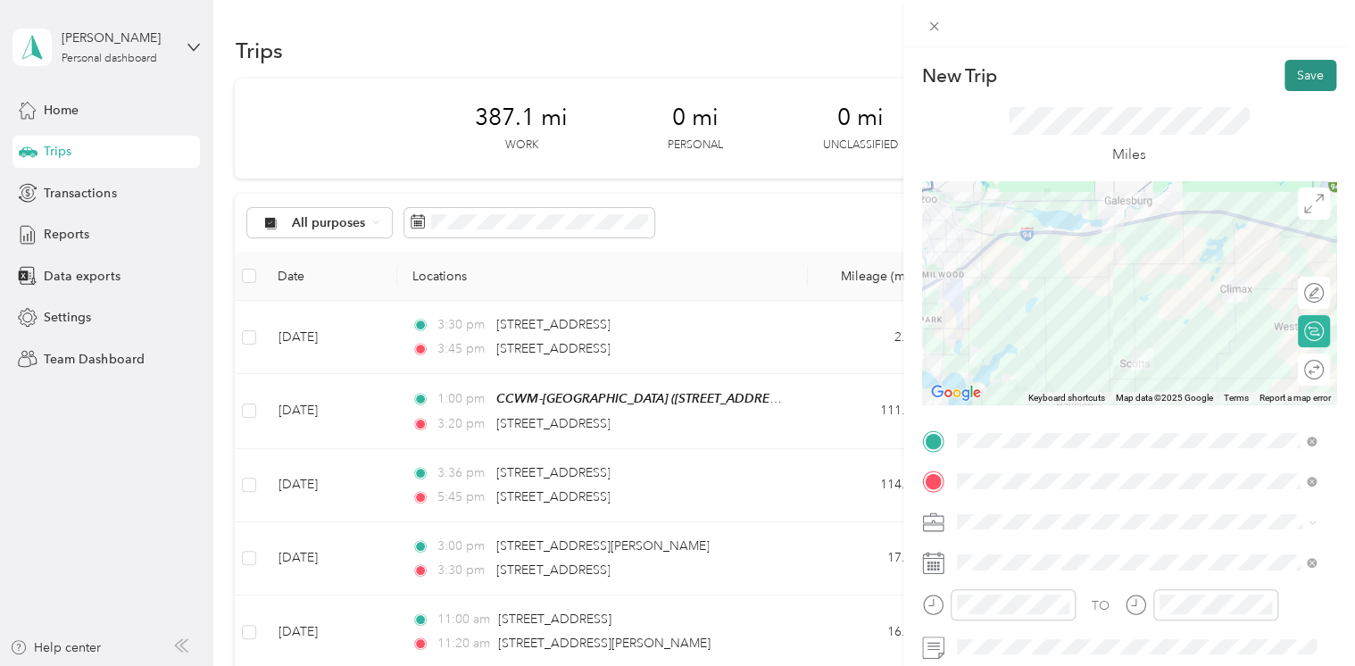
click at [1300, 84] on button "Save" at bounding box center [1310, 75] width 52 height 31
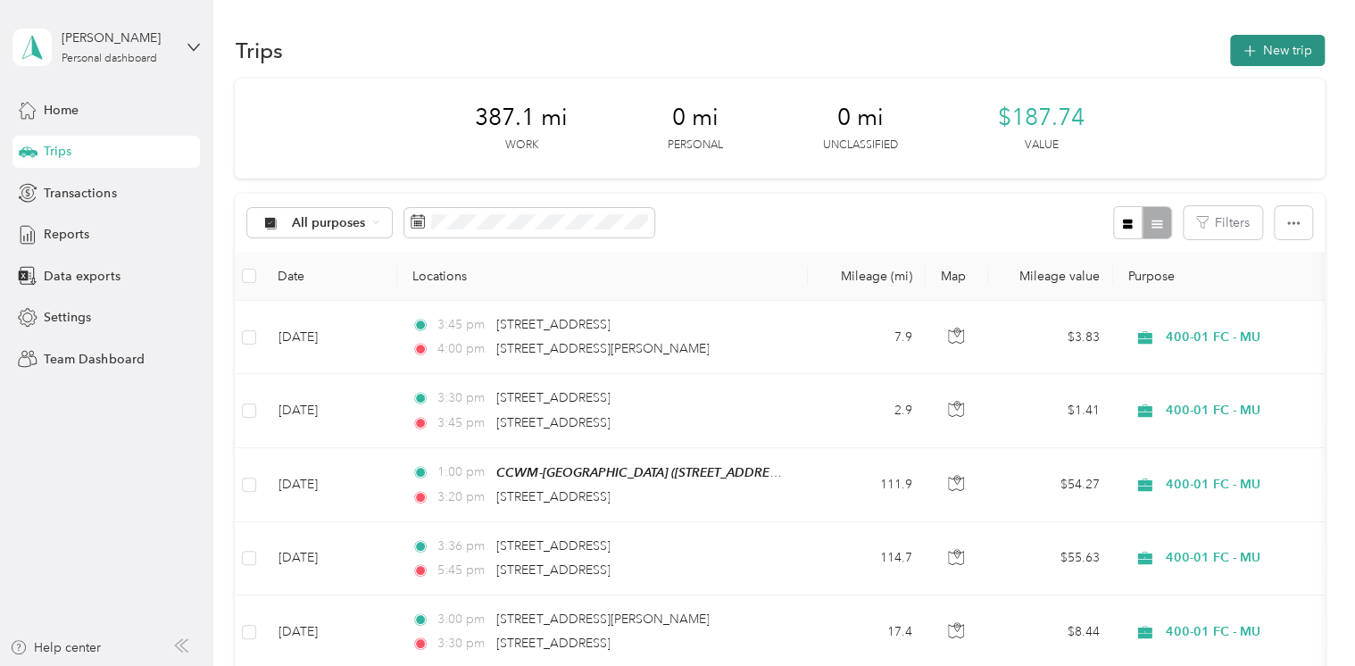
click at [1288, 54] on button "New trip" at bounding box center [1277, 50] width 95 height 31
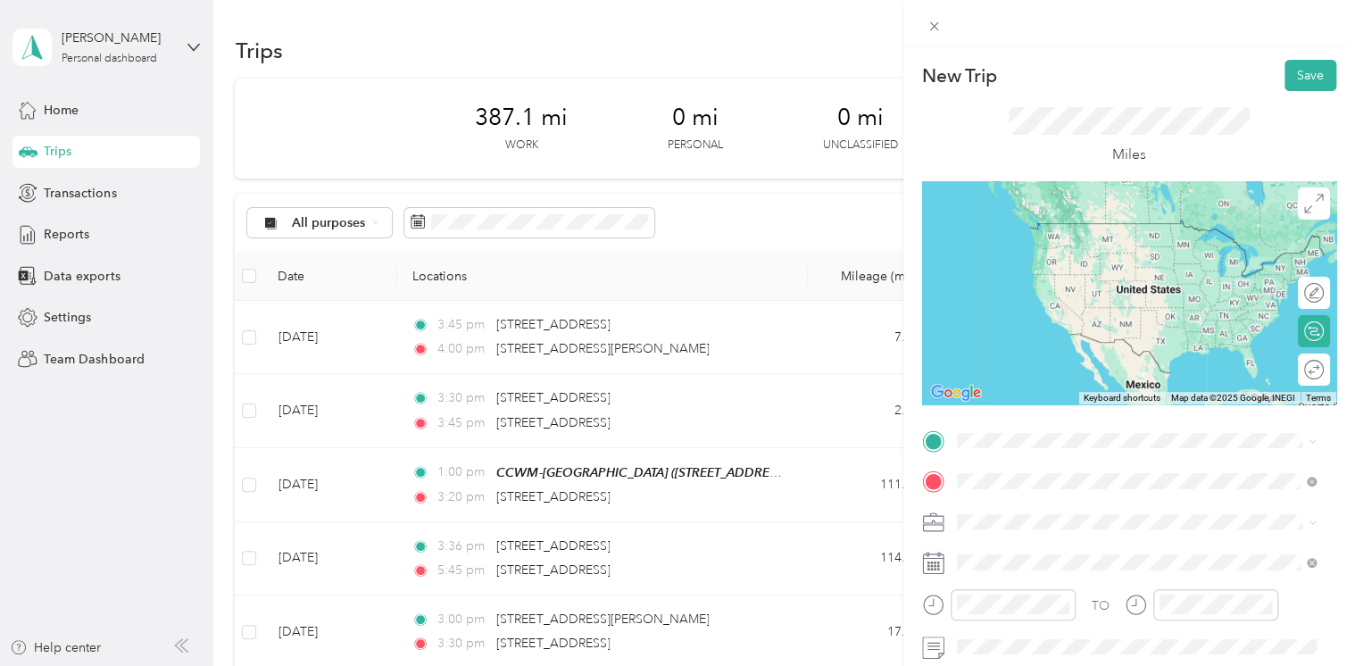
click at [1078, 251] on li "[STREET_ADDRESS][US_STATE]" at bounding box center [1136, 264] width 372 height 37
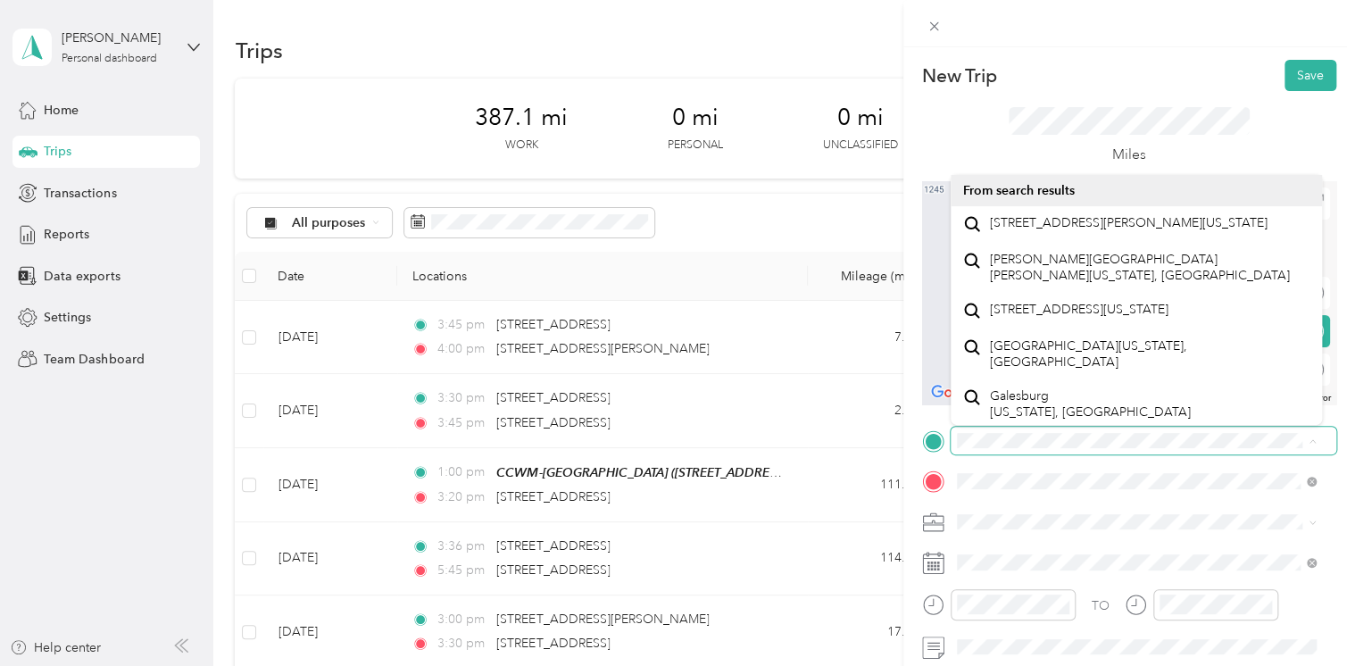
scroll to position [0, 4]
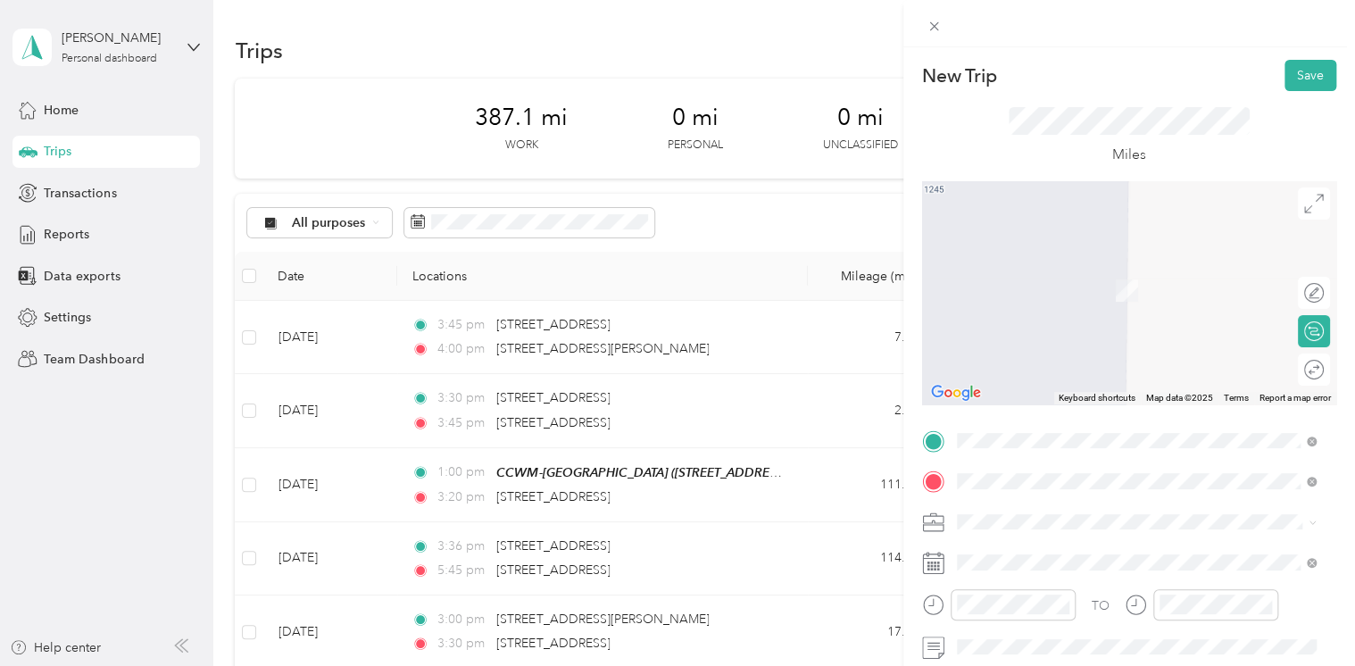
click at [1058, 223] on span "[STREET_ADDRESS][PERSON_NAME][US_STATE]" at bounding box center [1129, 223] width 278 height 16
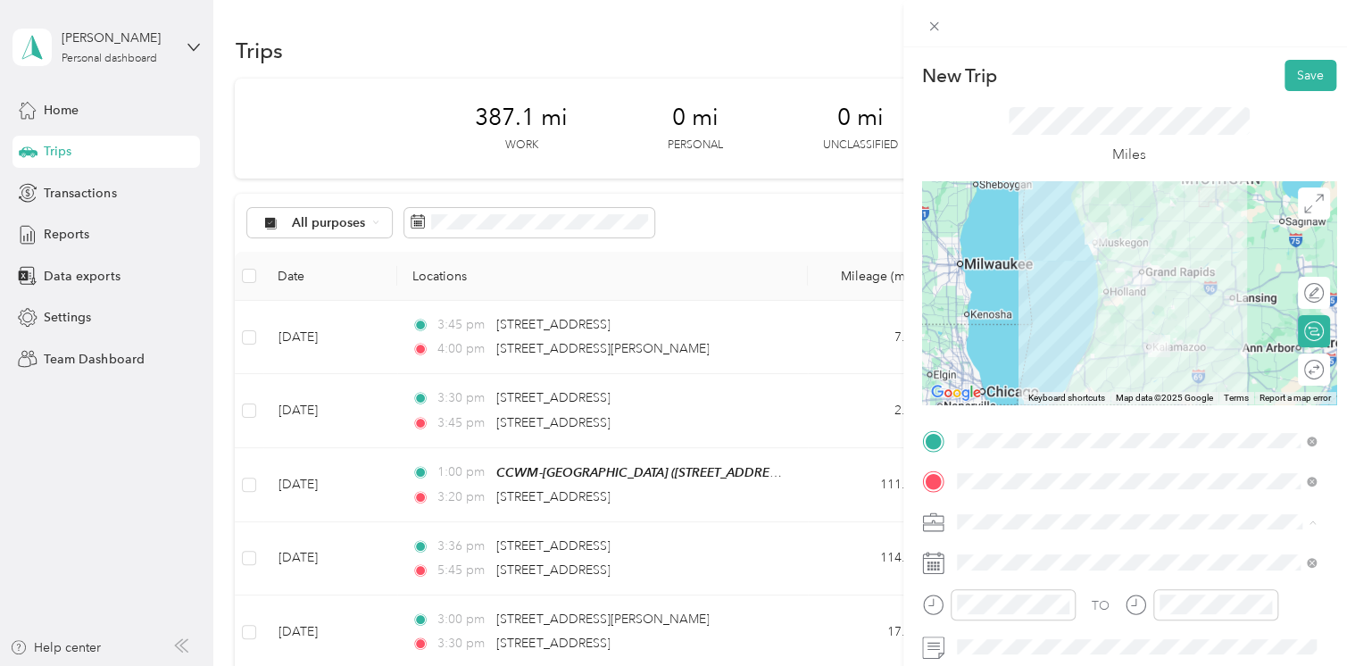
click at [1027, 587] on li "400-01 FC - MU" at bounding box center [1136, 583] width 372 height 31
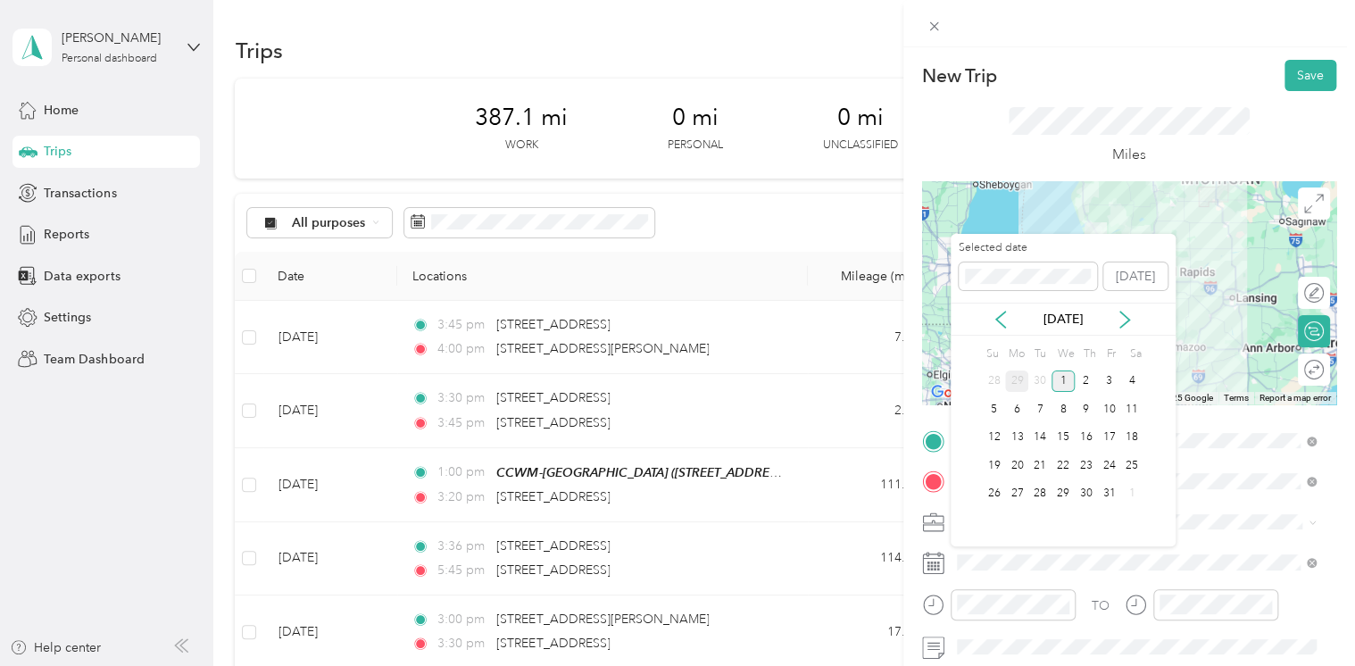
click at [1014, 386] on div "29" at bounding box center [1016, 381] width 23 height 22
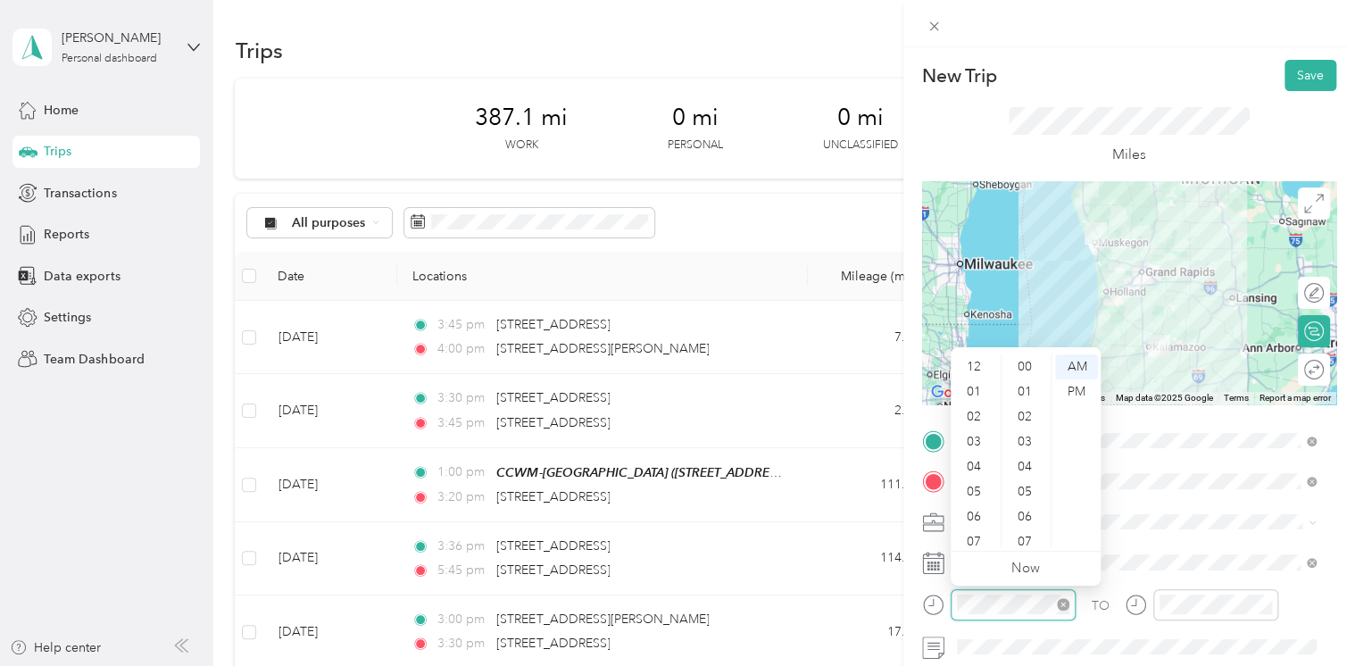
scroll to position [107, 0]
click at [967, 355] on div "04" at bounding box center [975, 359] width 43 height 25
click at [1026, 544] on div "20" at bounding box center [1026, 541] width 43 height 25
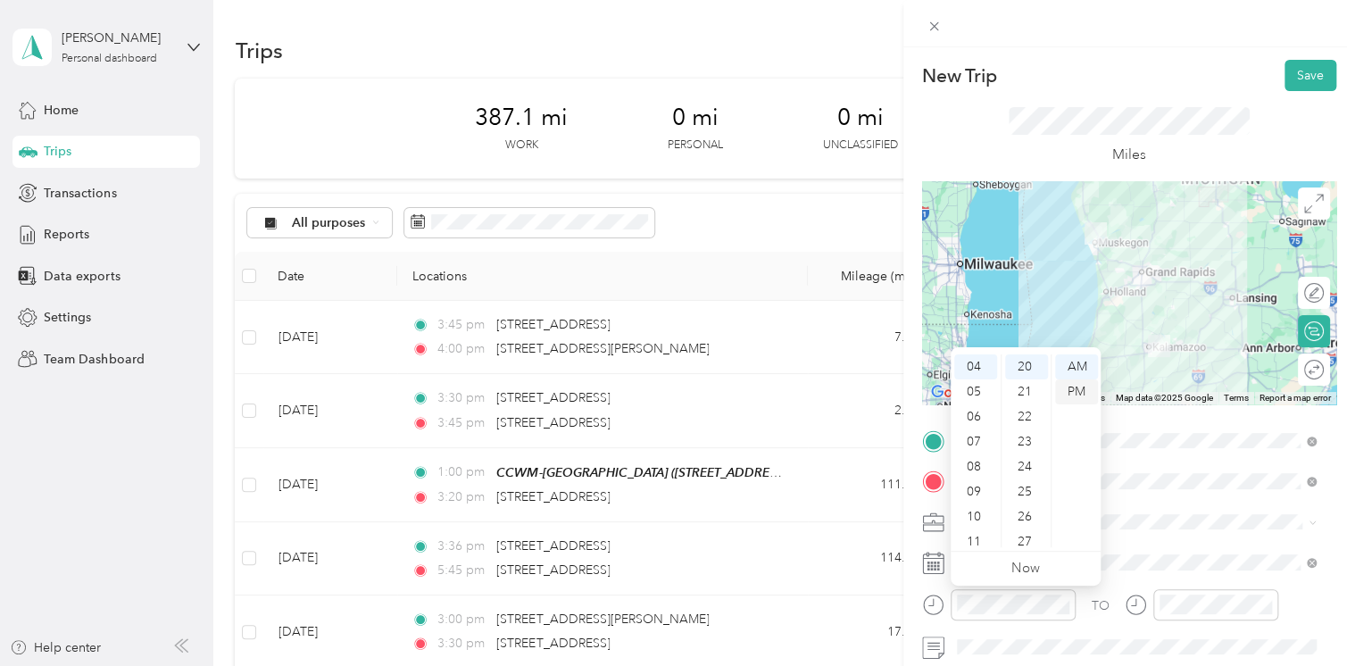
click at [1076, 390] on div "PM" at bounding box center [1076, 391] width 43 height 25
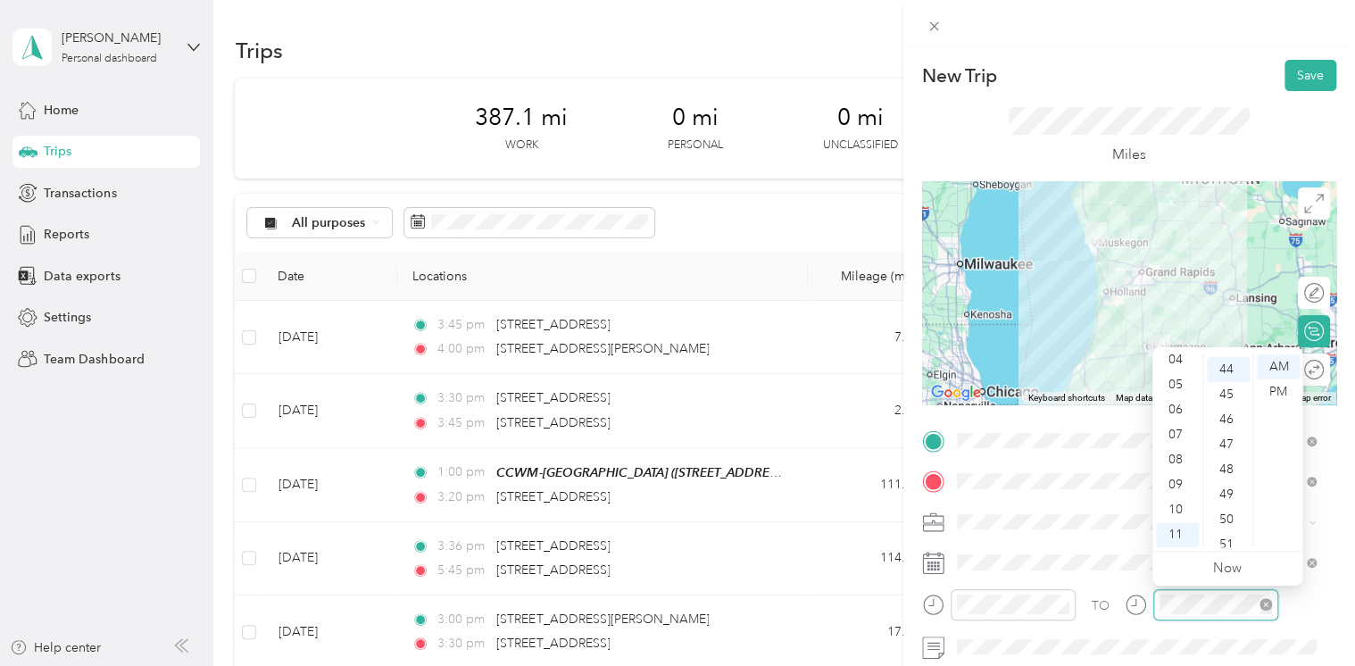
scroll to position [1100, 0]
click at [1174, 404] on div "06" at bounding box center [1177, 409] width 43 height 25
click at [1262, 392] on div "PM" at bounding box center [1278, 391] width 43 height 25
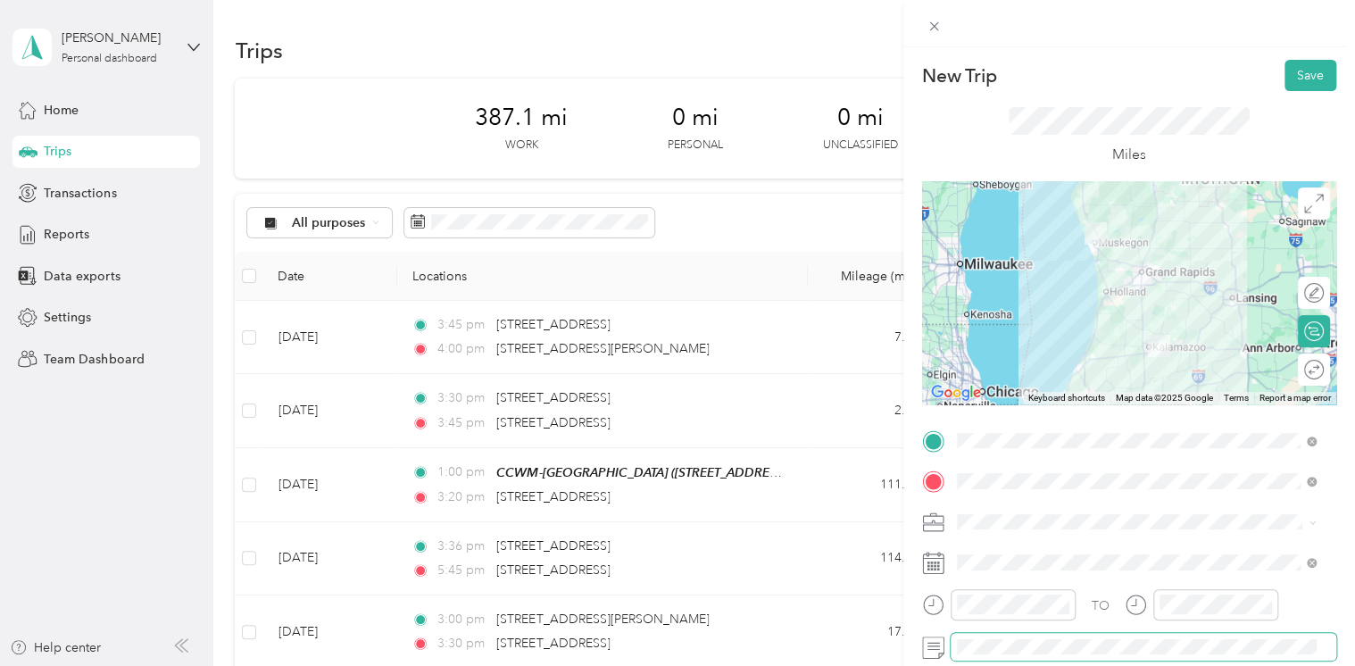
click at [918, 654] on form "New Trip Save This trip cannot be edited because it is either under review, app…" at bounding box center [1129, 459] width 452 height 798
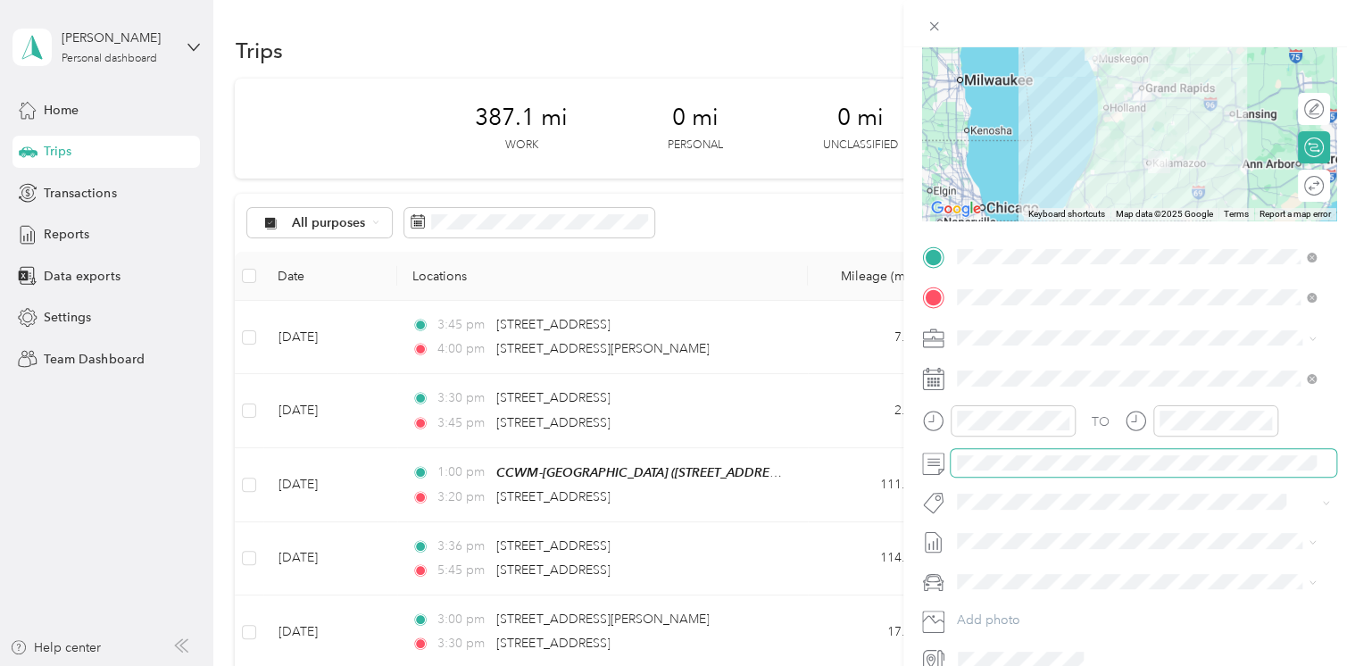
scroll to position [0, 0]
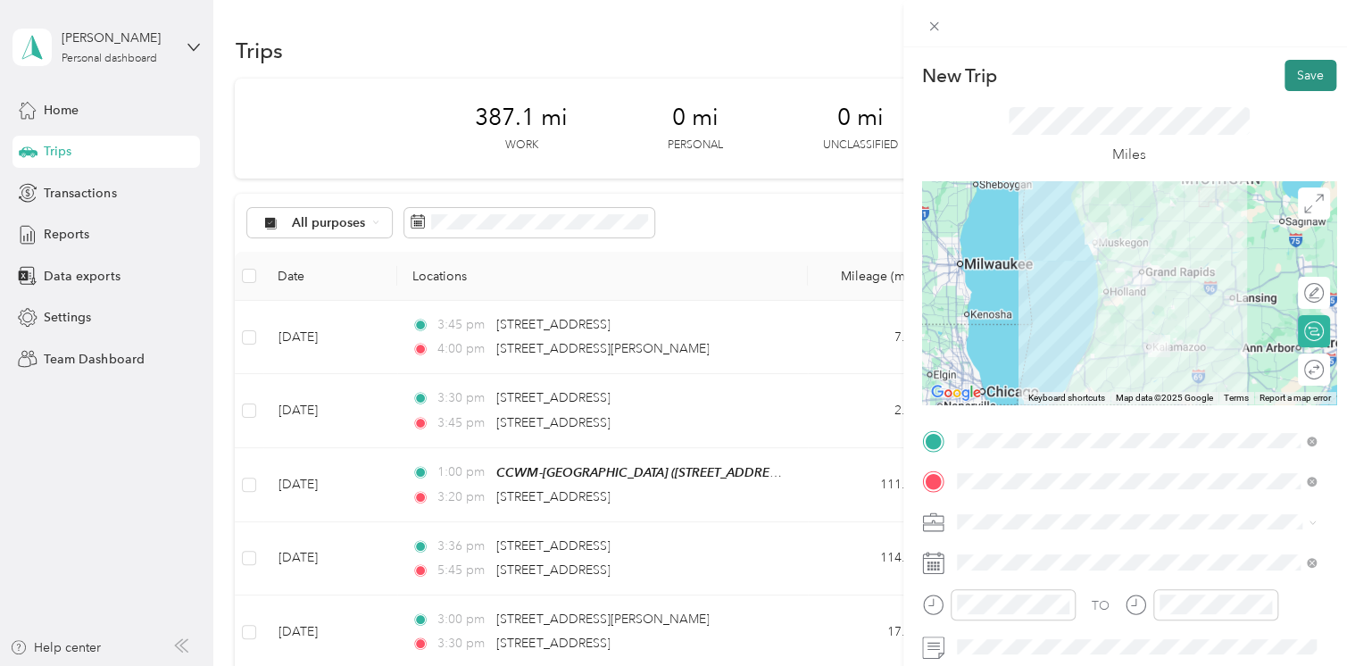
click at [1296, 76] on button "Save" at bounding box center [1310, 75] width 52 height 31
